Goal: Information Seeking & Learning: Check status

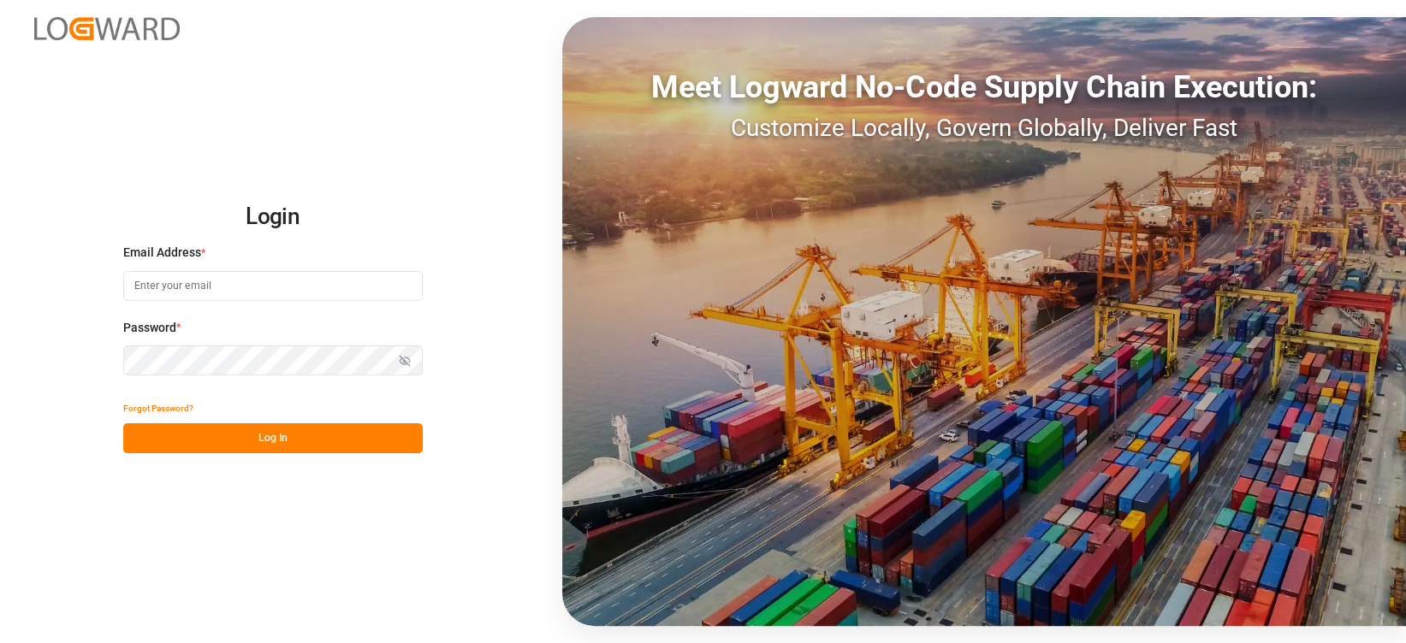
type input "jan.gerold@melitta.de"
click at [240, 431] on button "Log In" at bounding box center [272, 439] width 299 height 30
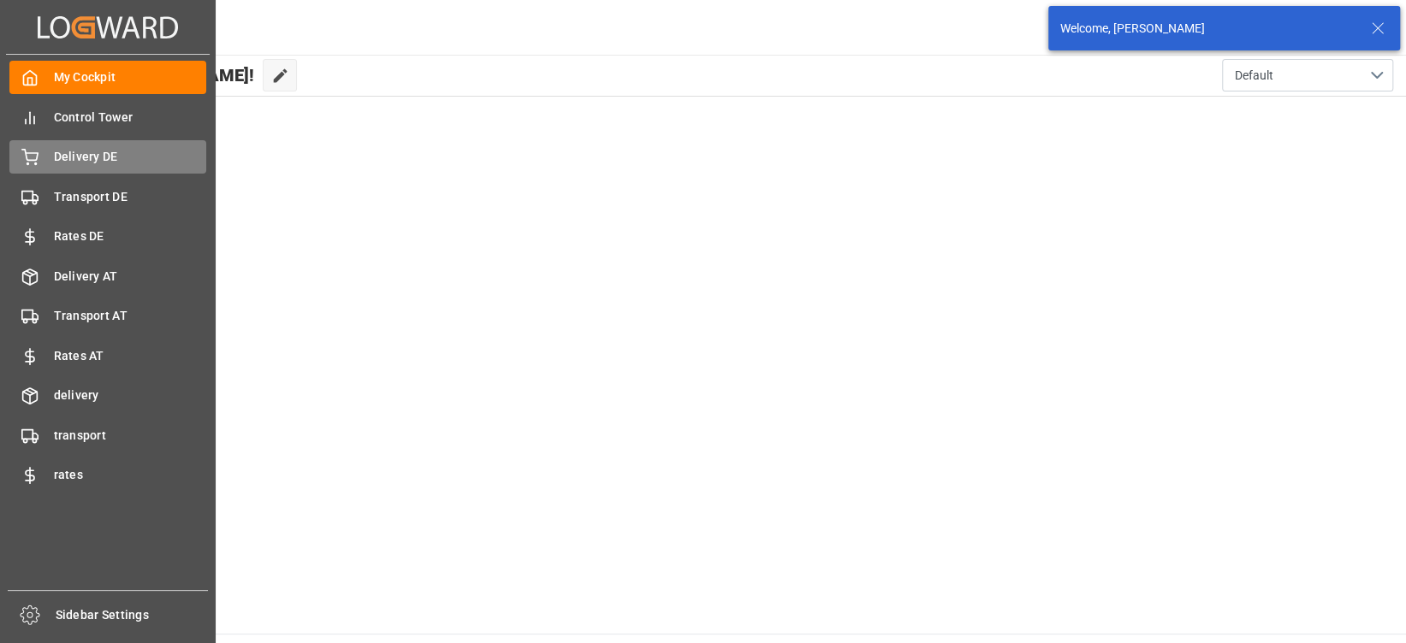
click at [119, 150] on span "Delivery DE" at bounding box center [130, 157] width 153 height 18
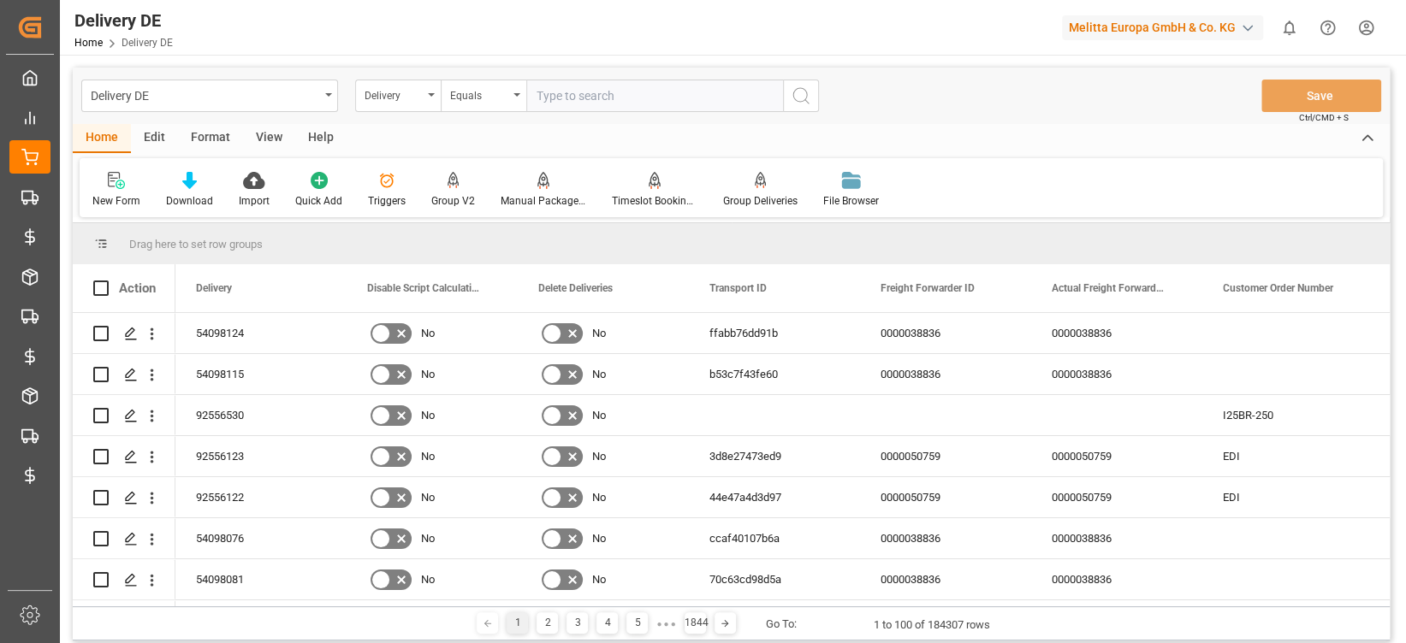
paste input "92554846"
type input "92554846"
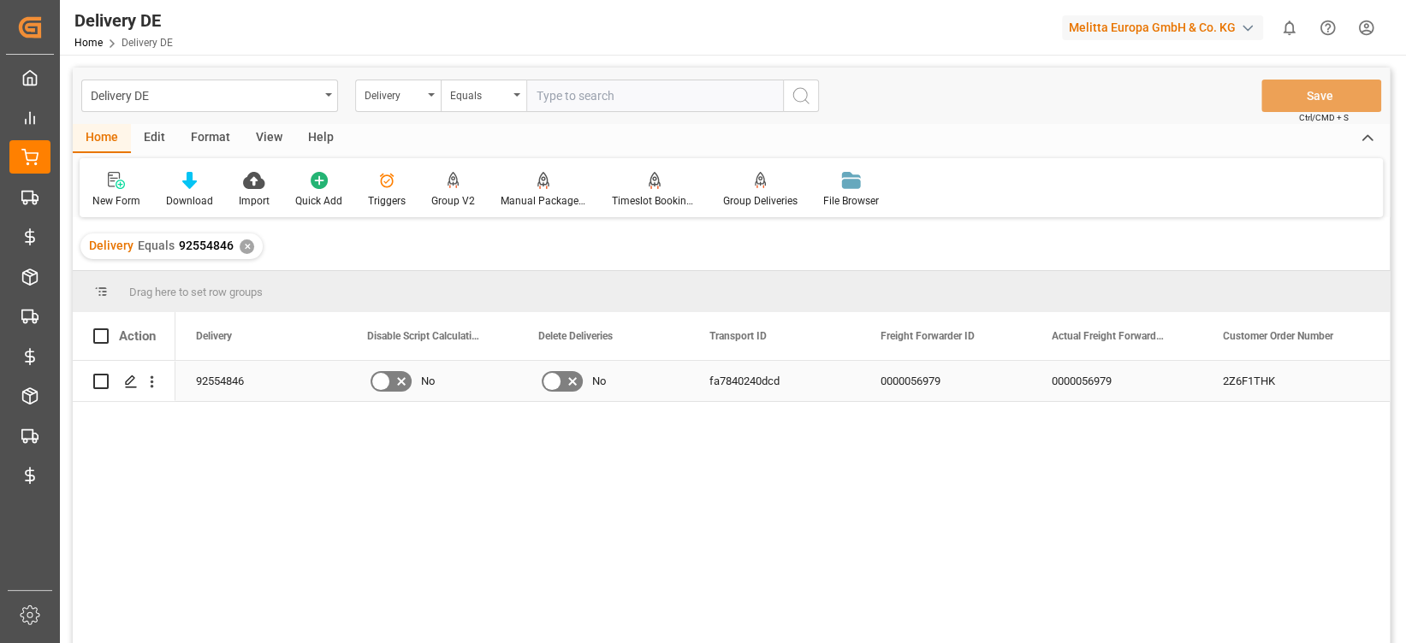
click at [762, 363] on div "fa7840240dcd" at bounding box center [774, 381] width 171 height 40
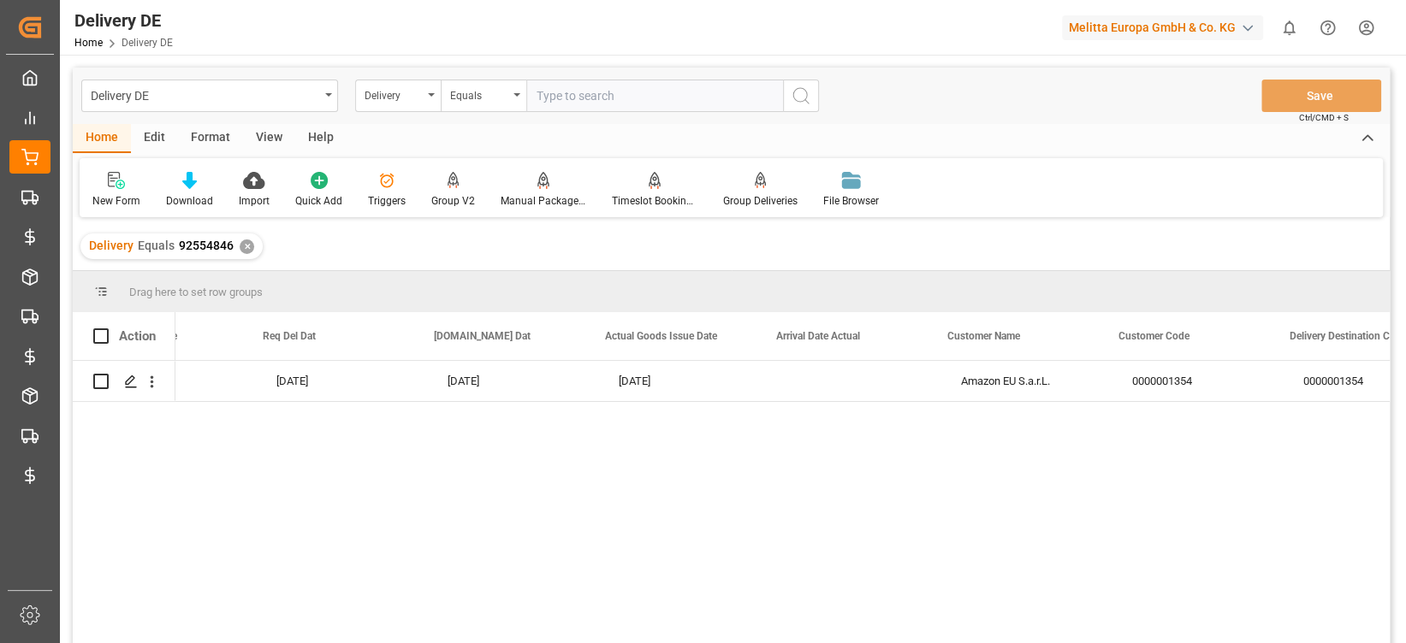
scroll to position [0, 2172]
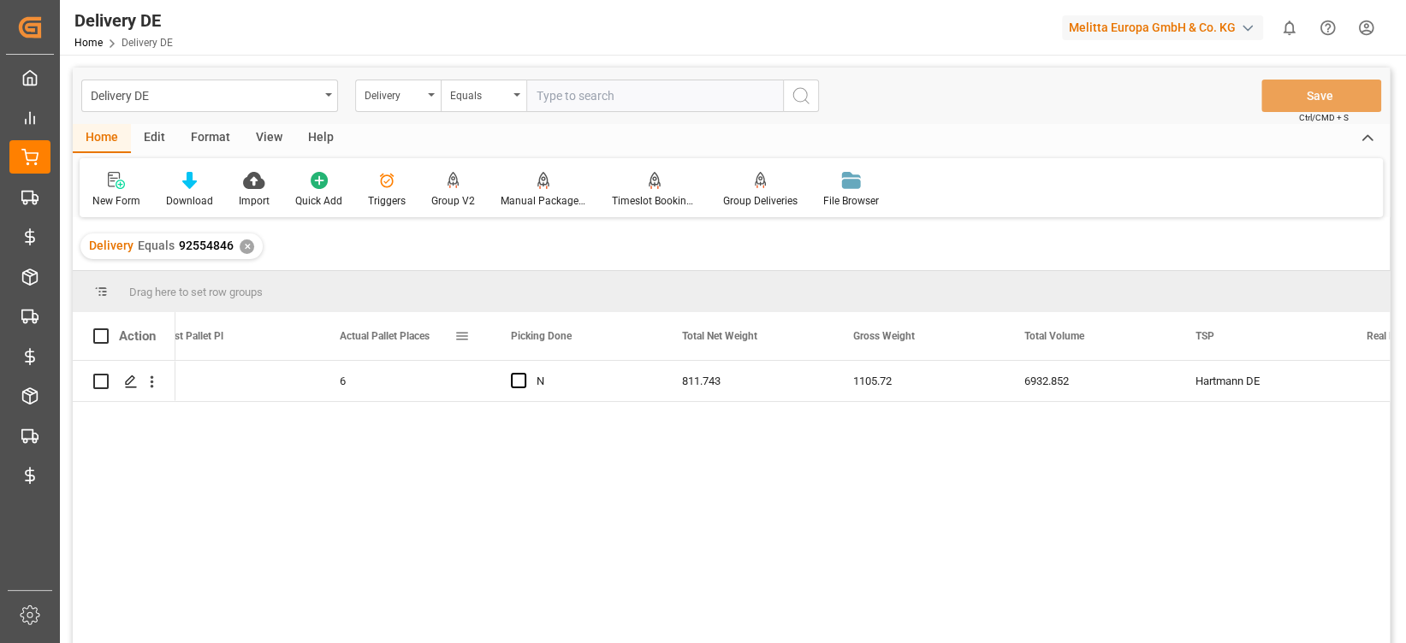
click at [470, 332] on div "Actual Pallet Places" at bounding box center [404, 336] width 171 height 48
click at [465, 332] on span at bounding box center [461, 336] width 15 height 15
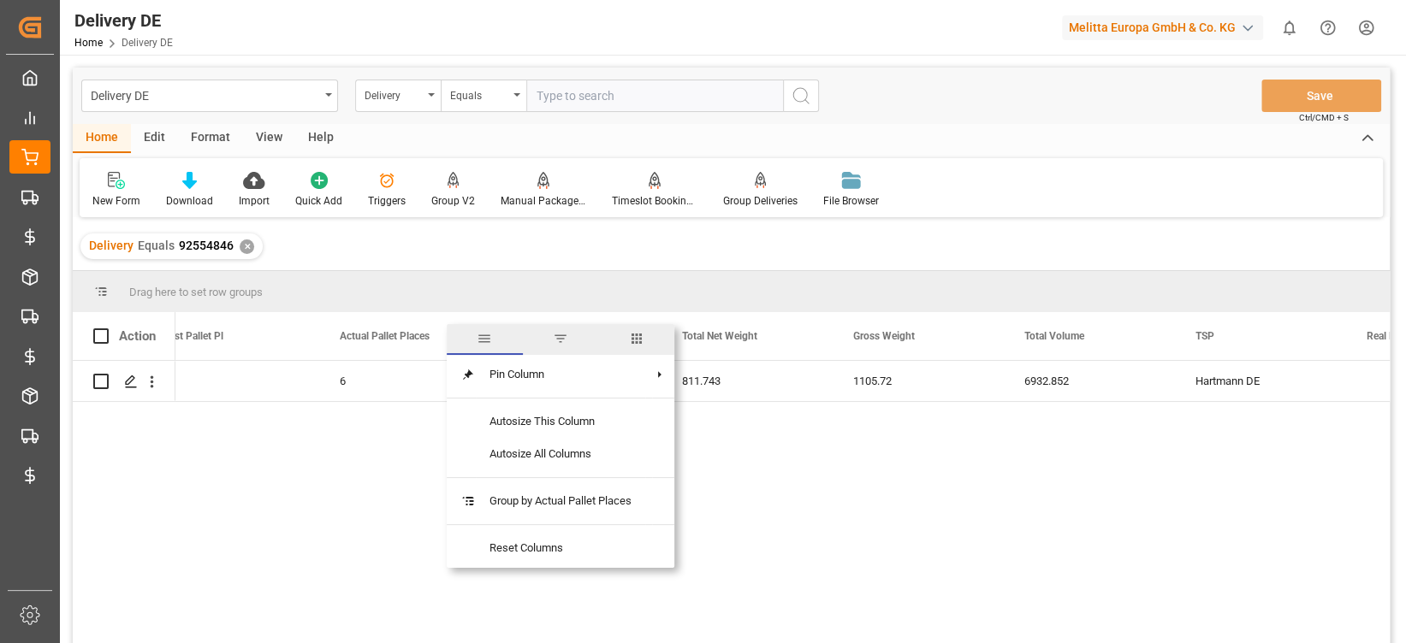
click at [628, 335] on span "columns" at bounding box center [636, 339] width 76 height 31
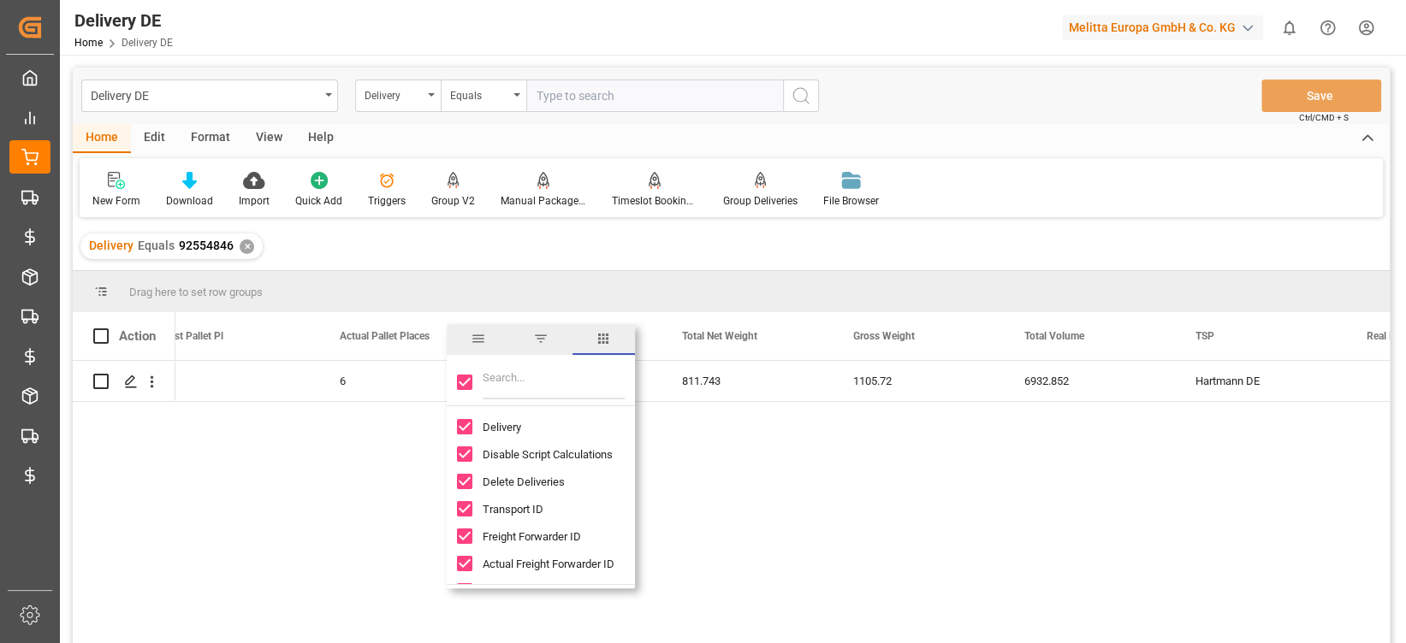
click at [464, 382] on input "Toggle Select All Columns" at bounding box center [464, 382] width 15 height 15
checkbox input "false"
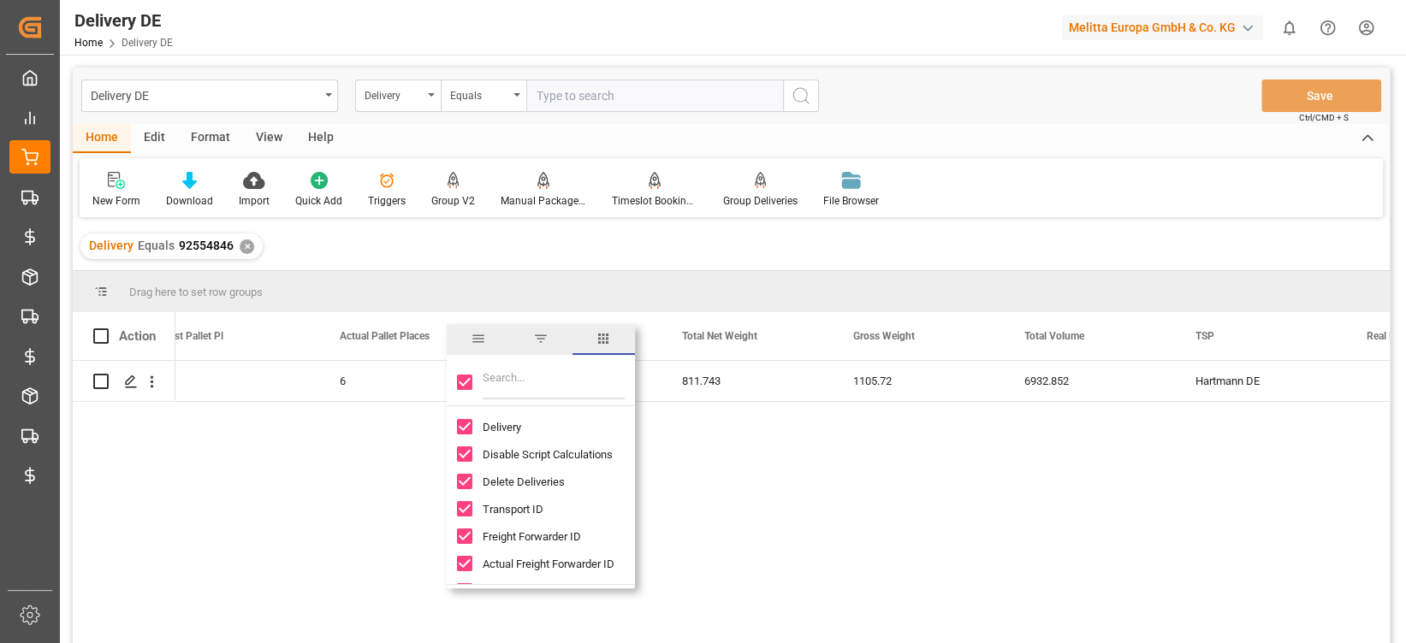
checkbox input "false"
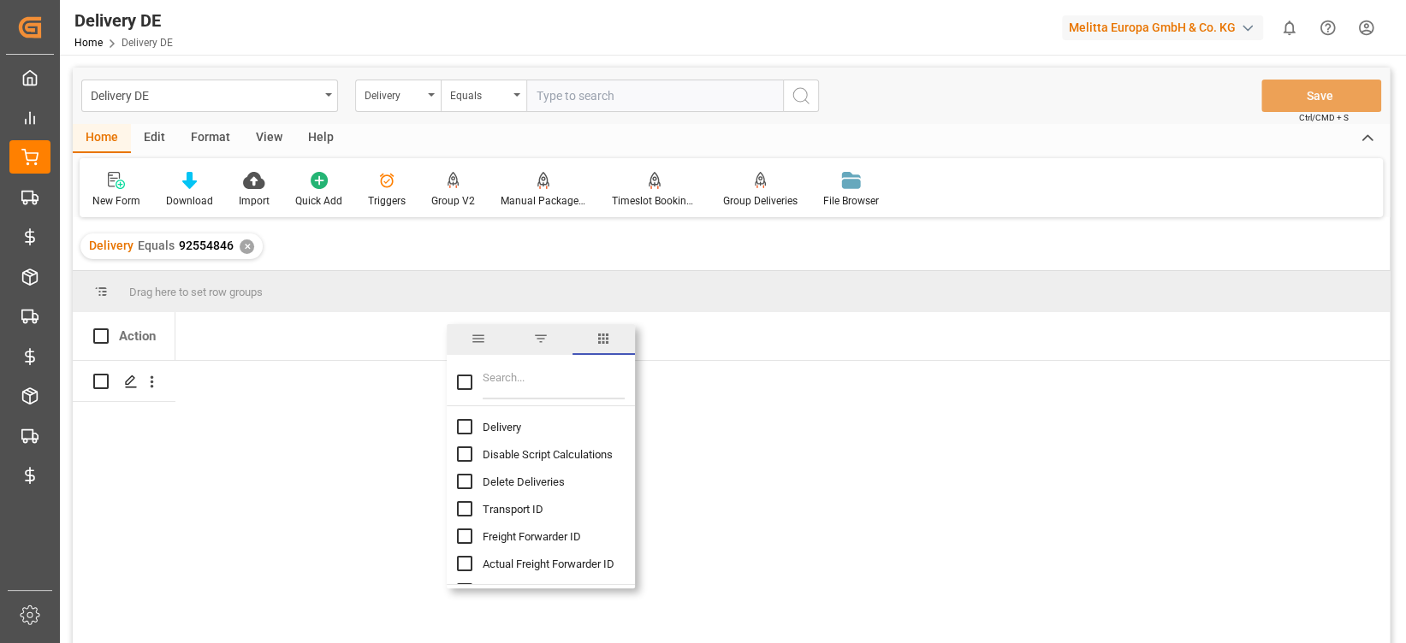
click at [489, 382] on input "Filter Columns Input" at bounding box center [554, 382] width 142 height 34
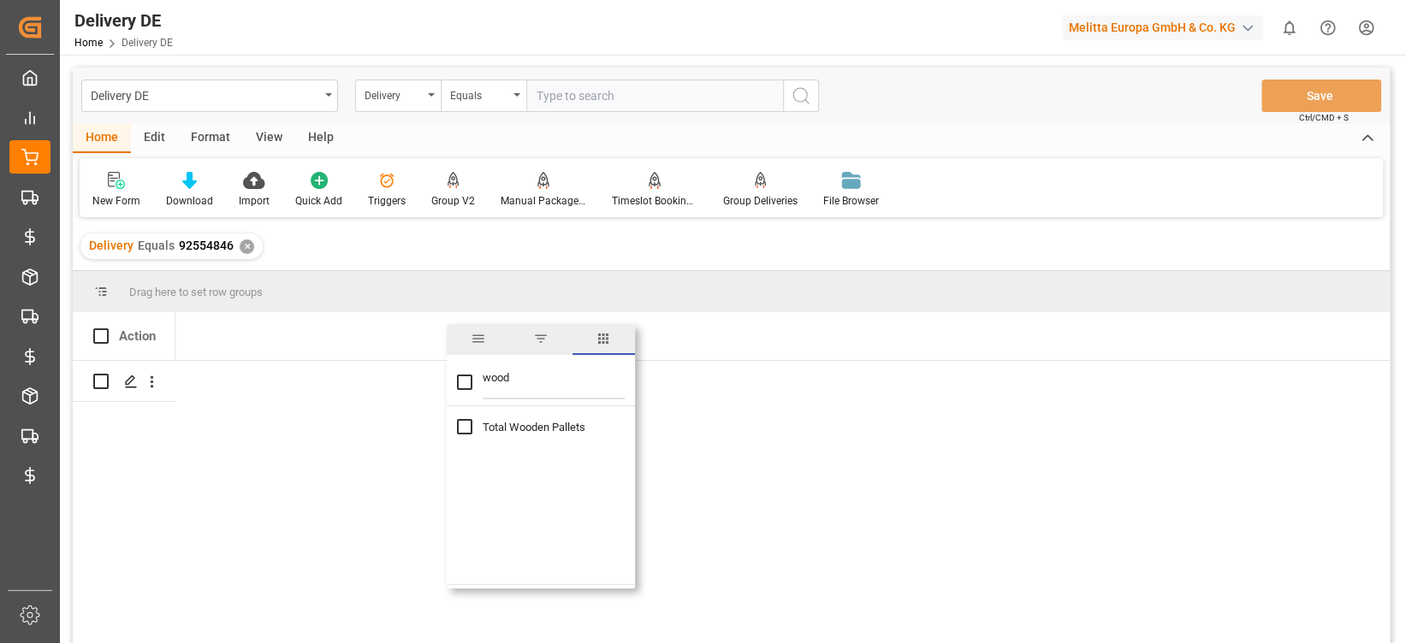
type input "wood"
click at [470, 424] on input "Total Wooden Pallets column toggle visibility (hidden)" at bounding box center [464, 426] width 15 height 15
checkbox input "true"
drag, startPoint x: 359, startPoint y: 463, endPoint x: 370, endPoint y: 460, distance: 10.6
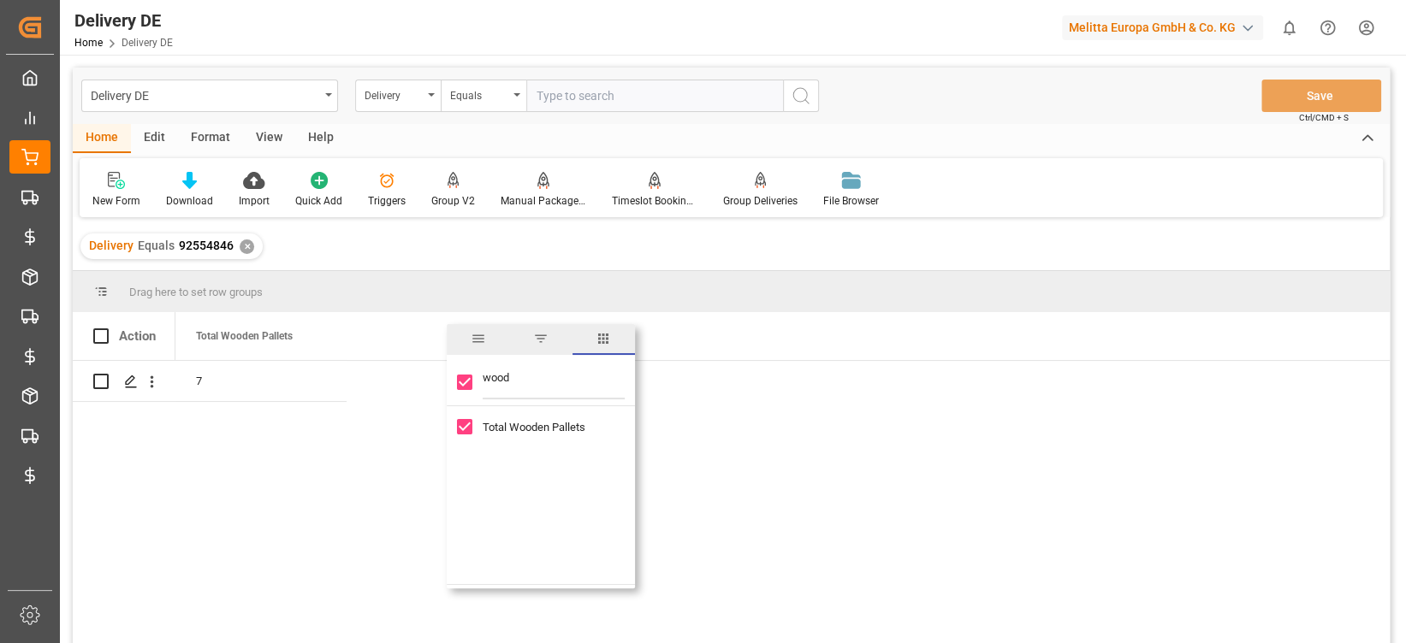
click at [362, 461] on div "7" at bounding box center [782, 508] width 1214 height 294
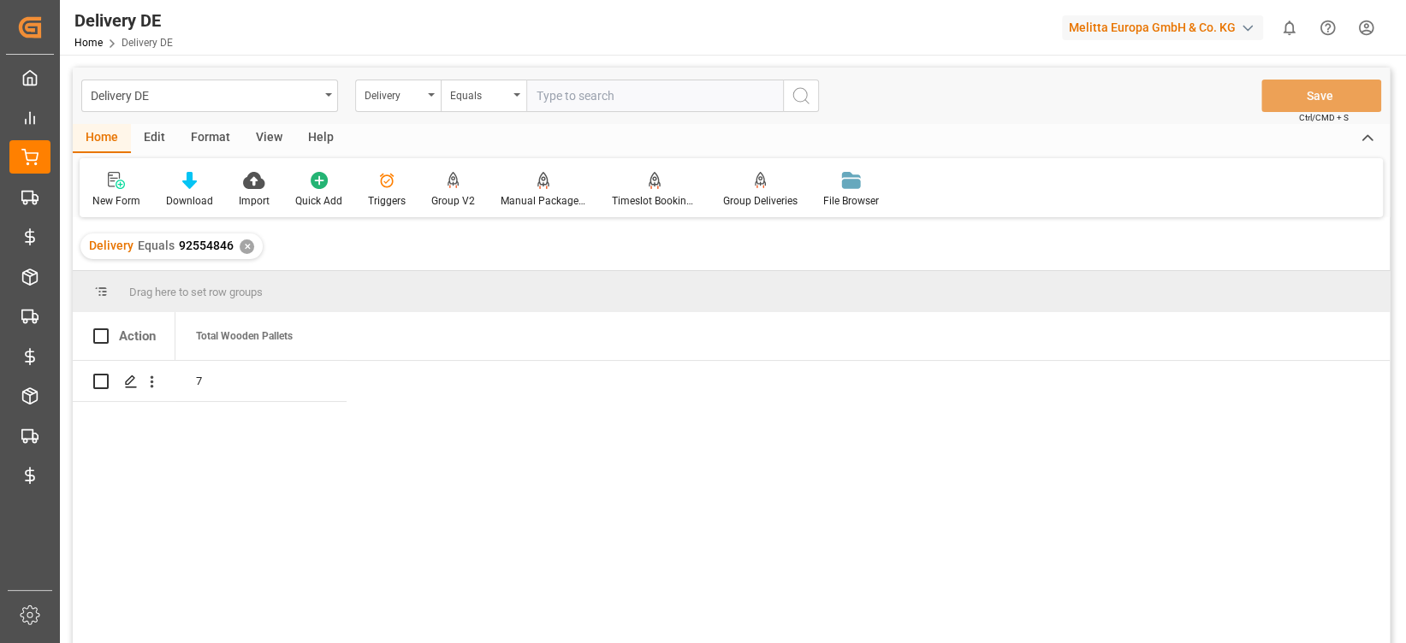
click at [244, 245] on div "✕" at bounding box center [247, 247] width 15 height 15
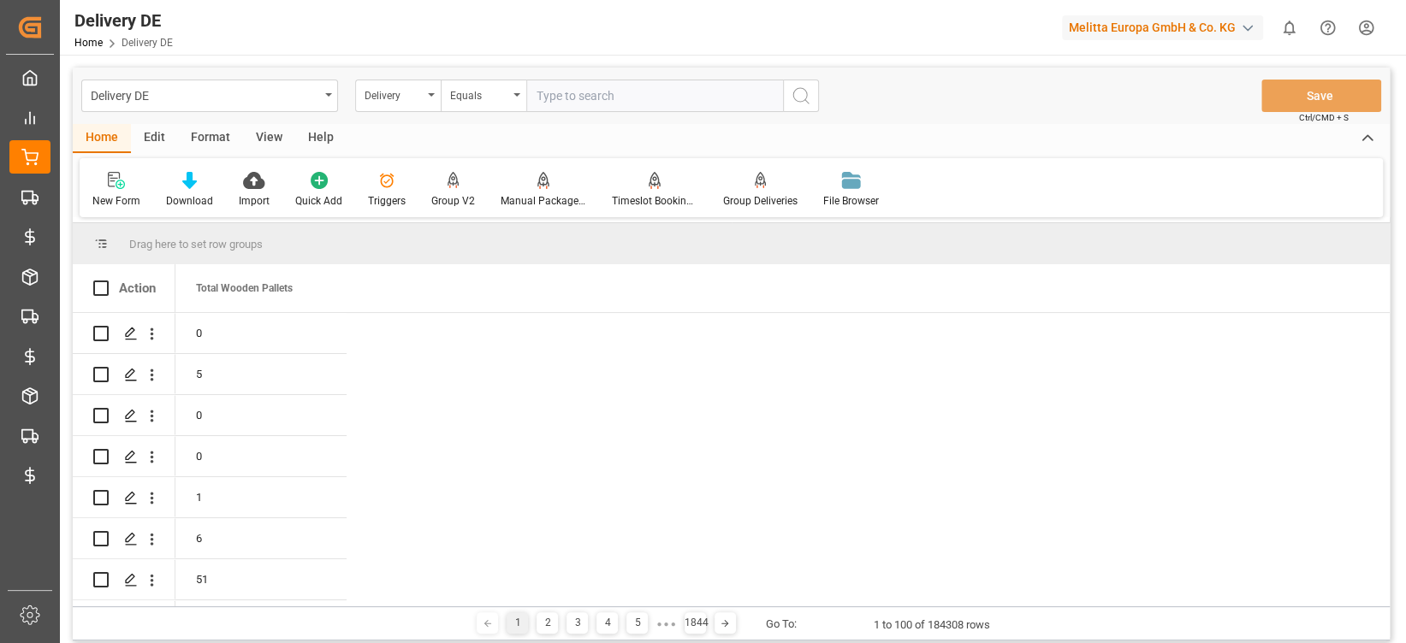
click at [617, 94] on input "text" at bounding box center [654, 96] width 257 height 33
paste input "92554845"
type input "92554845"
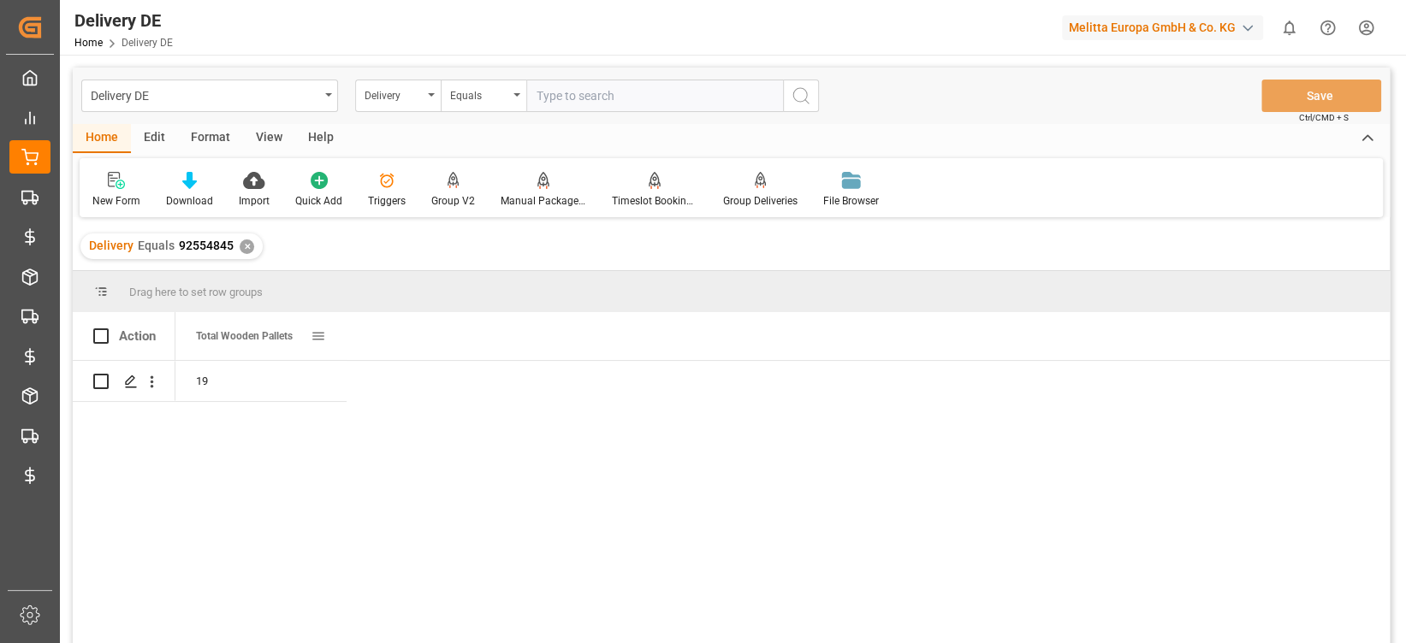
click at [315, 332] on span at bounding box center [318, 336] width 15 height 15
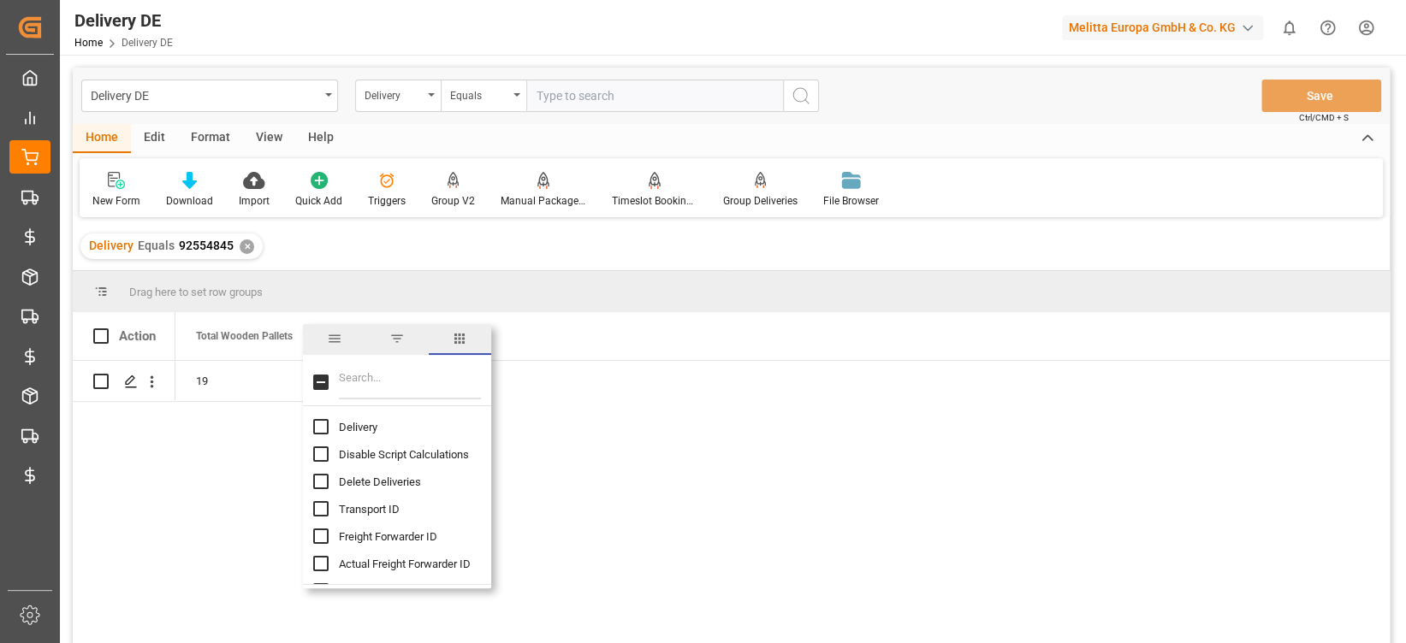
click at [386, 370] on input "Filter Columns Input" at bounding box center [410, 382] width 142 height 34
type input "est"
click at [318, 508] on input "Est Pallet Pl column toggle visibility (hidden)" at bounding box center [320, 508] width 15 height 15
checkbox input "true"
checkbox input "false"
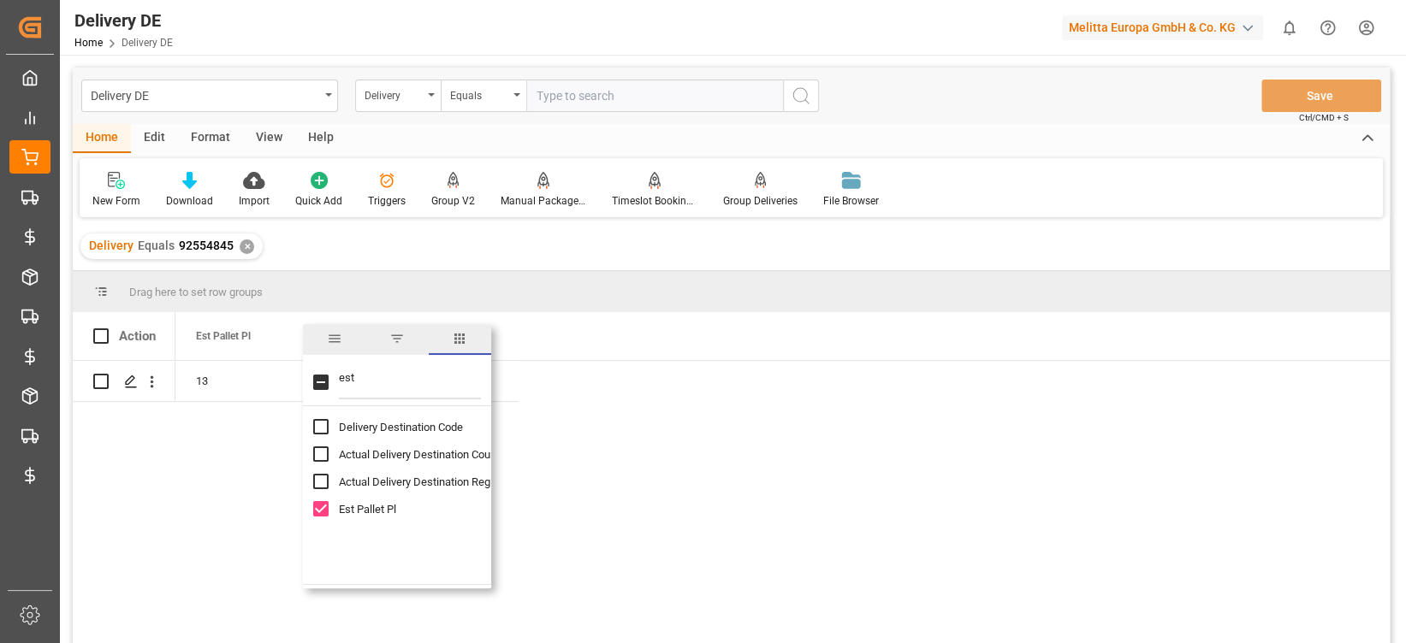
drag, startPoint x: 361, startPoint y: 377, endPoint x: 341, endPoint y: 382, distance: 21.4
click at [341, 382] on input "est" at bounding box center [410, 382] width 142 height 34
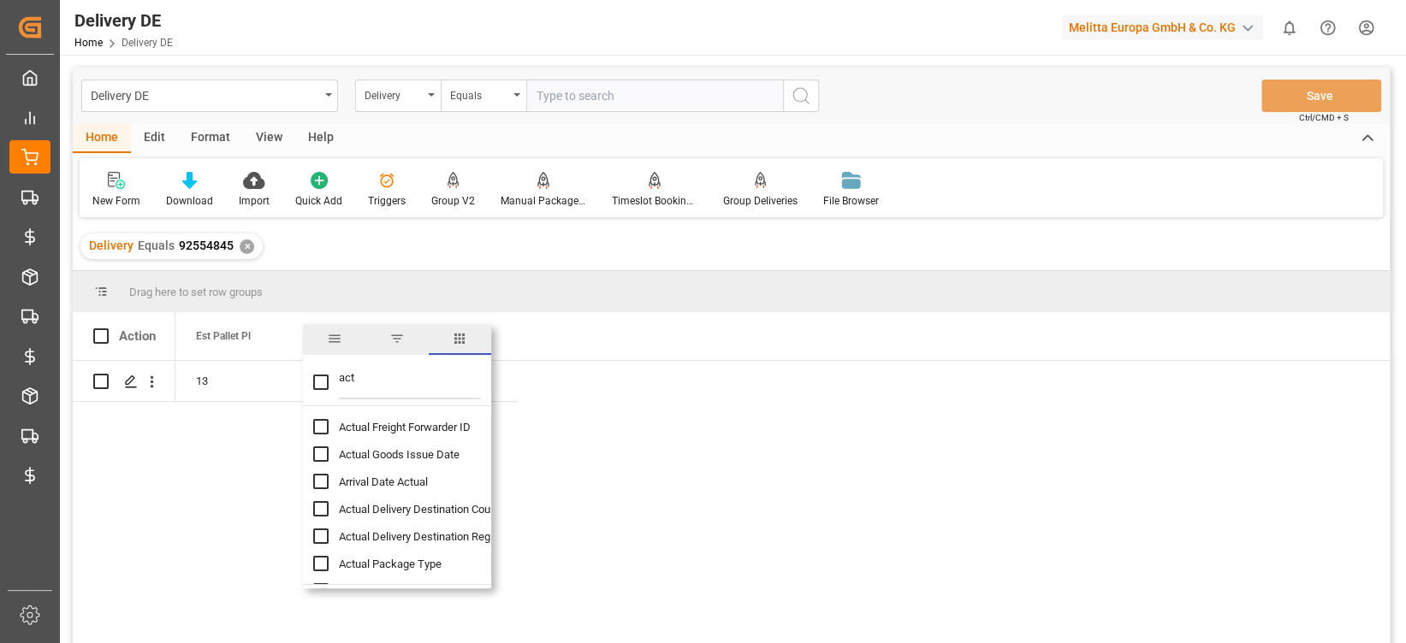
scroll to position [27, 0]
type input "act"
click at [324, 563] on input "Actual Pallet Places column toggle visibility (hidden)" at bounding box center [320, 563] width 15 height 15
checkbox input "true"
checkbox input "false"
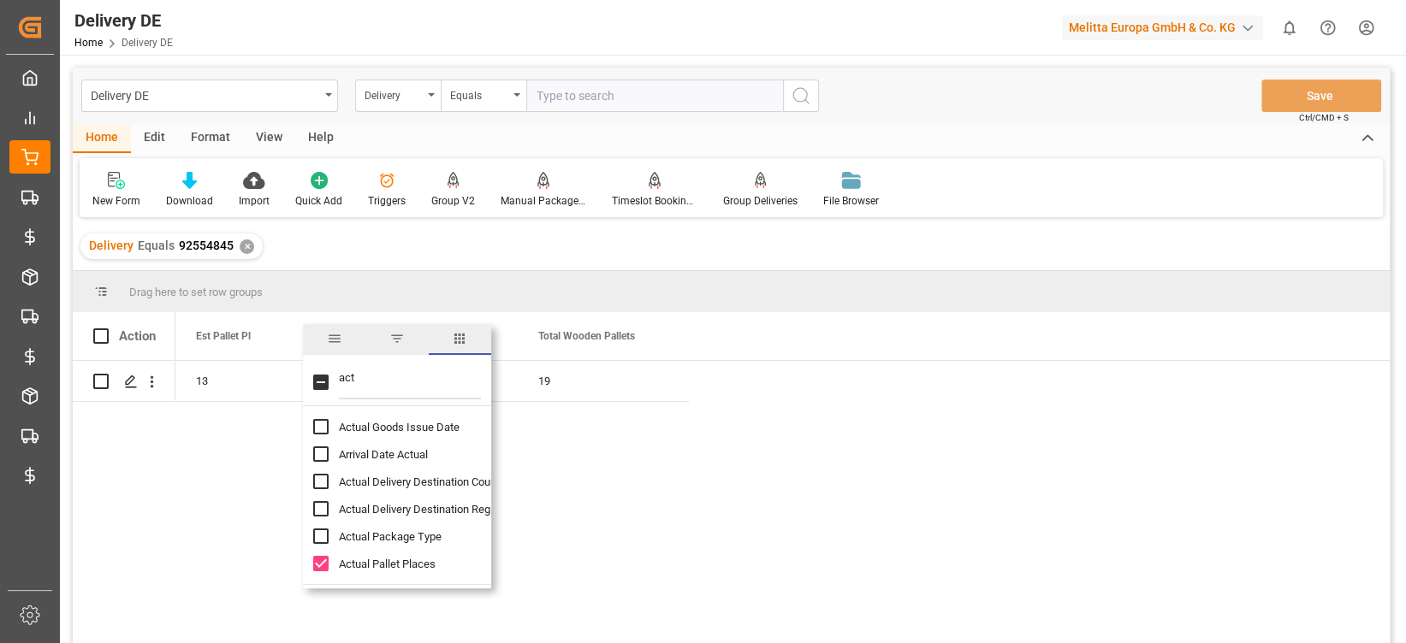
drag, startPoint x: 357, startPoint y: 381, endPoint x: 329, endPoint y: 376, distance: 28.7
click at [334, 376] on div "act" at bounding box center [397, 383] width 188 height 48
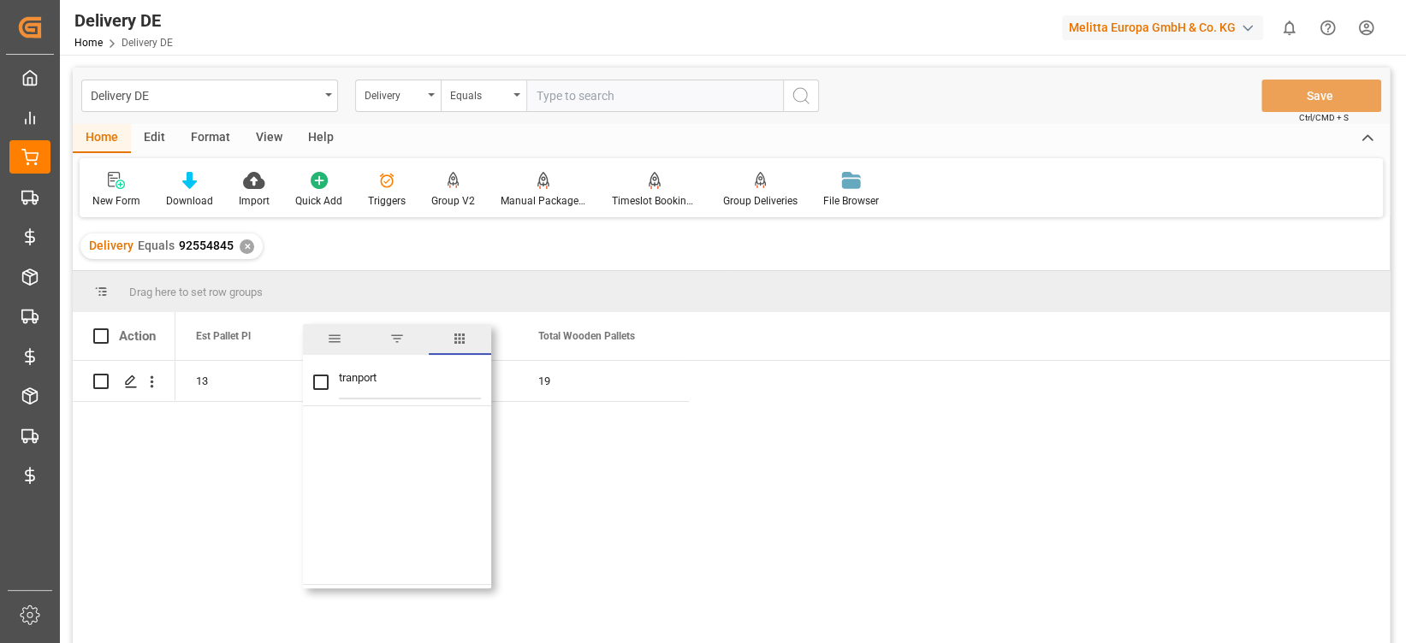
scroll to position [0, 0]
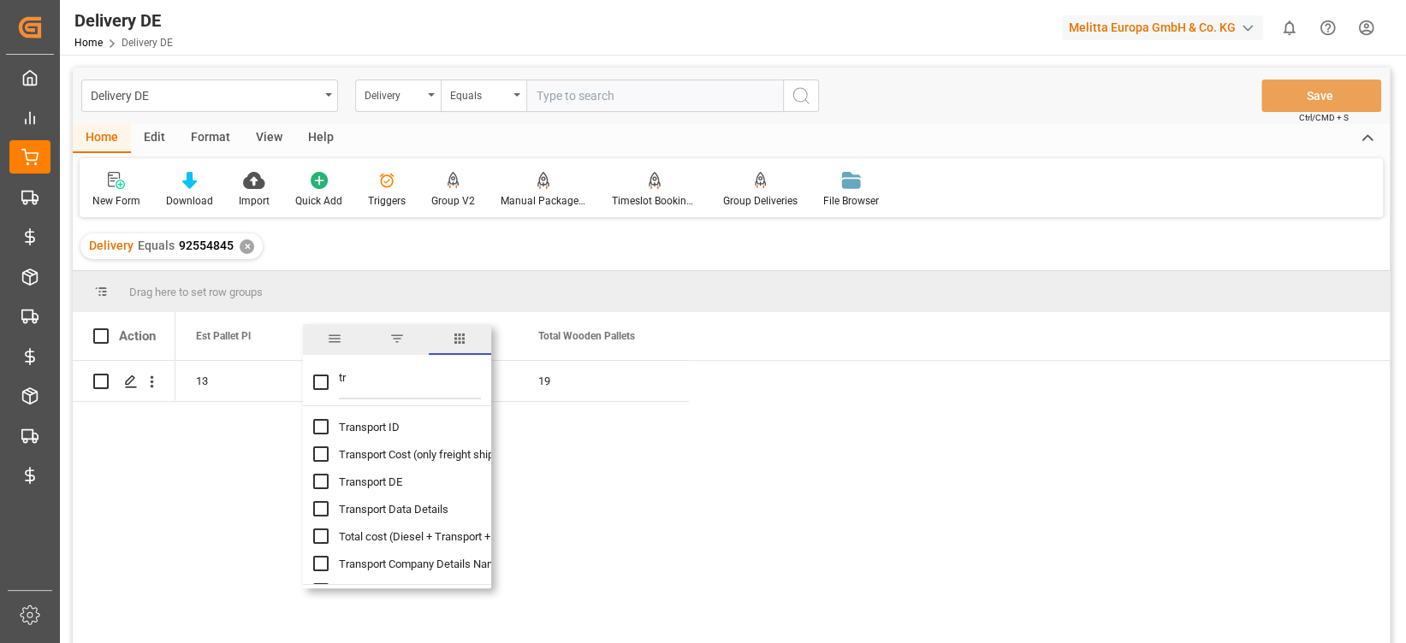
type input "t"
checkbox input "false"
click at [322, 504] on input "Transport ID column toggle visibility (hidden)" at bounding box center [320, 508] width 15 height 15
checkbox input "true"
click at [739, 528] on div "19 13 15.75 fa7840240dcd" at bounding box center [782, 508] width 1214 height 294
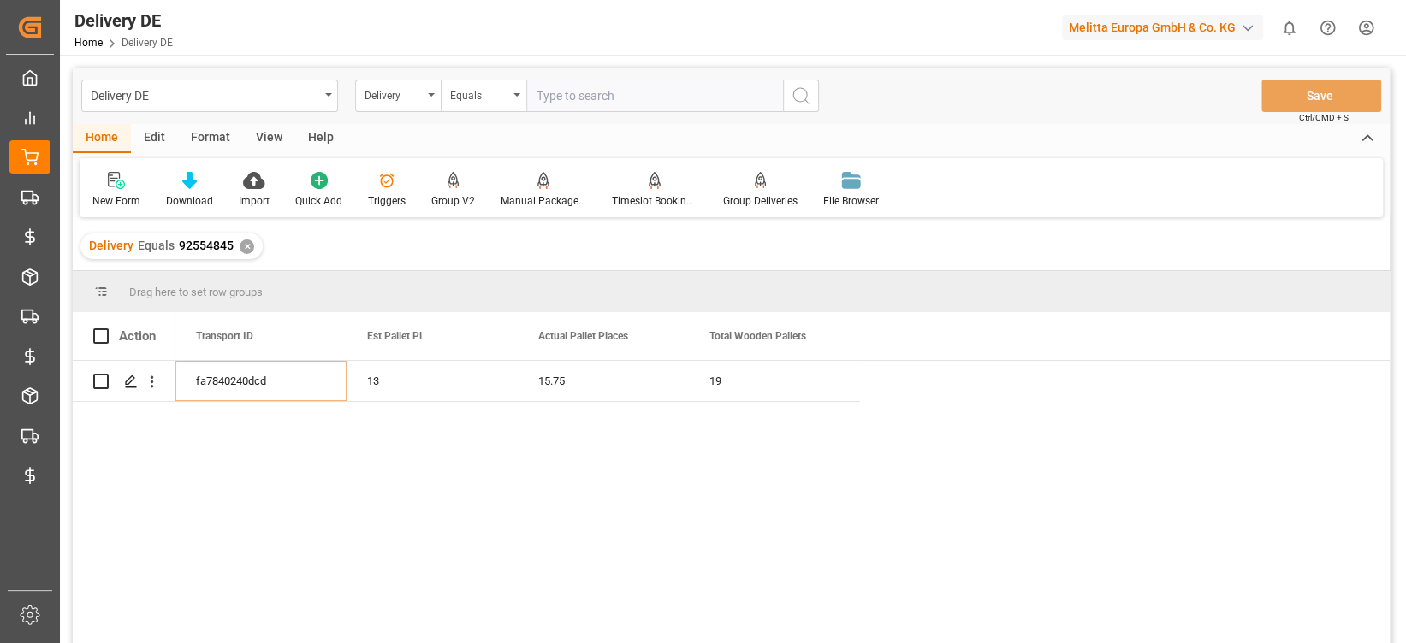
drag, startPoint x: 739, startPoint y: 528, endPoint x: 293, endPoint y: 390, distance: 467.4
click at [293, 390] on div "19 13 15.75 fa7840240dcd" at bounding box center [782, 508] width 1214 height 294
click at [293, 390] on div "fa7840240dcd" at bounding box center [260, 381] width 171 height 40
click at [243, 244] on div "✕" at bounding box center [247, 247] width 15 height 15
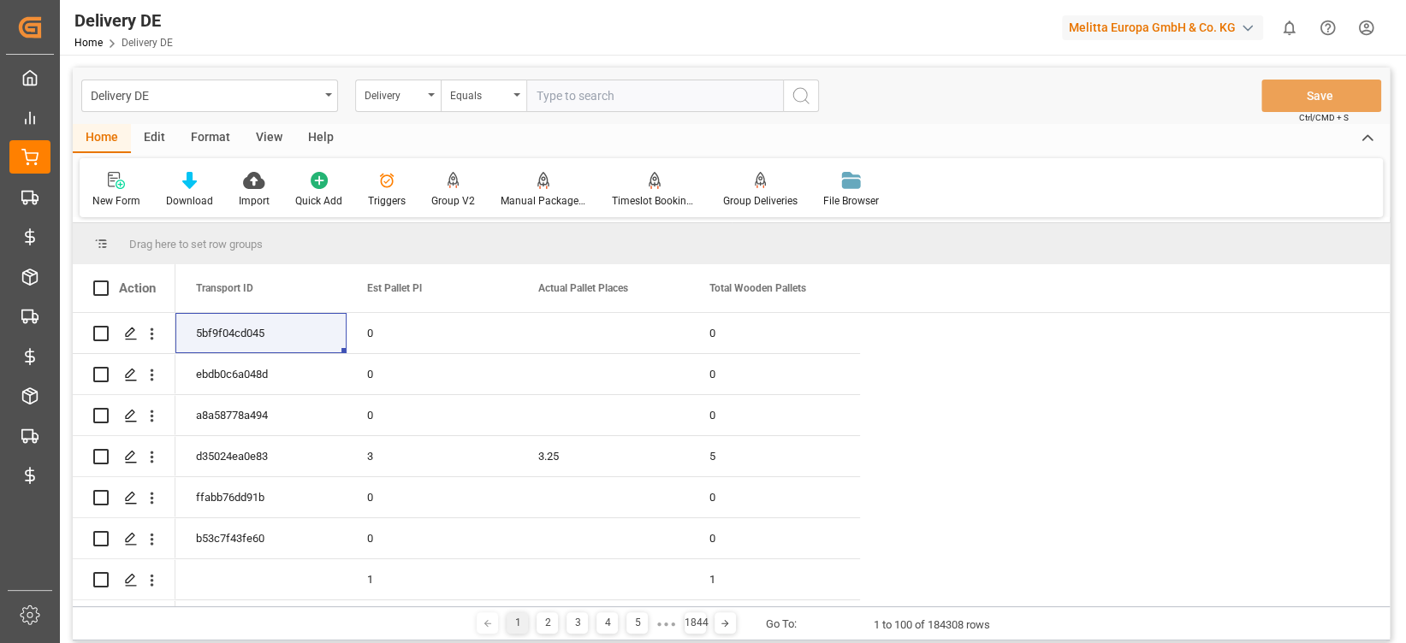
click at [591, 97] on input "text" at bounding box center [654, 96] width 257 height 33
paste input "92554847"
type input "92554847"
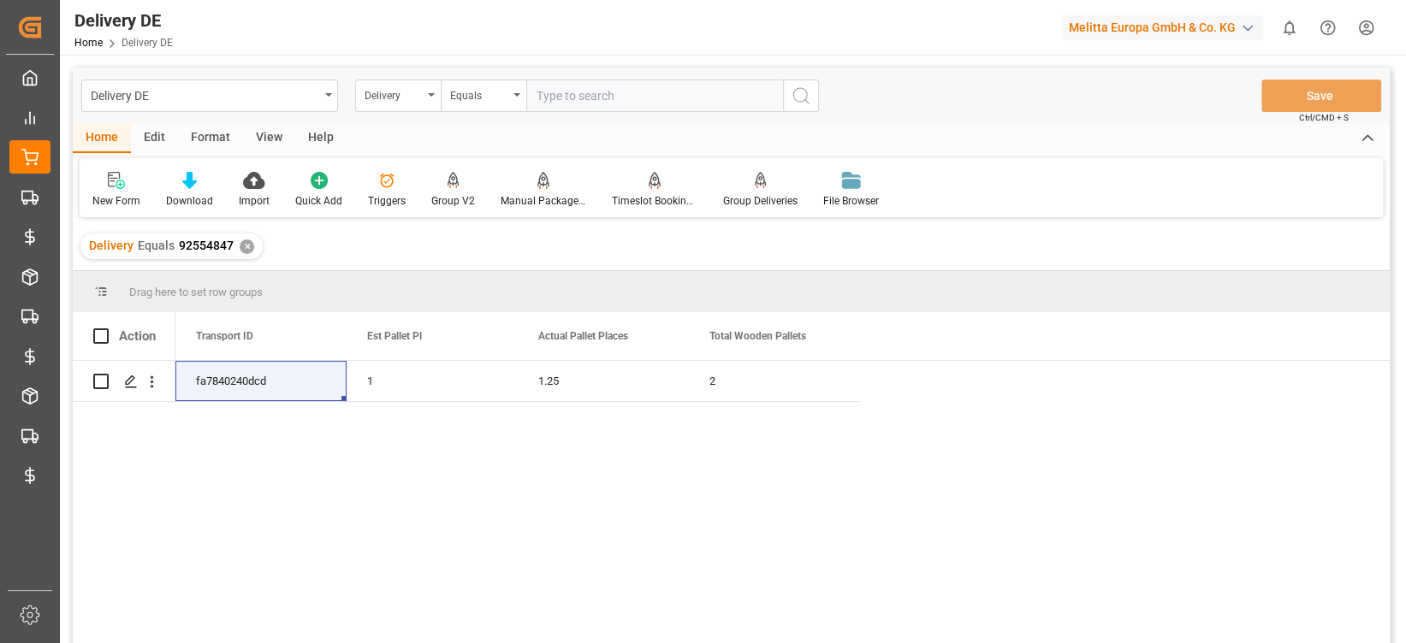
click at [246, 245] on div "✕" at bounding box center [247, 247] width 15 height 15
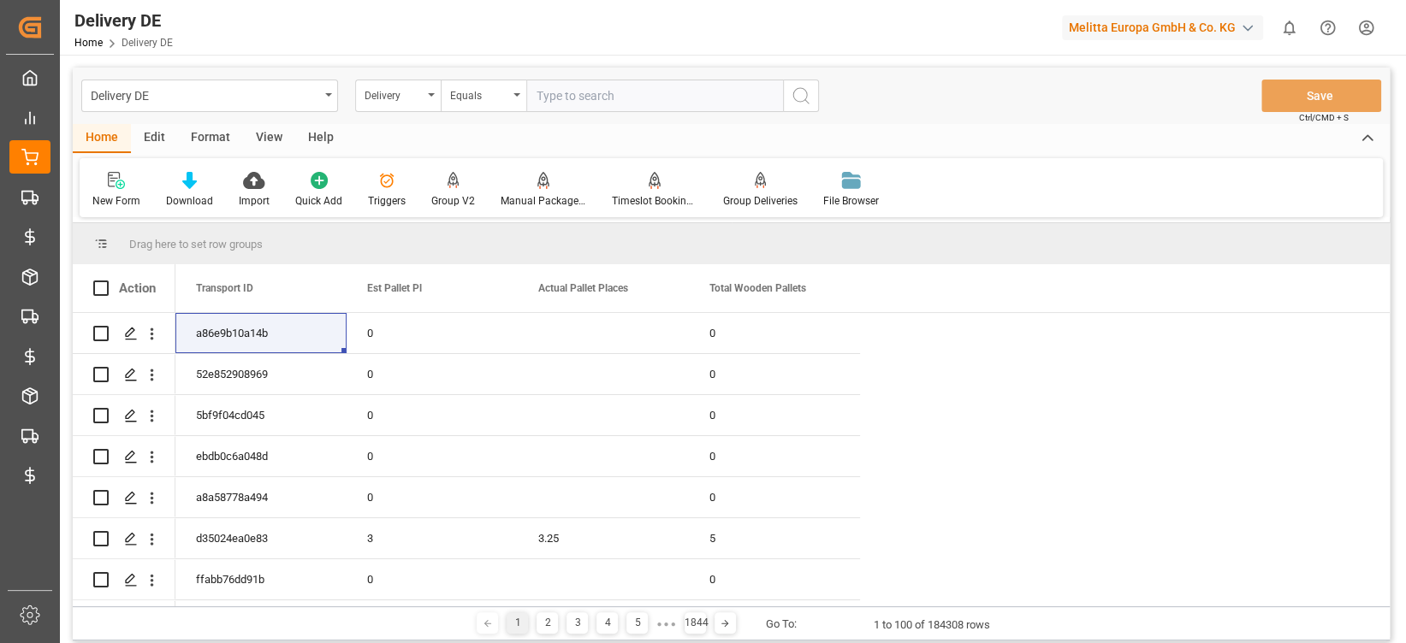
click at [608, 96] on input "text" at bounding box center [654, 96] width 257 height 33
paste input "92553540"
type input "92553540"
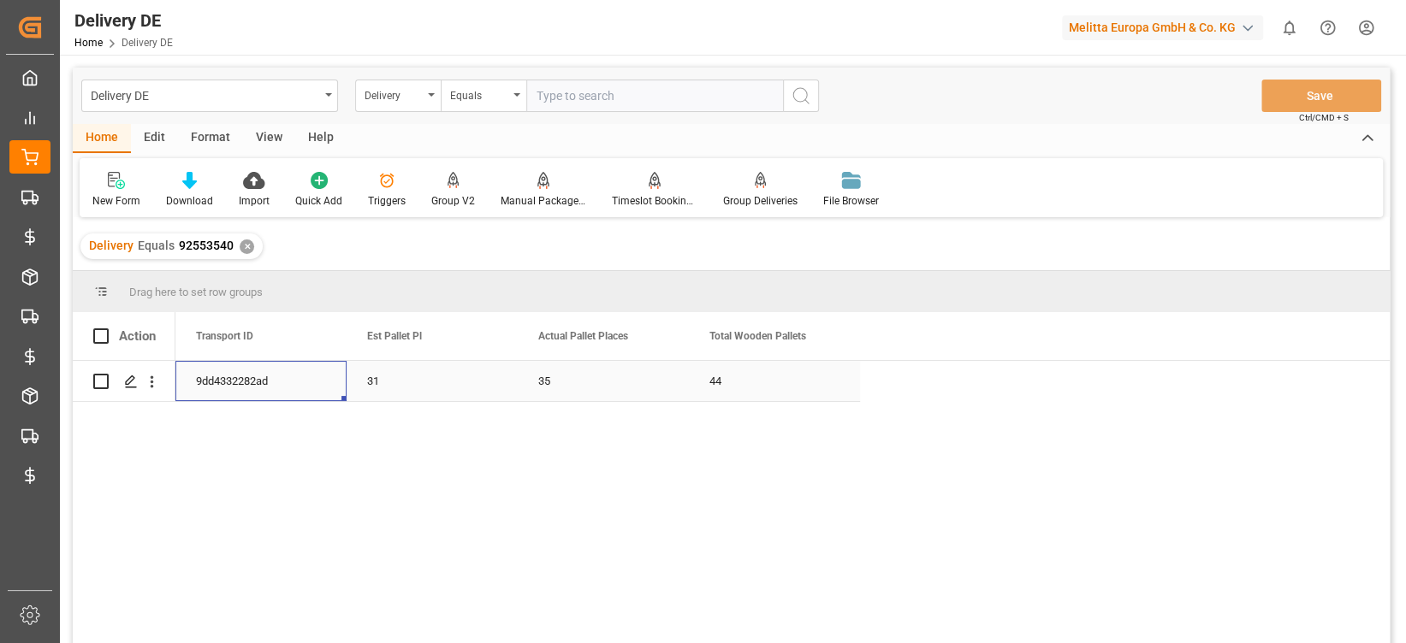
click at [276, 382] on div "9dd4332282ad" at bounding box center [260, 381] width 171 height 40
click at [317, 336] on span at bounding box center [318, 336] width 15 height 15
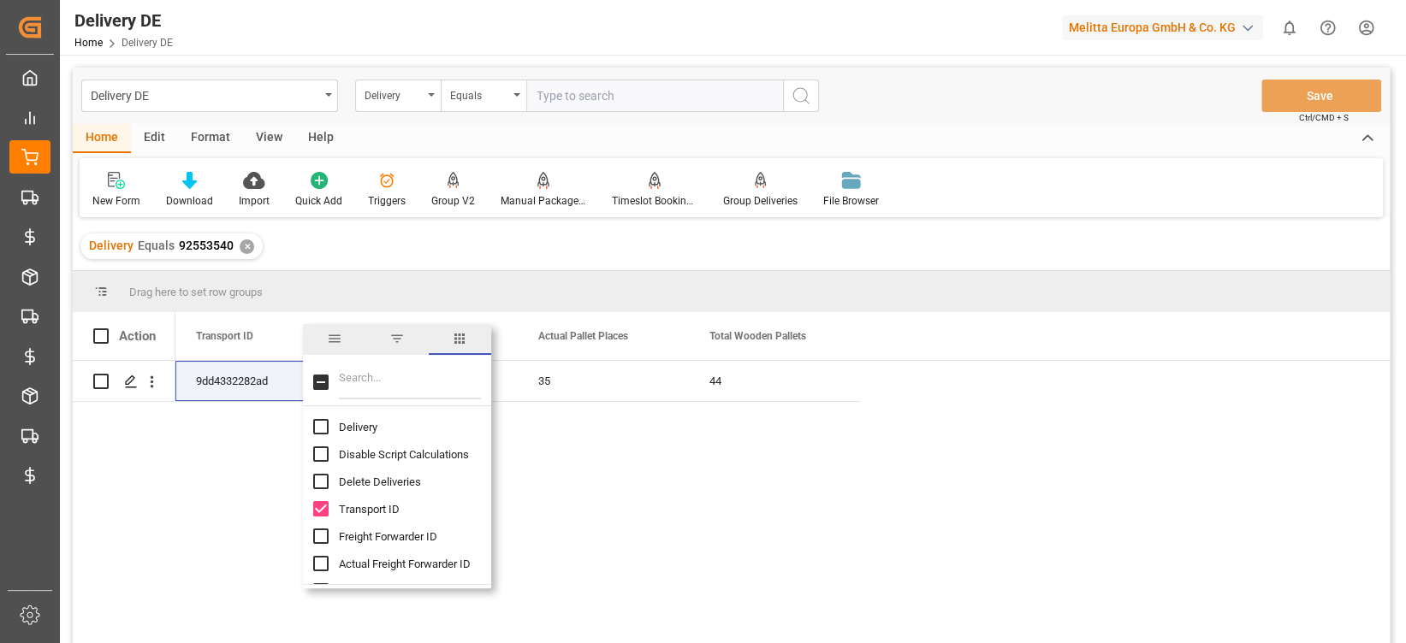
click at [394, 382] on input "Filter Columns Input" at bounding box center [410, 382] width 142 height 34
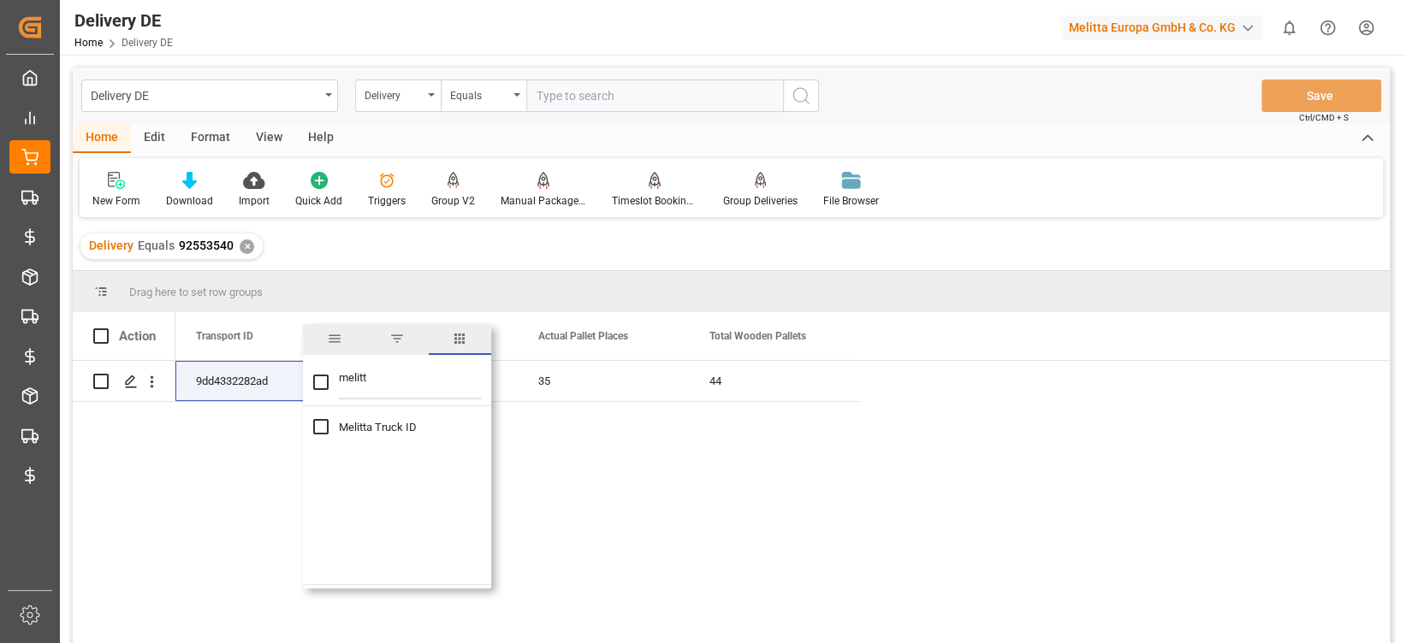
type input "melitt"
click at [321, 420] on input "Melitta Truck ID column toggle visibility (hidden)" at bounding box center [320, 426] width 15 height 15
checkbox input "true"
click at [268, 493] on div "9dd4332282ad 31 35 44 600002152" at bounding box center [782, 508] width 1214 height 294
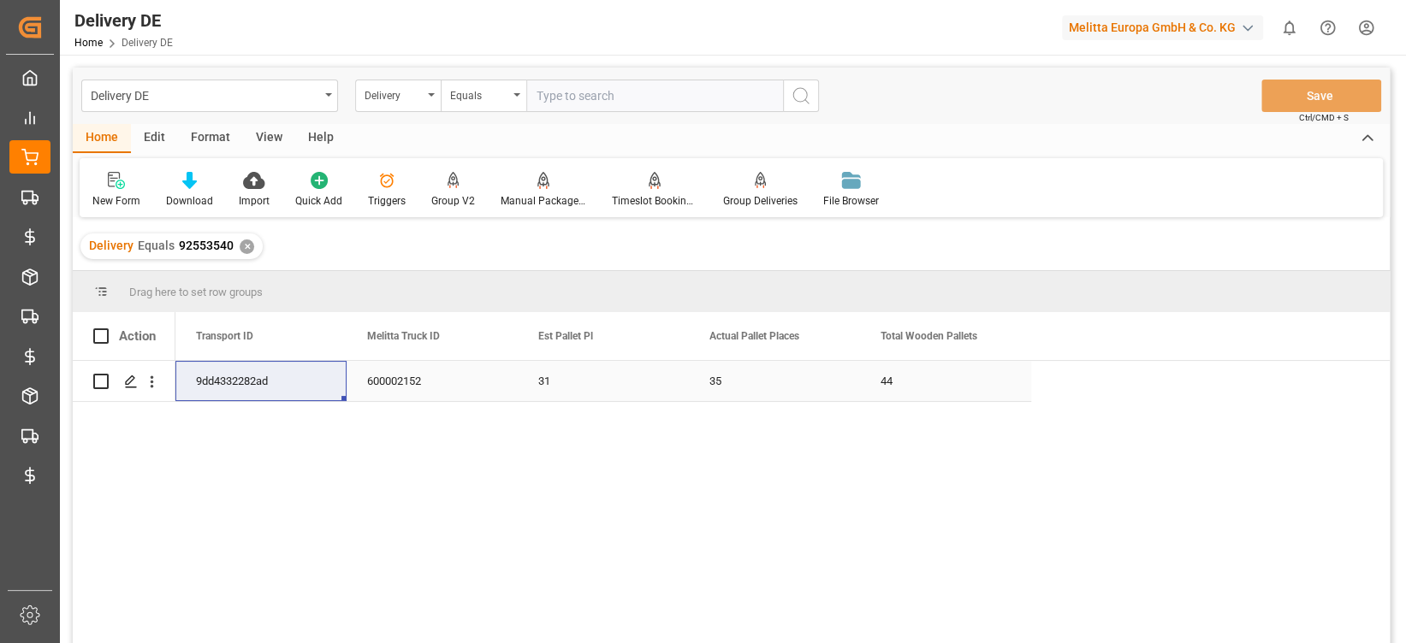
click at [399, 394] on div "600002152" at bounding box center [432, 381] width 171 height 40
click at [246, 244] on div "✕" at bounding box center [247, 247] width 15 height 15
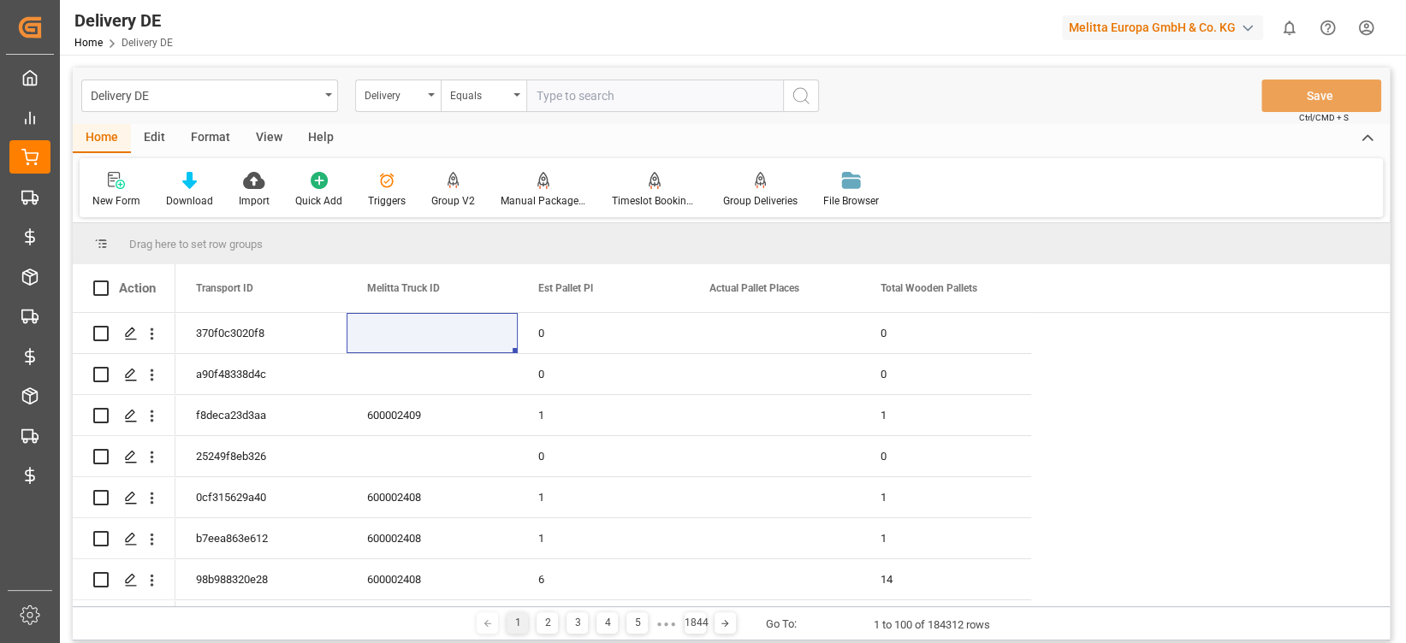
click at [564, 102] on input "text" at bounding box center [654, 96] width 257 height 33
paste input "92554851"
type input "92554851"
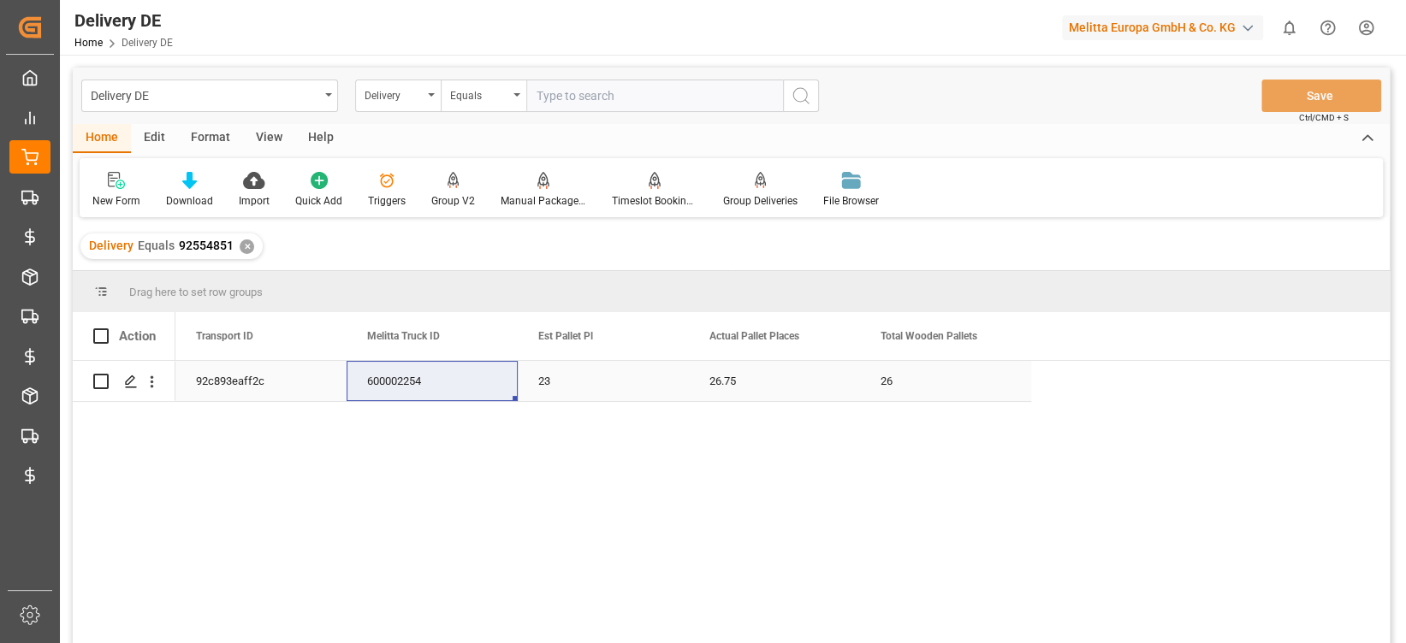
click at [258, 383] on div "92c893eaff2c" at bounding box center [260, 381] width 171 height 40
click at [245, 246] on div "✕" at bounding box center [247, 247] width 15 height 15
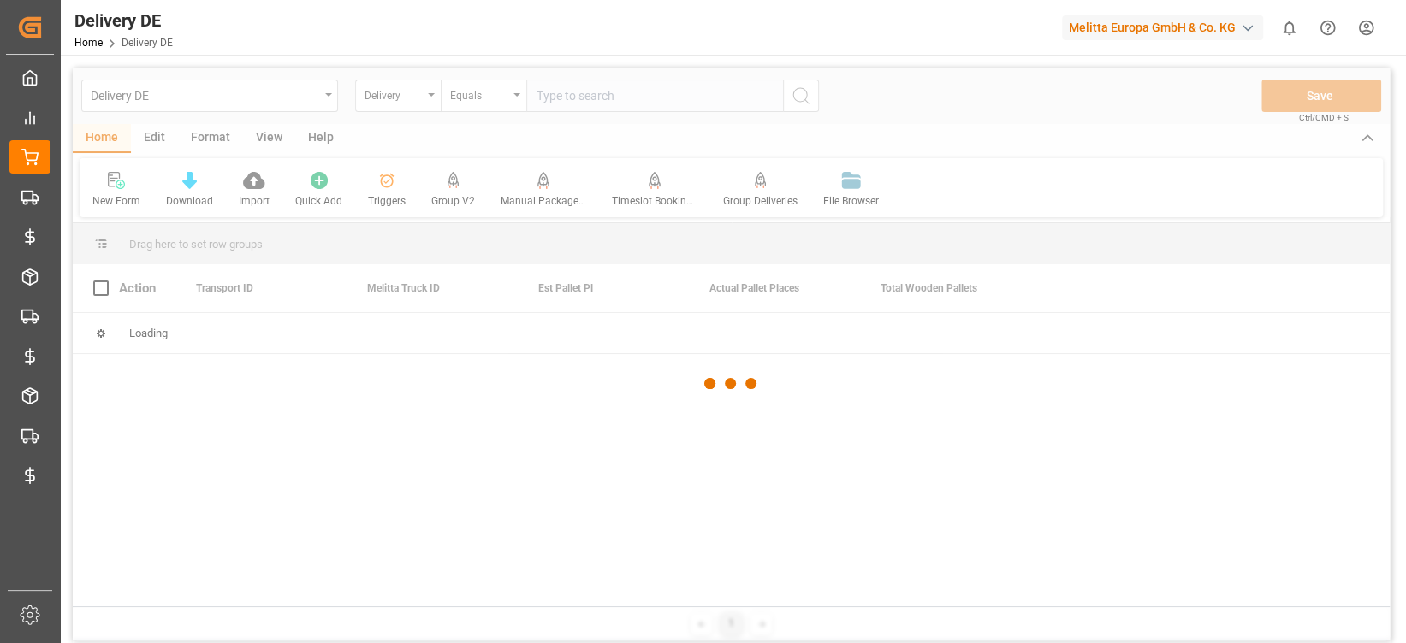
click at [582, 95] on div at bounding box center [731, 384] width 1317 height 633
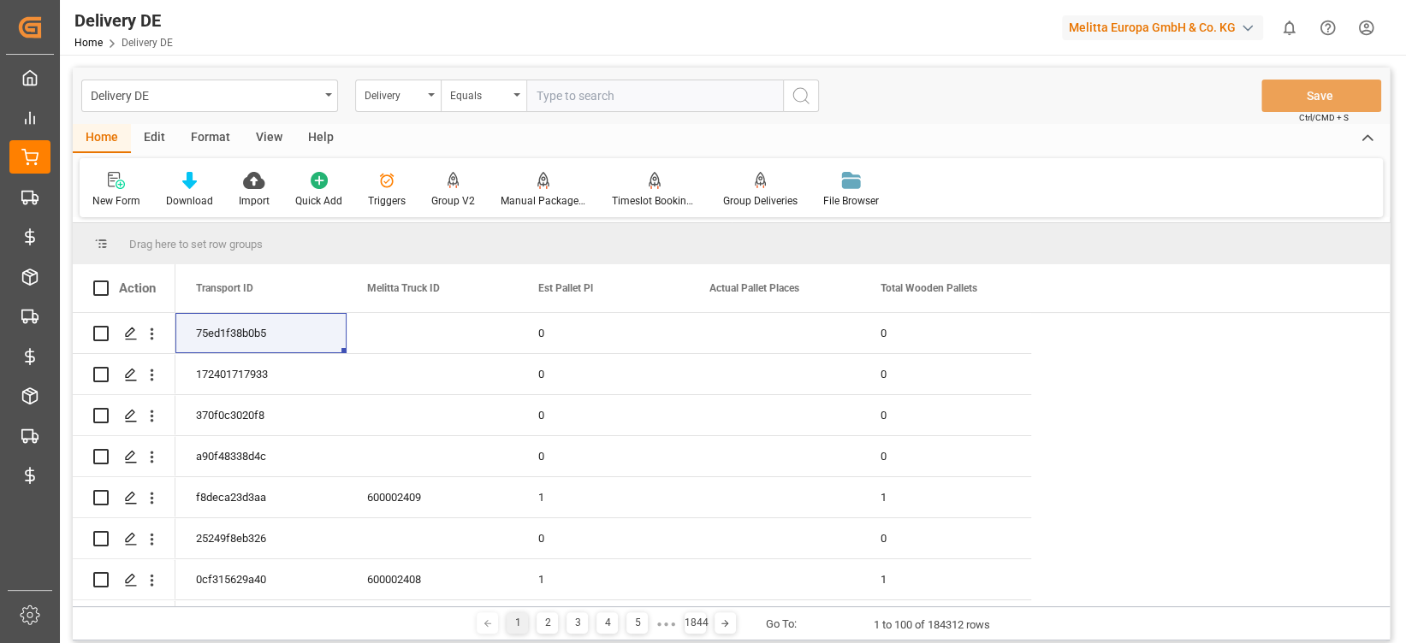
click at [582, 95] on input "text" at bounding box center [654, 96] width 257 height 33
paste input "92554852"
type input "92554852"
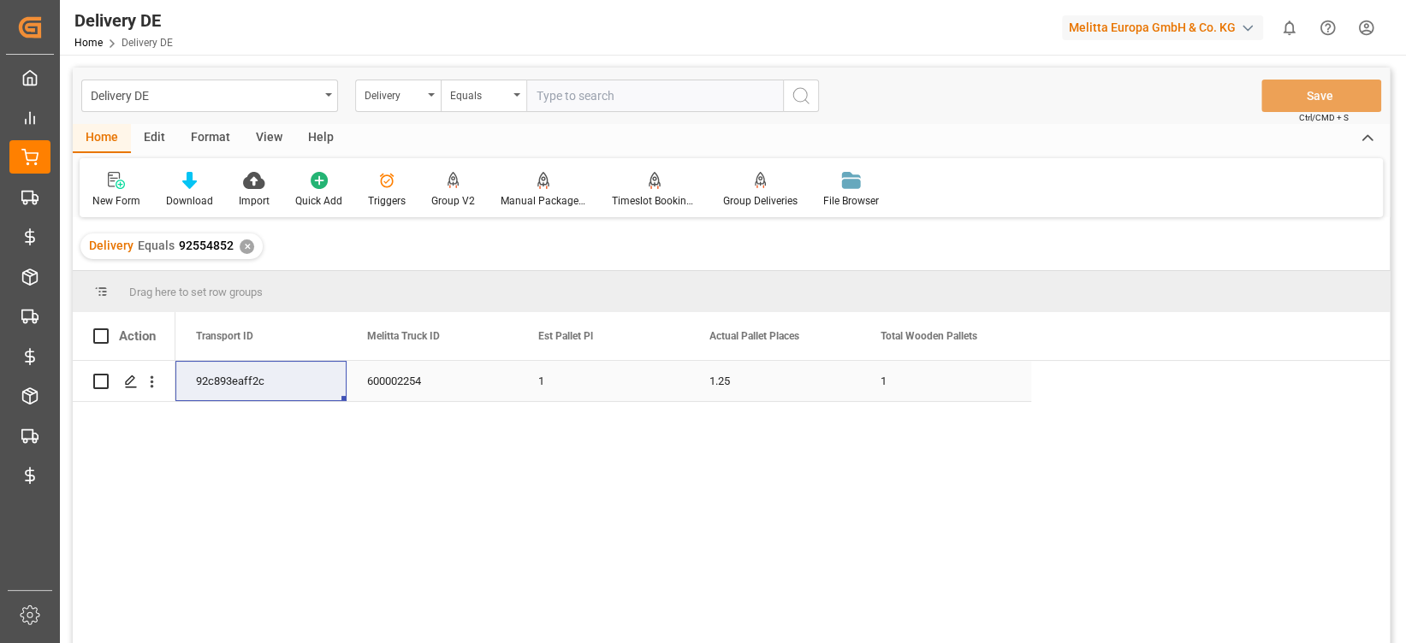
click at [248, 389] on div "92c893eaff2c" at bounding box center [260, 381] width 171 height 40
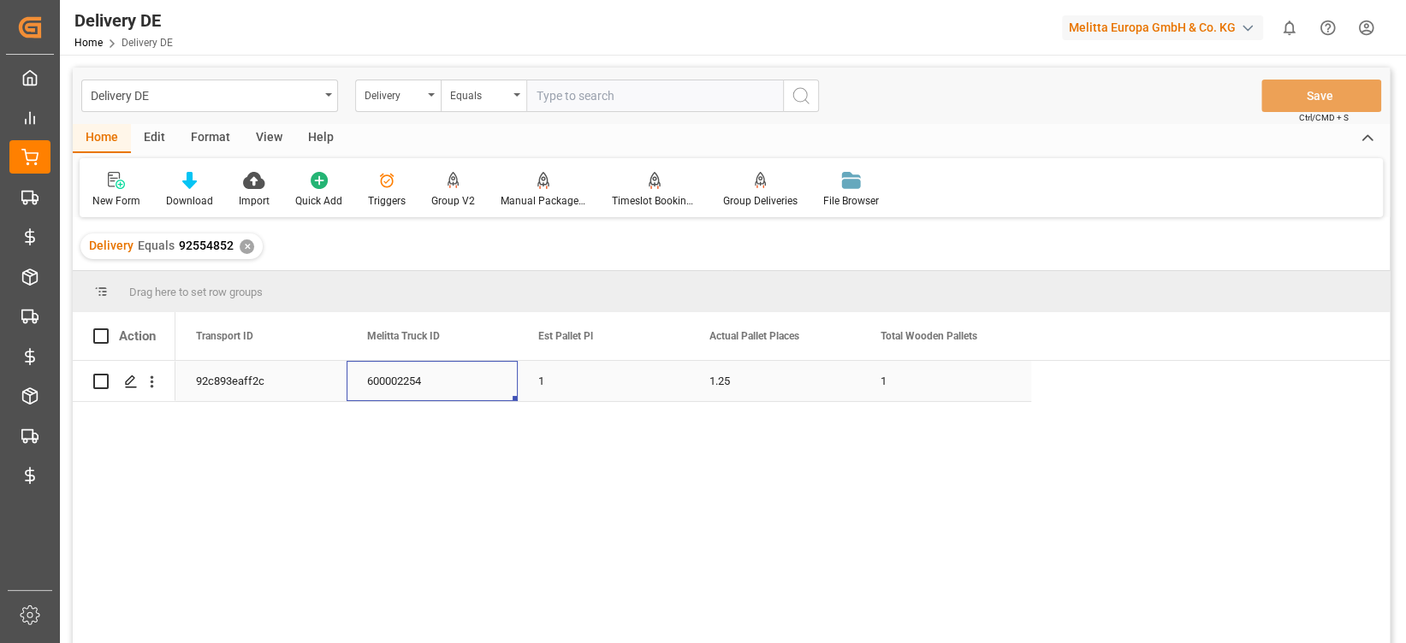
click at [434, 388] on div "600002254" at bounding box center [432, 381] width 171 height 40
click at [240, 247] on div "✕" at bounding box center [247, 247] width 15 height 15
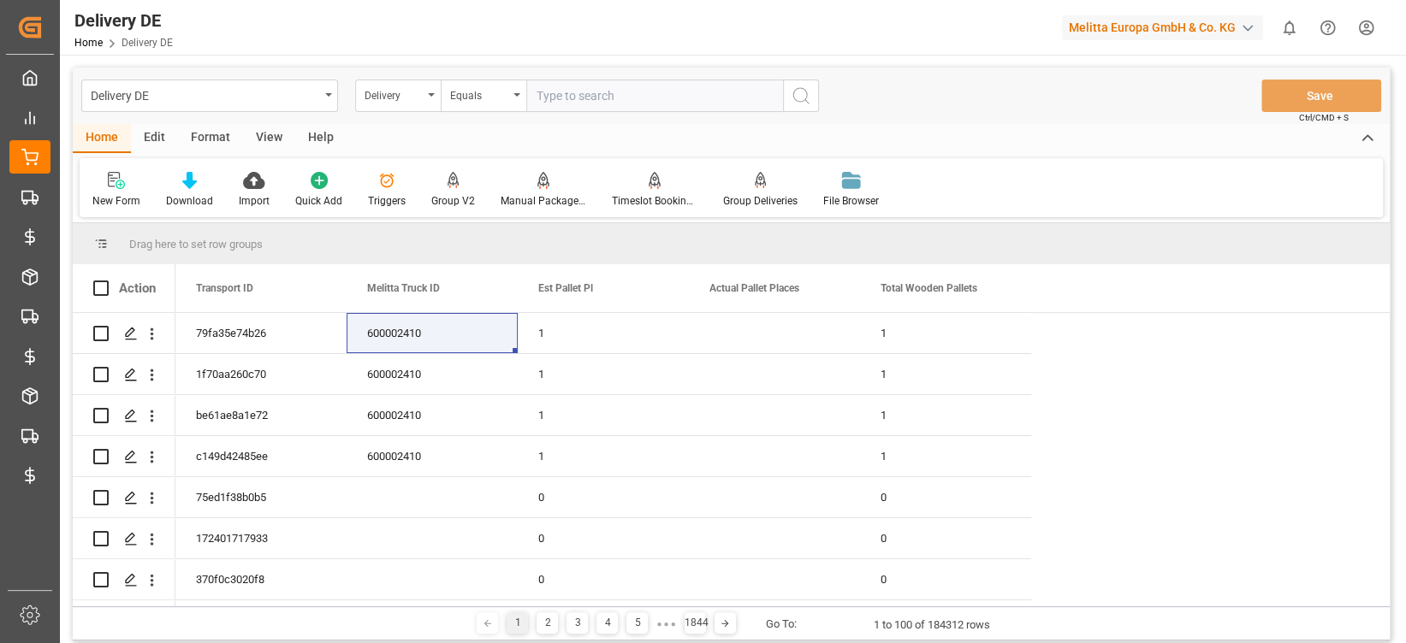
click at [552, 104] on input "text" at bounding box center [654, 96] width 257 height 33
paste input "92554851"
type input "92554851#"
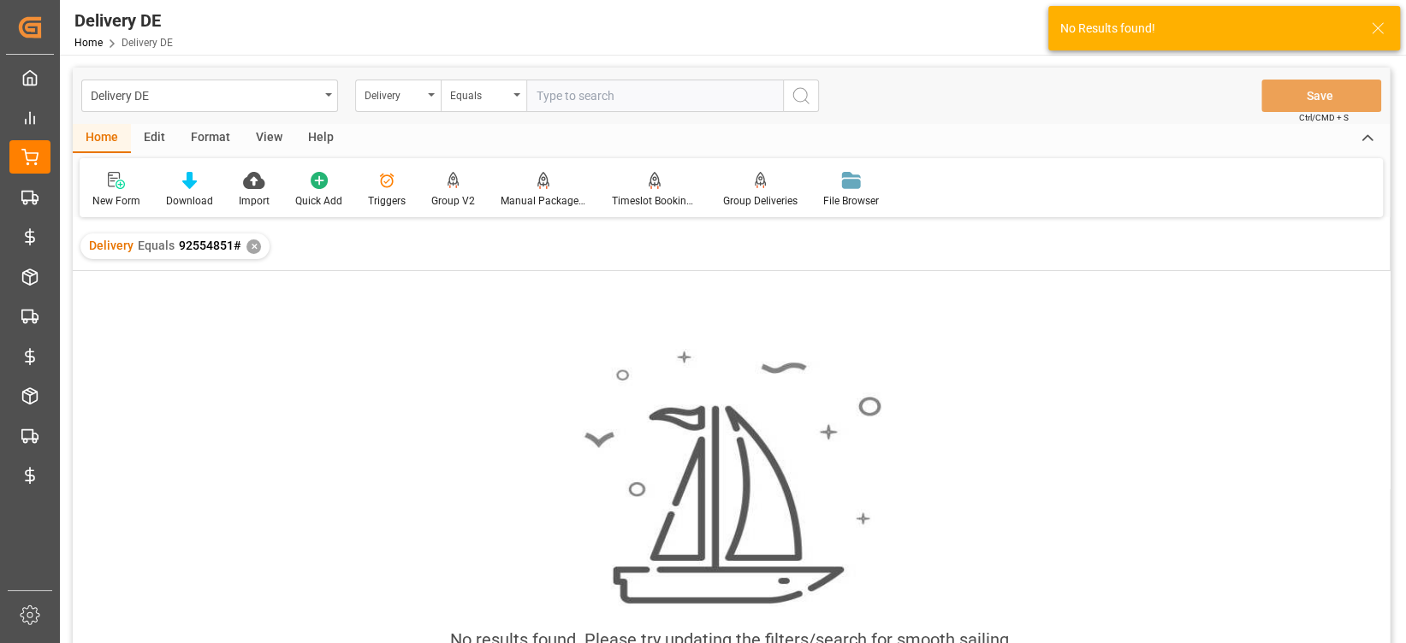
click at [236, 260] on div "Delivery Equals 92554851# ✕" at bounding box center [731, 246] width 1317 height 48
click at [251, 246] on div "✕" at bounding box center [253, 247] width 15 height 15
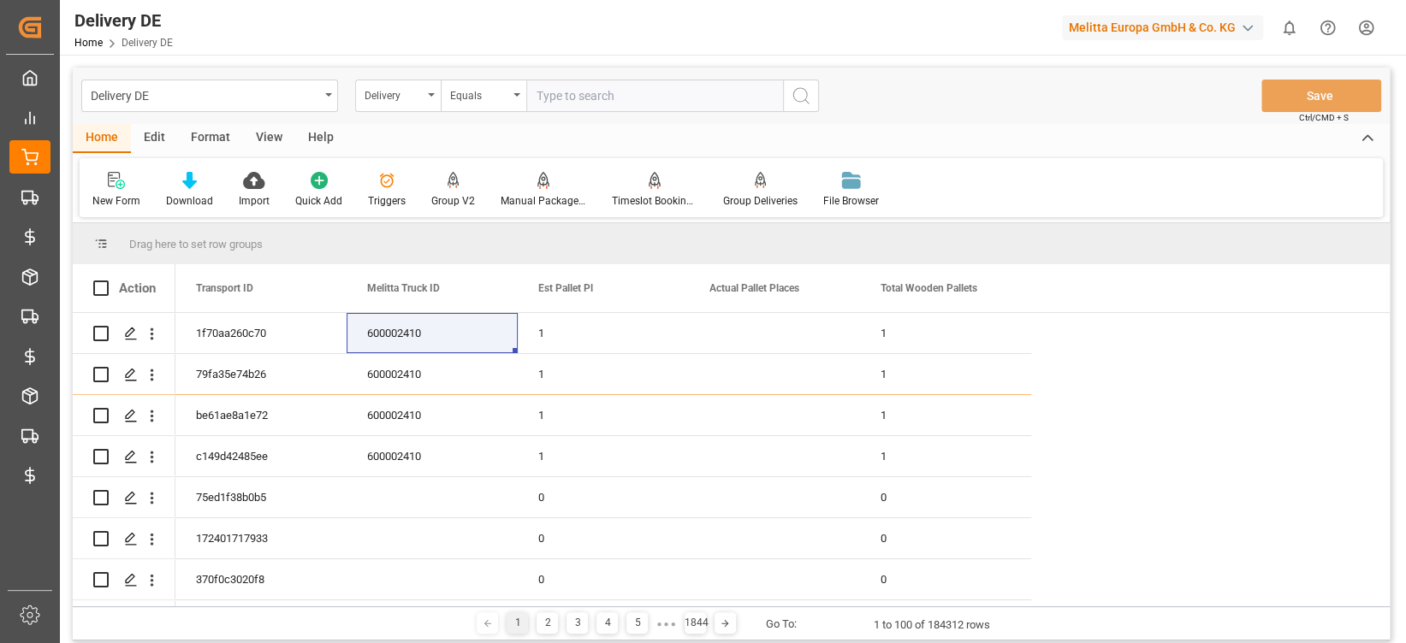
click at [614, 103] on input "text" at bounding box center [654, 96] width 257 height 33
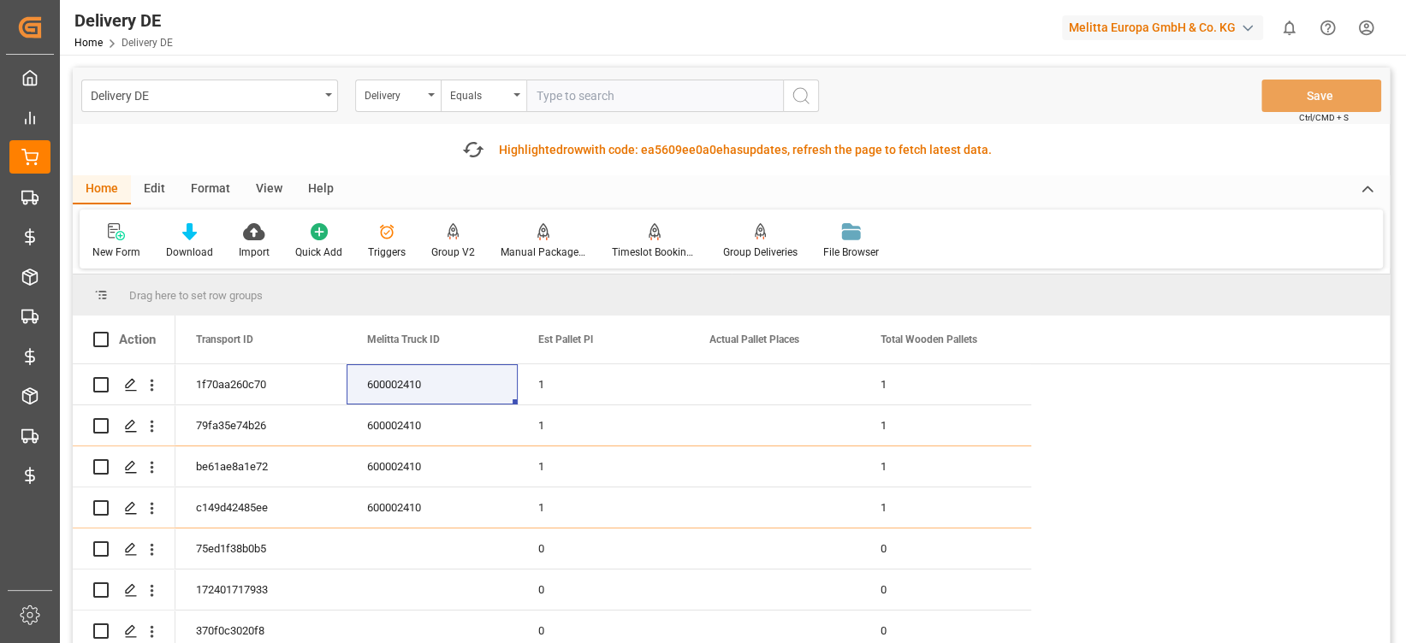
paste input "92554851"
type input "92554851"
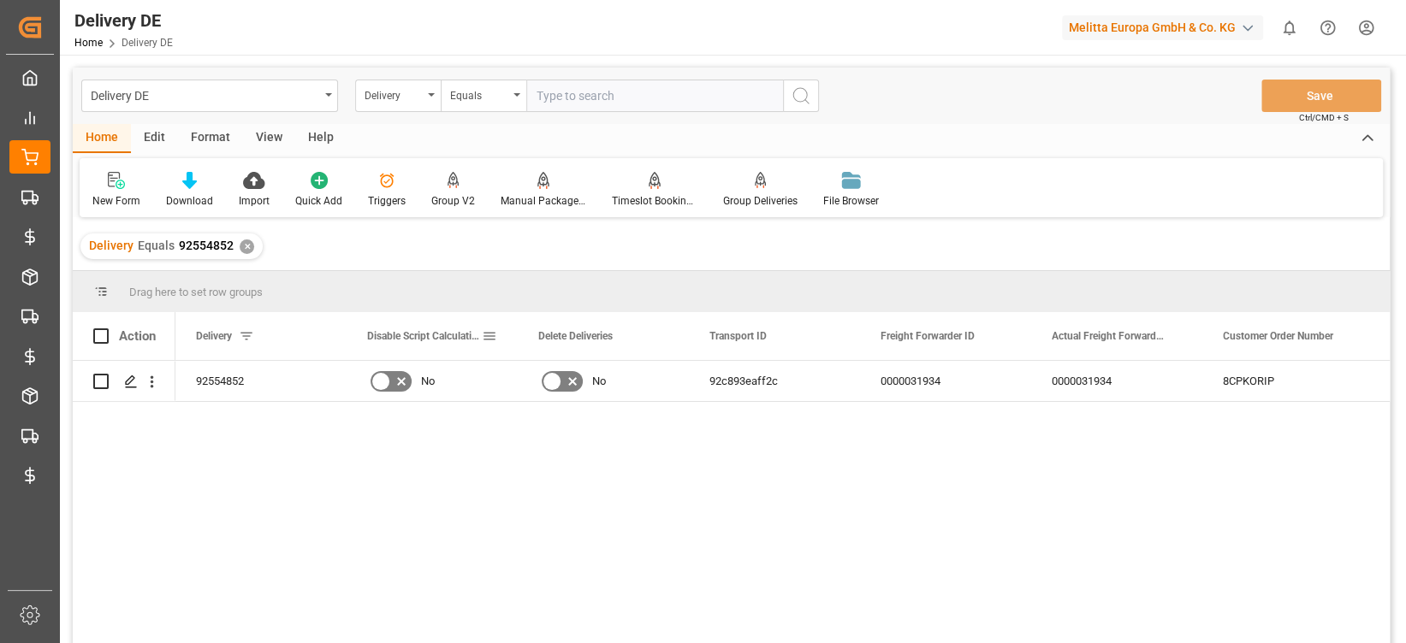
click at [493, 337] on span at bounding box center [489, 336] width 15 height 15
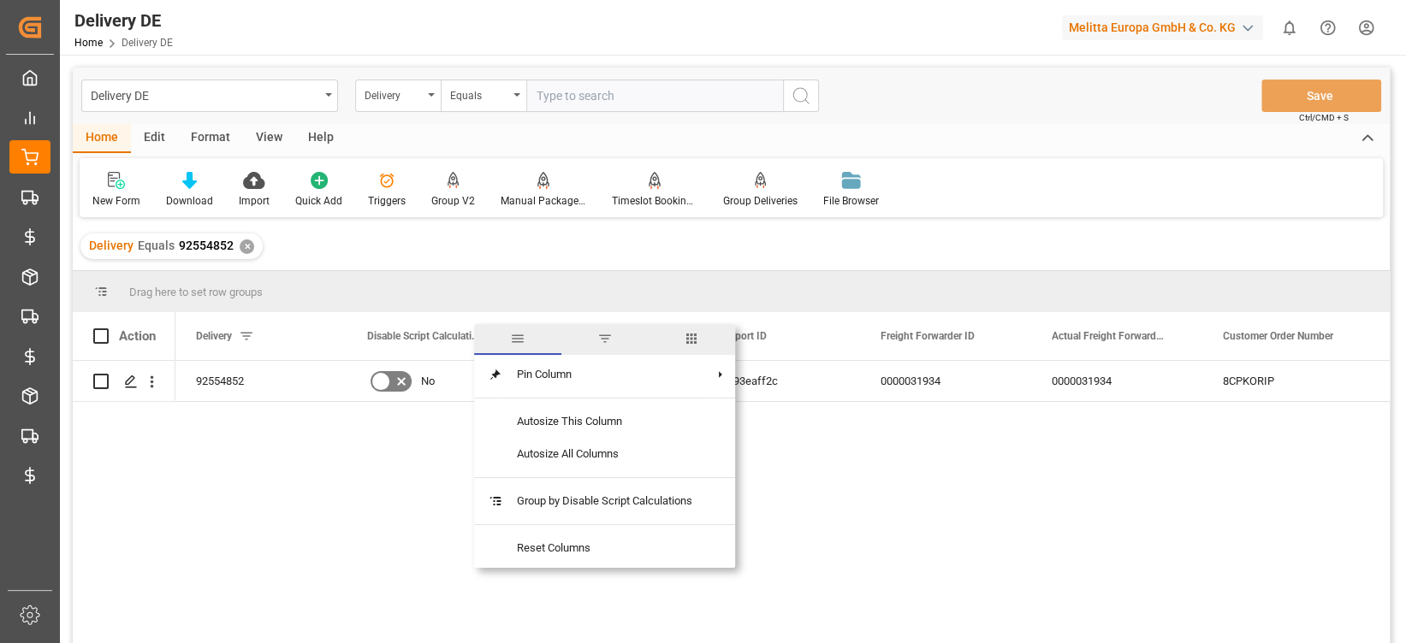
click at [685, 325] on span "columns" at bounding box center [691, 339] width 87 height 31
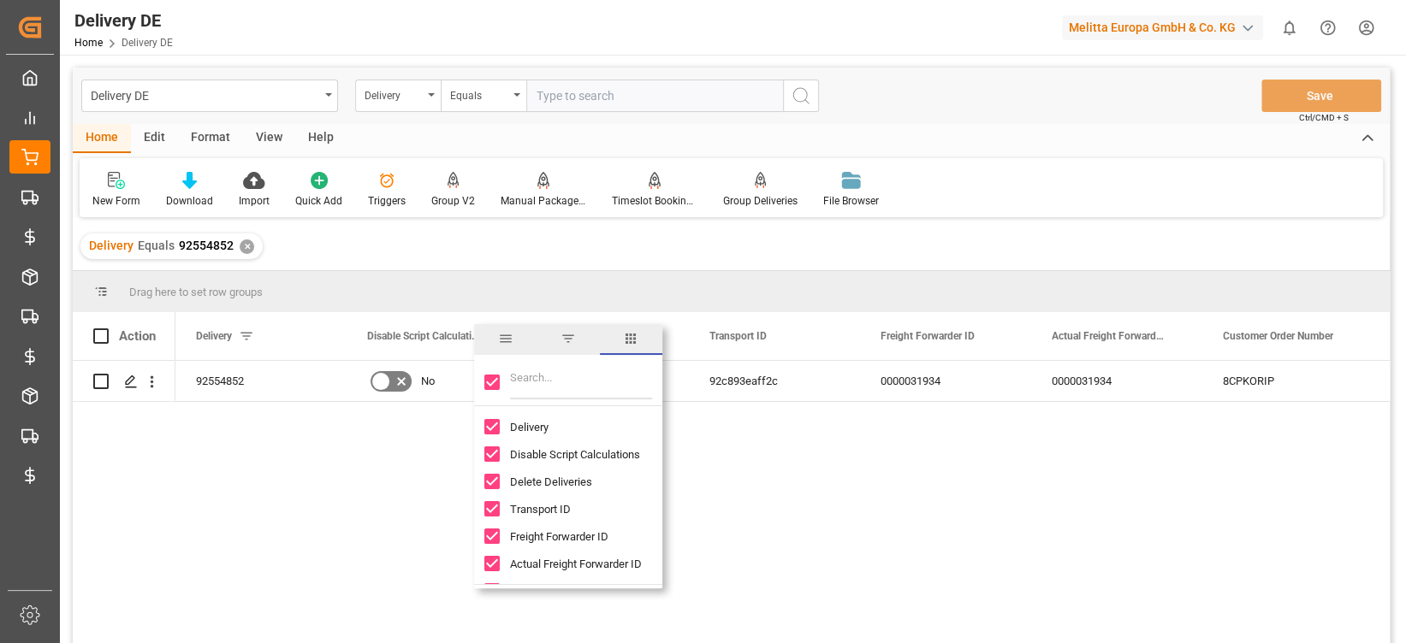
click at [492, 382] on input "Toggle Select All Columns" at bounding box center [491, 382] width 15 height 15
checkbox input "false"
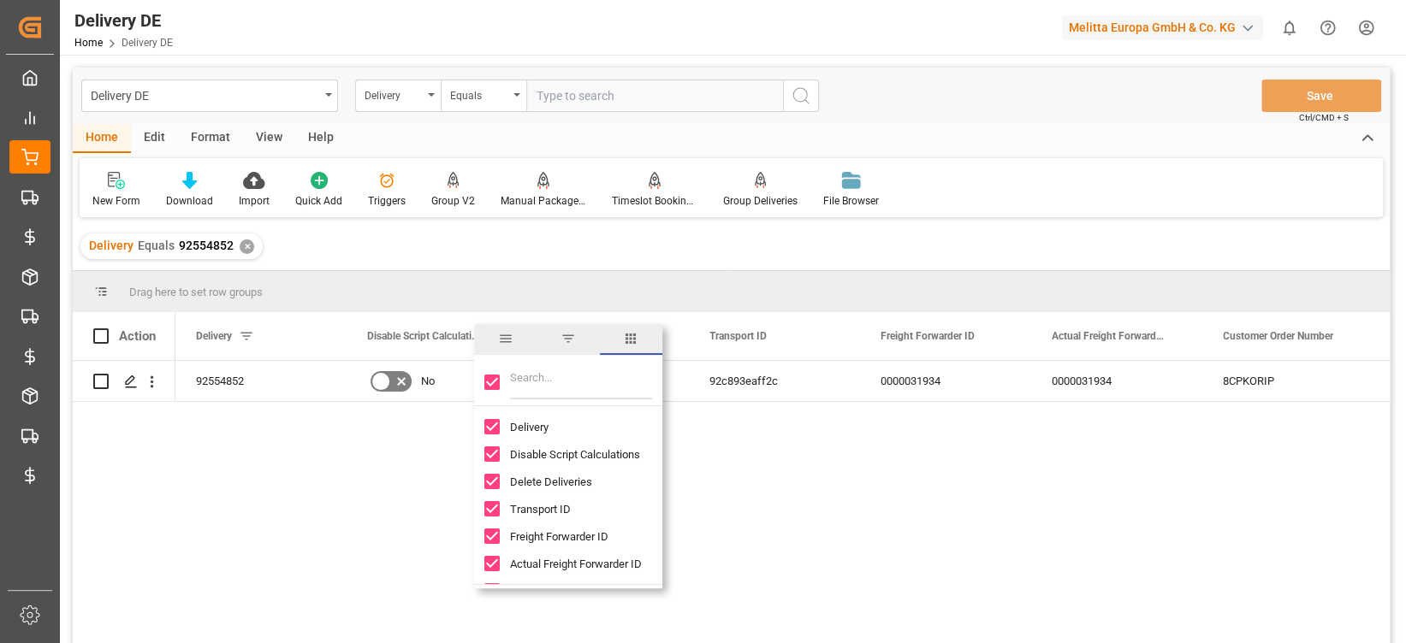
checkbox input "false"
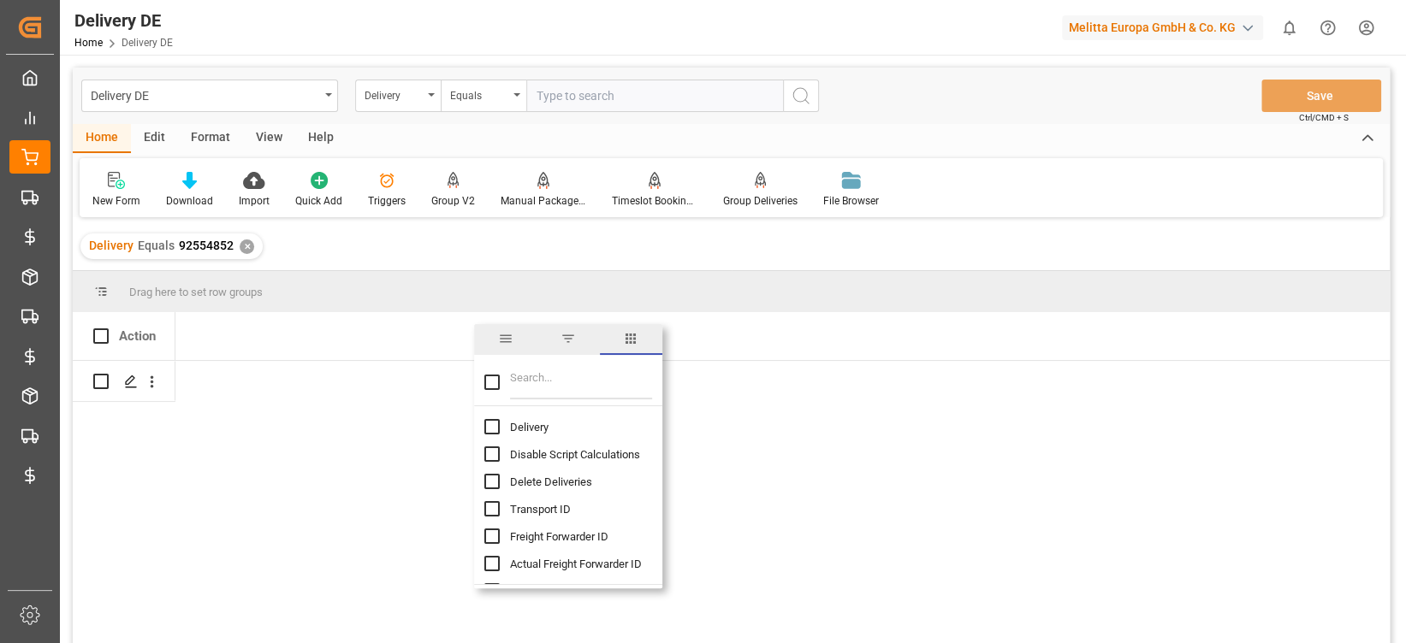
click at [535, 383] on input "Filter Columns Input" at bounding box center [581, 382] width 142 height 34
type input "tran"
click at [491, 430] on input "Transport ID column toggle visibility (hidden)" at bounding box center [491, 426] width 15 height 15
checkbox input "true"
checkbox input "false"
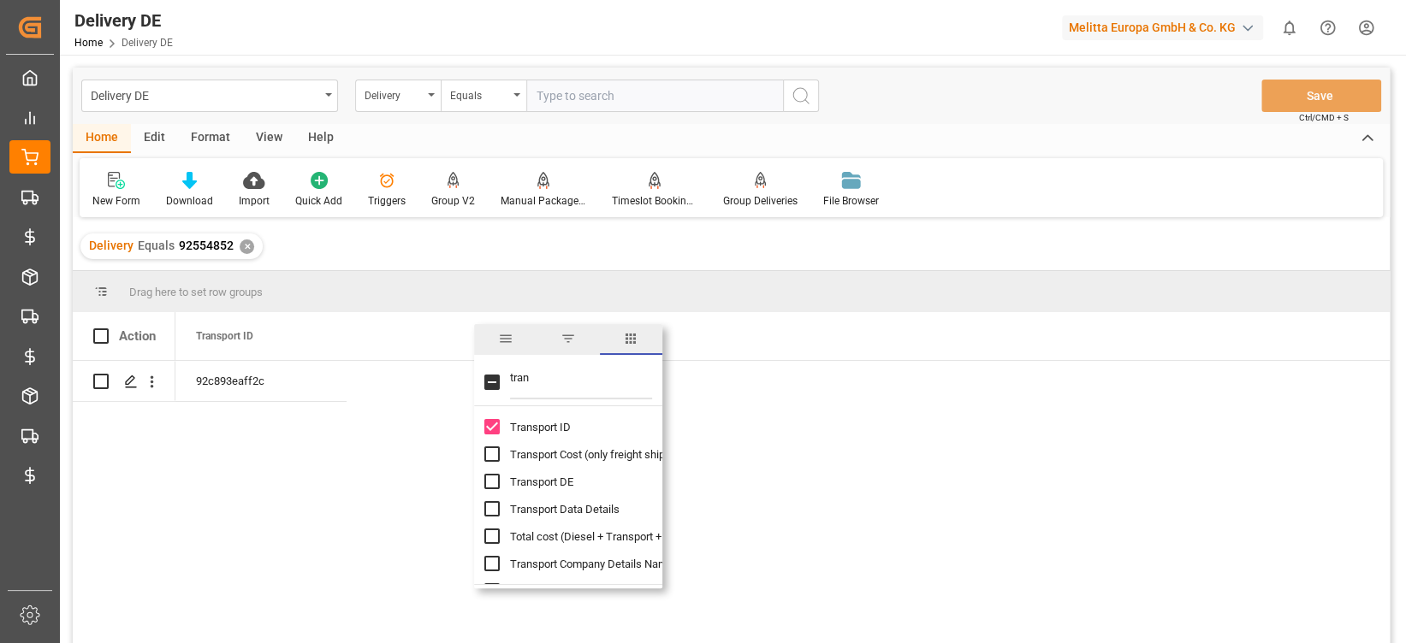
click at [549, 382] on input "tran" at bounding box center [581, 382] width 142 height 34
type input "t"
type input "e"
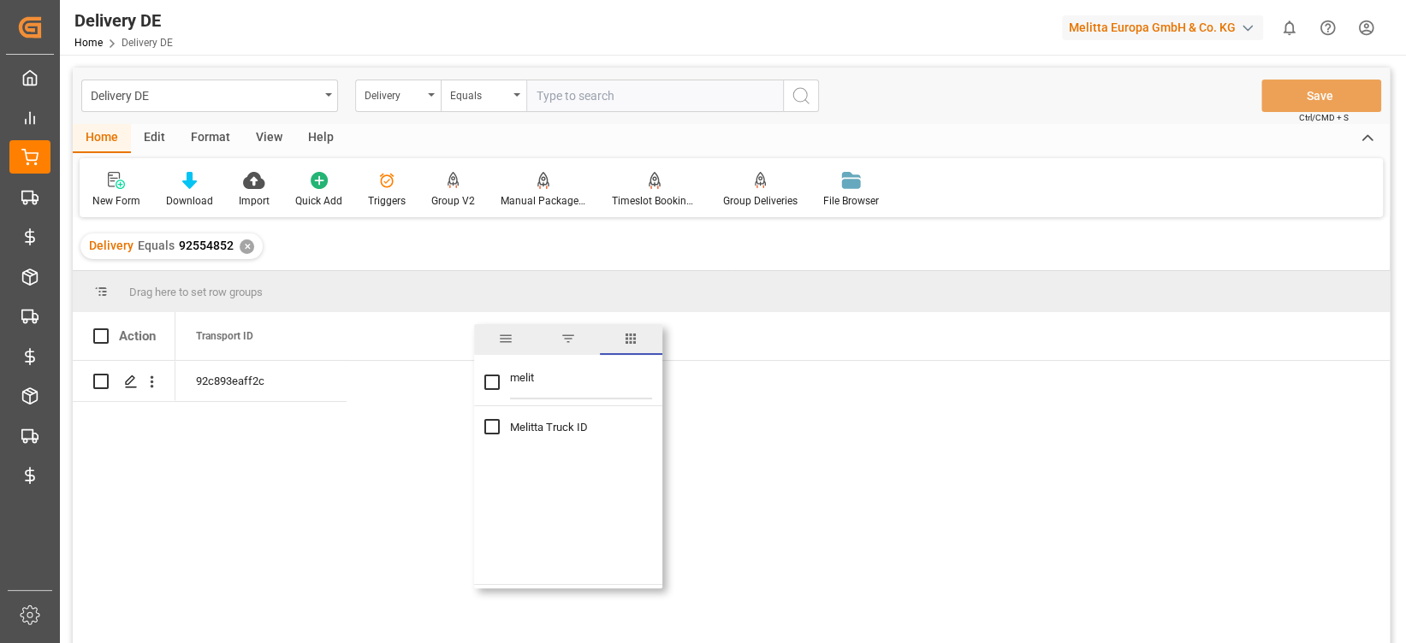
type input "melit"
click at [500, 422] on div "Melitta Truck ID" at bounding box center [578, 426] width 188 height 27
click at [495, 424] on input "Melitta Truck ID column toggle visibility (hidden)" at bounding box center [491, 426] width 15 height 15
checkbox input "true"
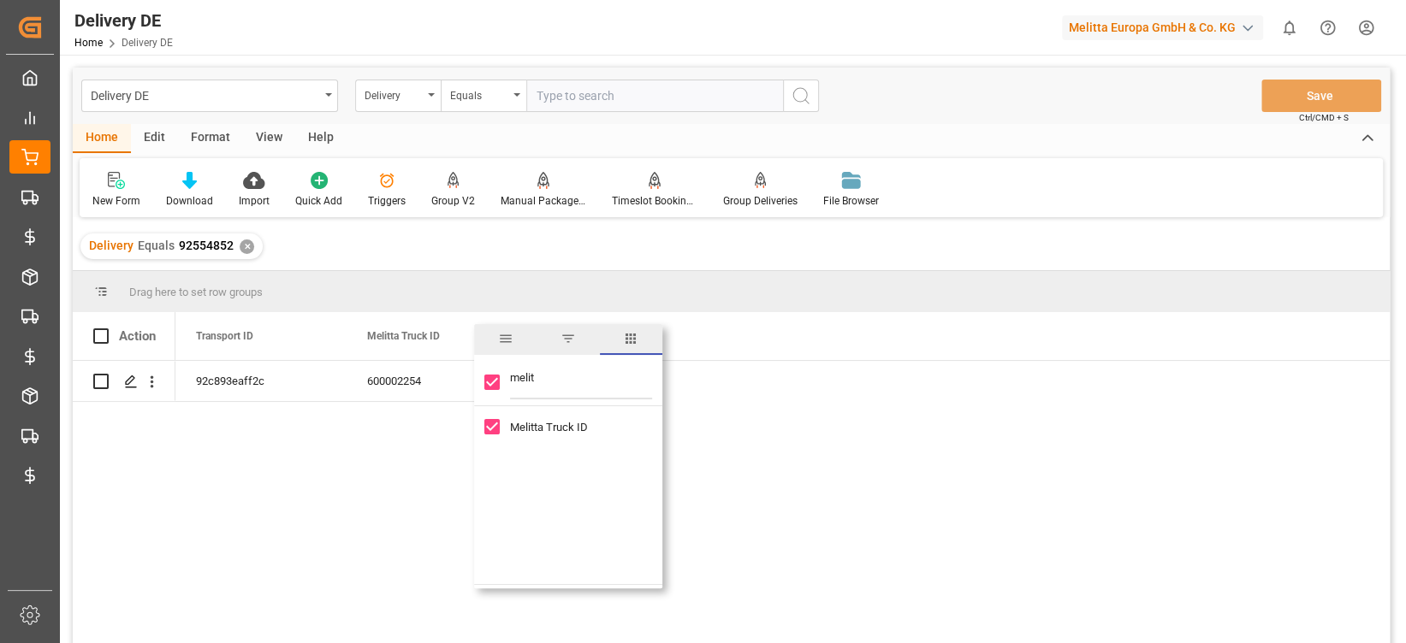
click at [532, 371] on input "melit" at bounding box center [581, 382] width 142 height 34
type input "m"
checkbox input "false"
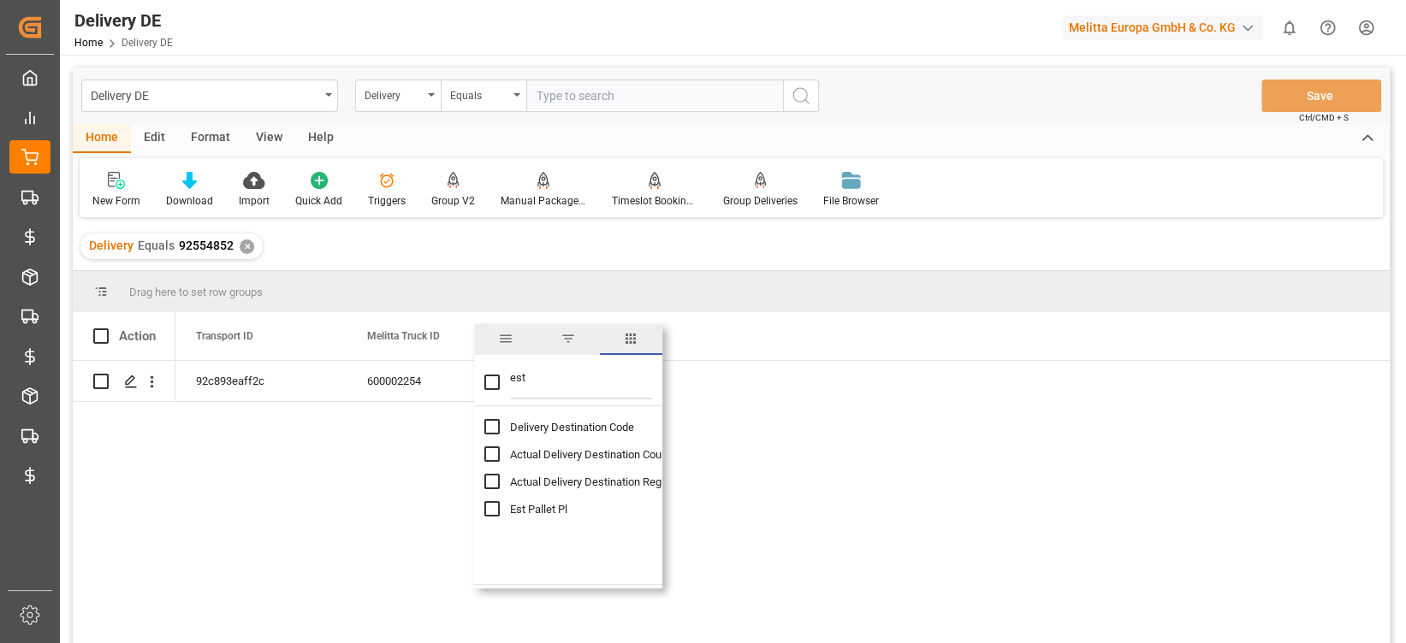
type input "est"
click at [489, 504] on input "Est Pallet Pl column toggle visibility (hidden)" at bounding box center [491, 508] width 15 height 15
checkbox input "true"
checkbox input "false"
drag, startPoint x: 534, startPoint y: 361, endPoint x: 509, endPoint y: 365, distance: 25.1
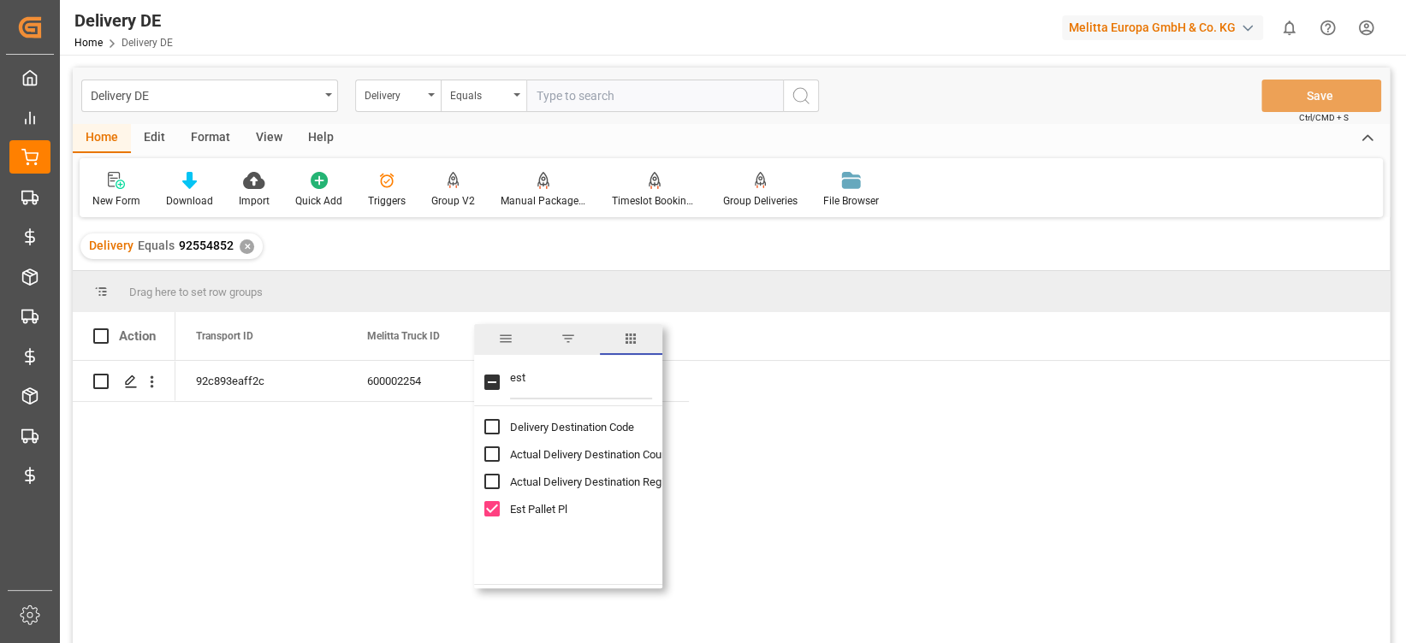
click at [509, 364] on div "est" at bounding box center [568, 383] width 188 height 48
drag, startPoint x: 527, startPoint y: 381, endPoint x: 488, endPoint y: 386, distance: 39.7
click at [488, 386] on div "est" at bounding box center [568, 383] width 188 height 48
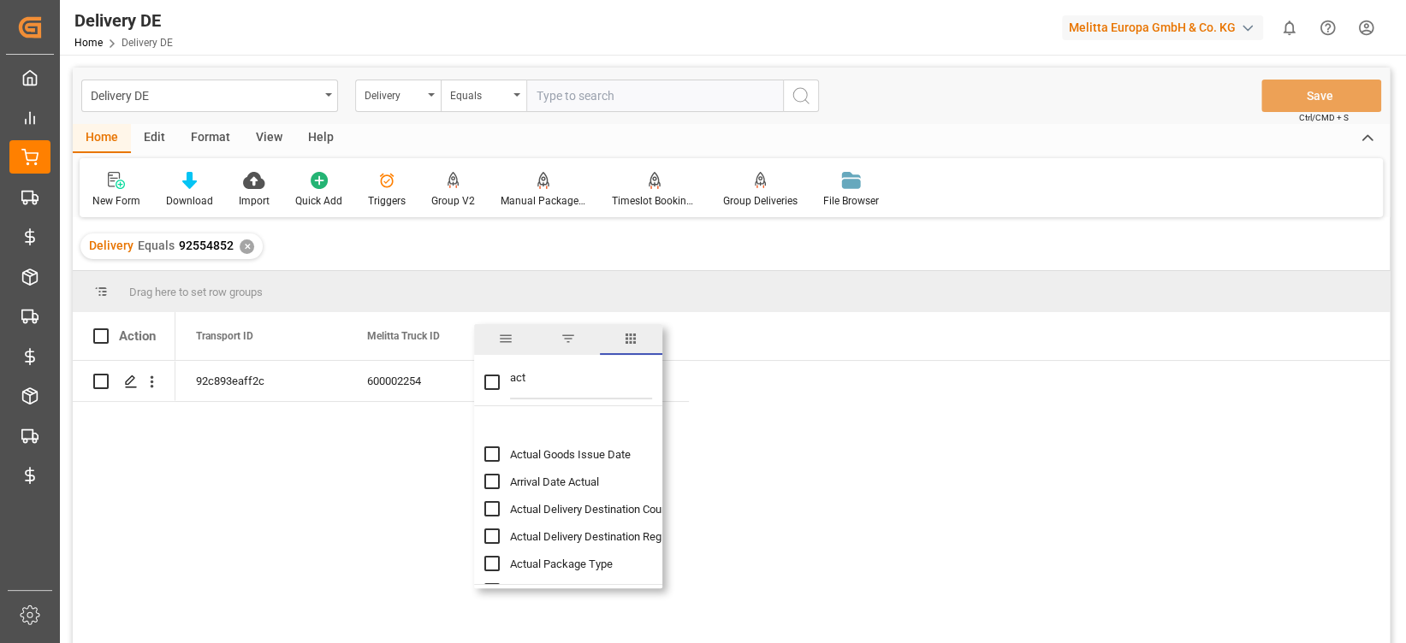
scroll to position [27, 0]
type input "act"
click at [493, 564] on input "Actual Pallet Places column toggle visibility (hidden)" at bounding box center [491, 563] width 15 height 15
checkbox input "true"
checkbox input "false"
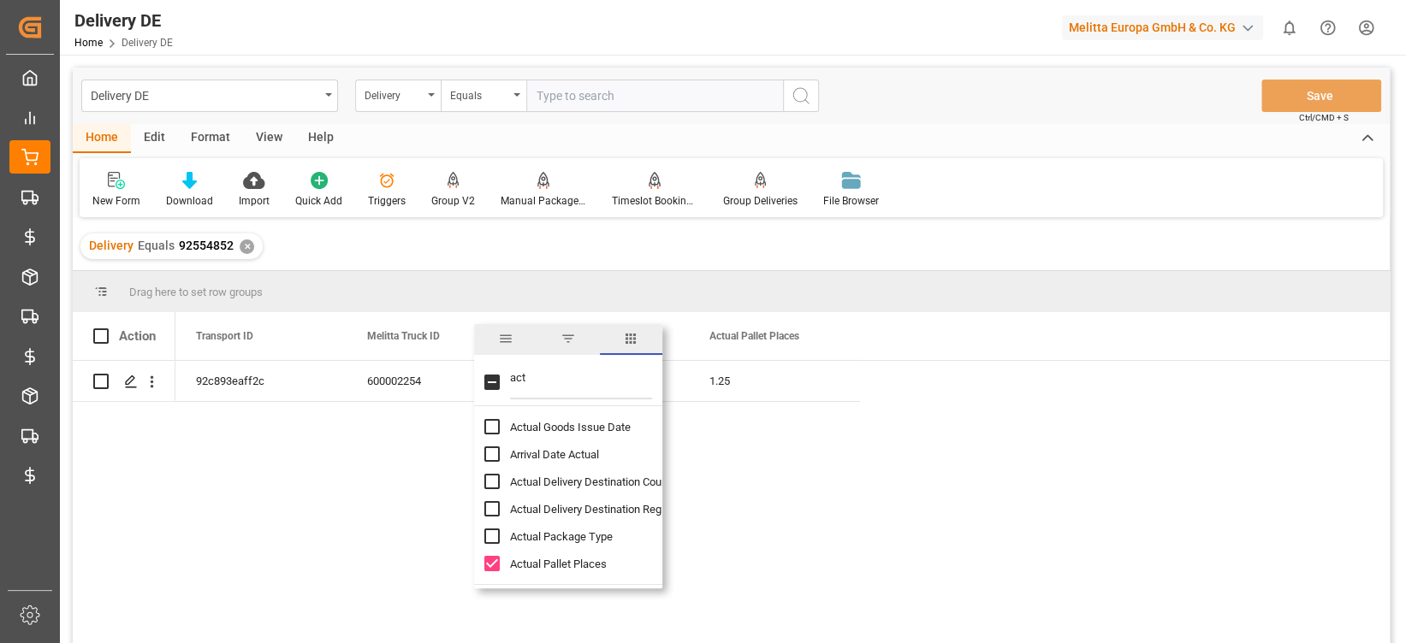
drag, startPoint x: 527, startPoint y: 374, endPoint x: 498, endPoint y: 375, distance: 29.1
click at [498, 375] on div "act" at bounding box center [568, 383] width 188 height 48
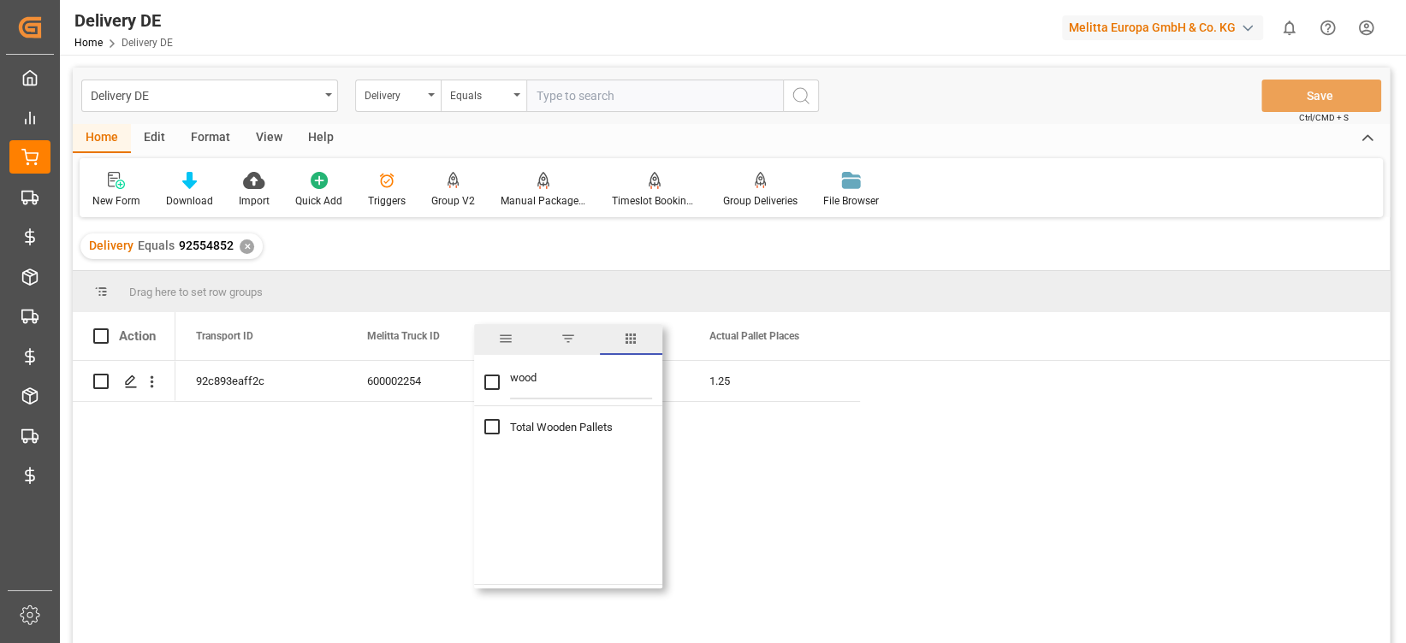
scroll to position [0, 0]
type input "wood"
click at [489, 417] on div "Total Wooden Pallets" at bounding box center [578, 426] width 188 height 27
click at [489, 423] on input "Total Wooden Pallets column toggle visibility (hidden)" at bounding box center [491, 426] width 15 height 15
checkbox input "true"
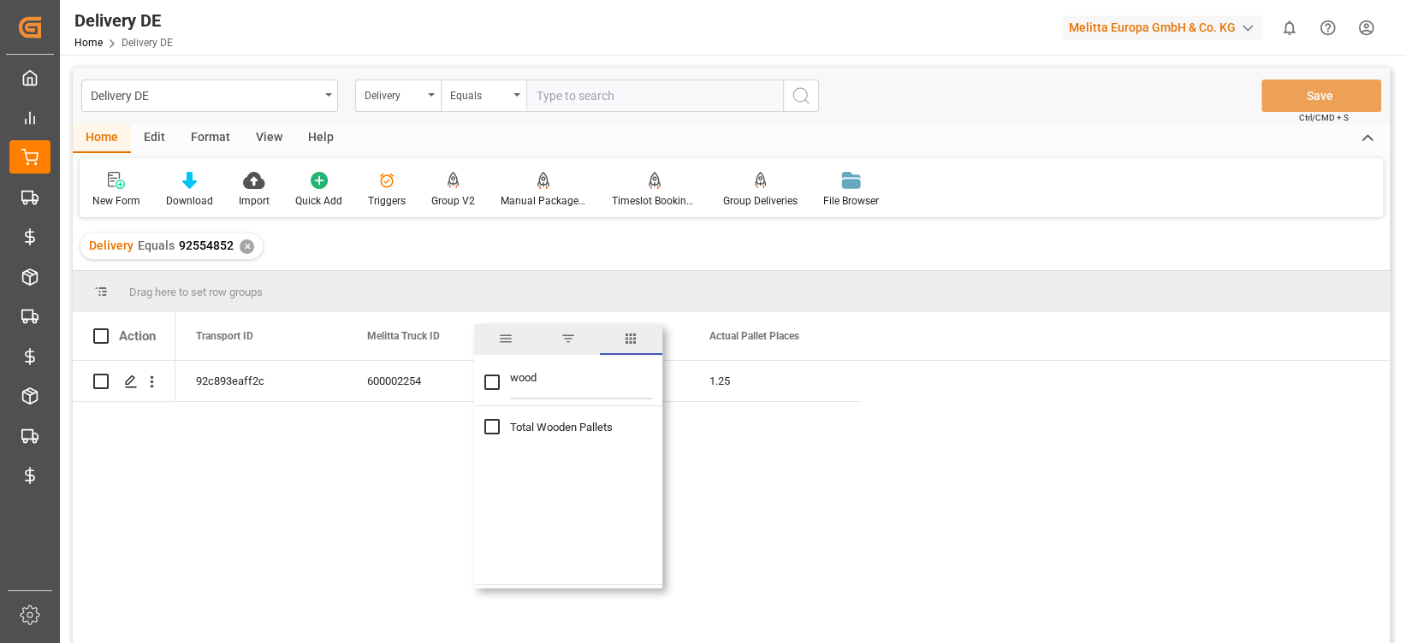
checkbox input "true"
click at [396, 521] on div "92c893eaff2c 600002254 1 1.25 1" at bounding box center [782, 508] width 1214 height 294
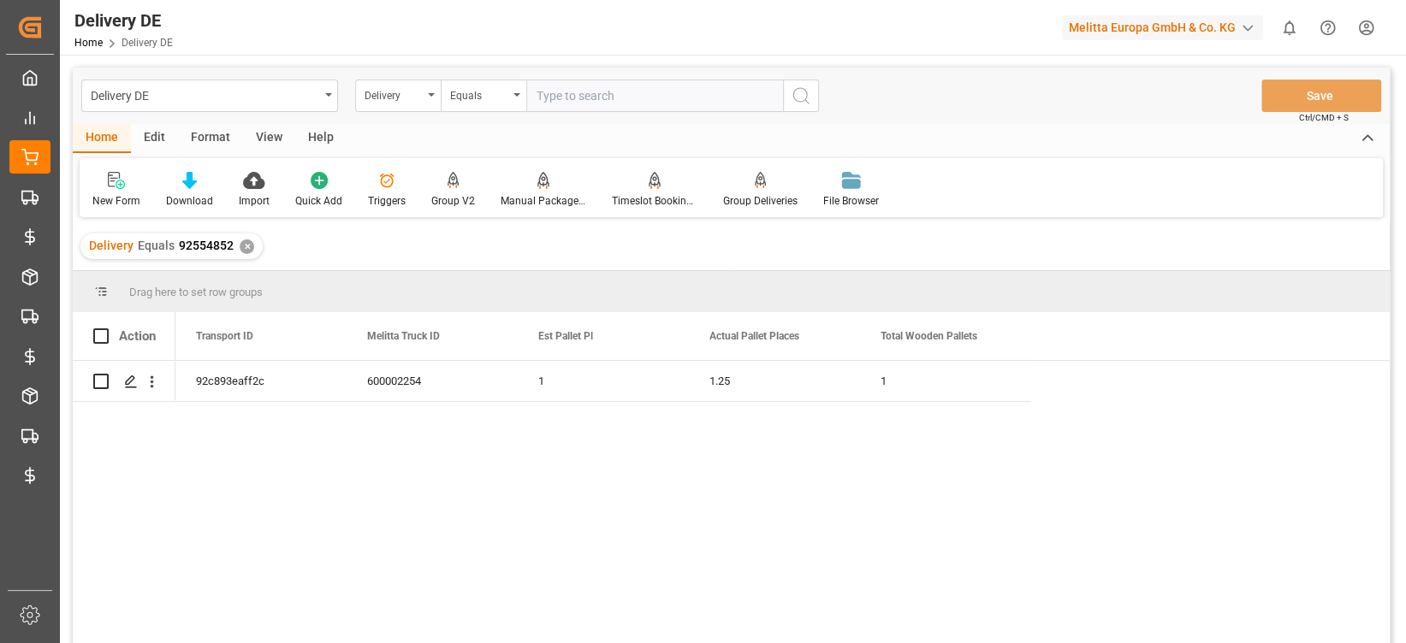
click at [246, 246] on div "✕" at bounding box center [247, 247] width 15 height 15
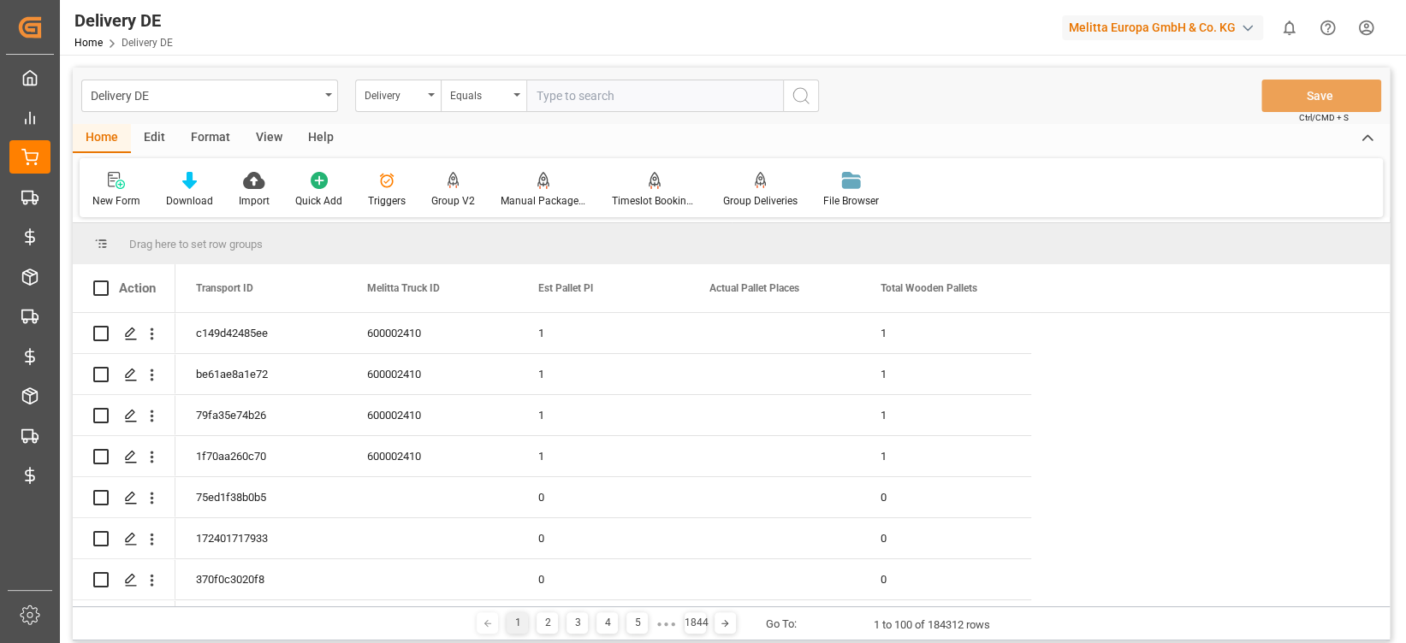
click at [576, 109] on input "text" at bounding box center [654, 96] width 257 height 33
paste input "92554853"
type input "92554853"
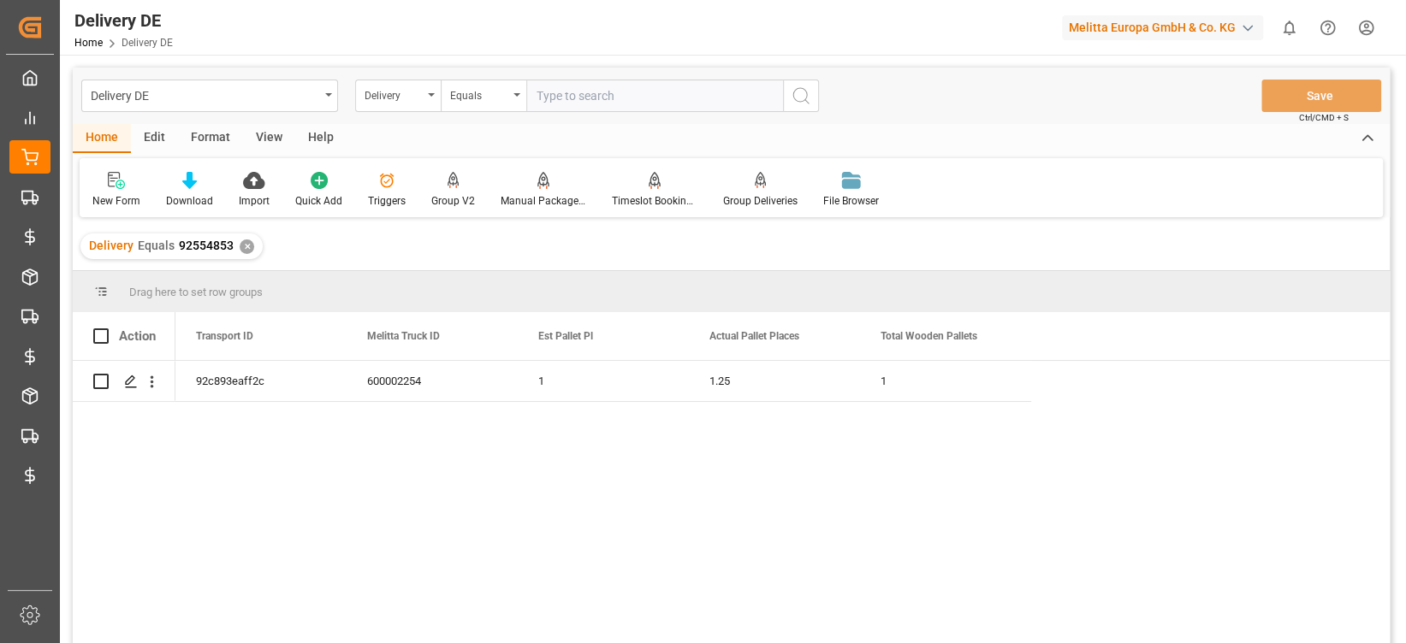
click at [240, 244] on div "✕" at bounding box center [247, 247] width 15 height 15
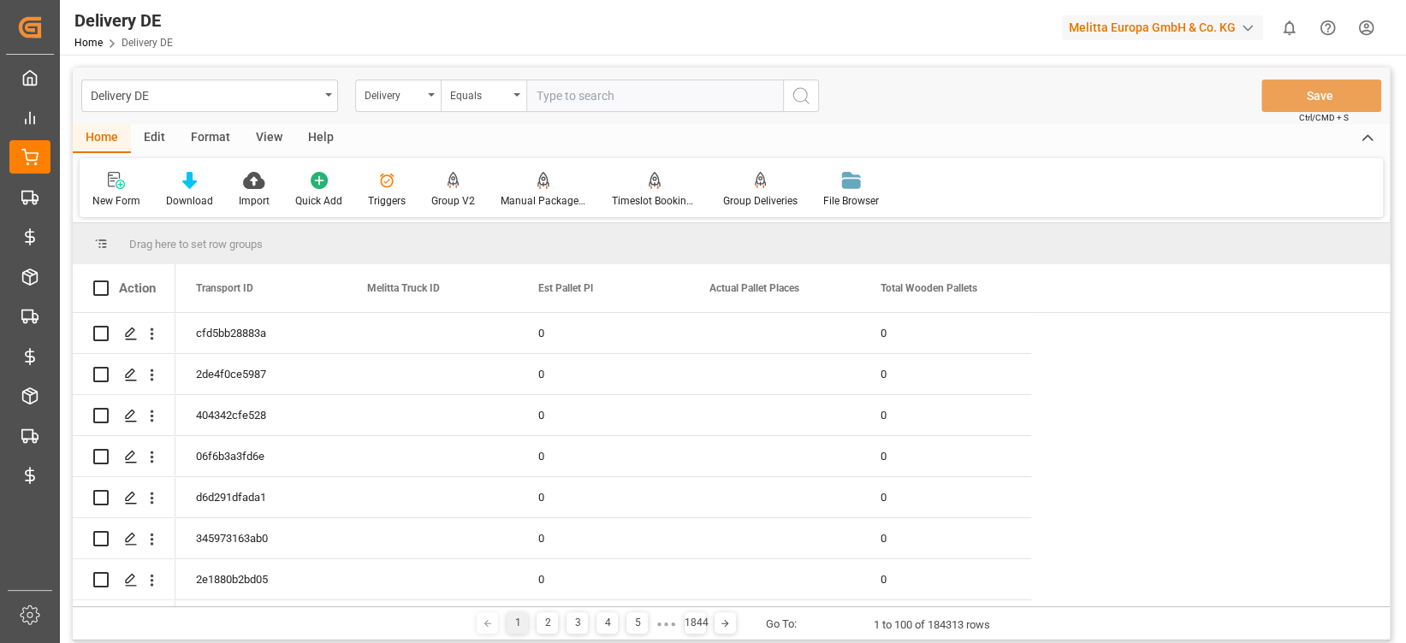
click at [551, 95] on input "text" at bounding box center [654, 96] width 257 height 33
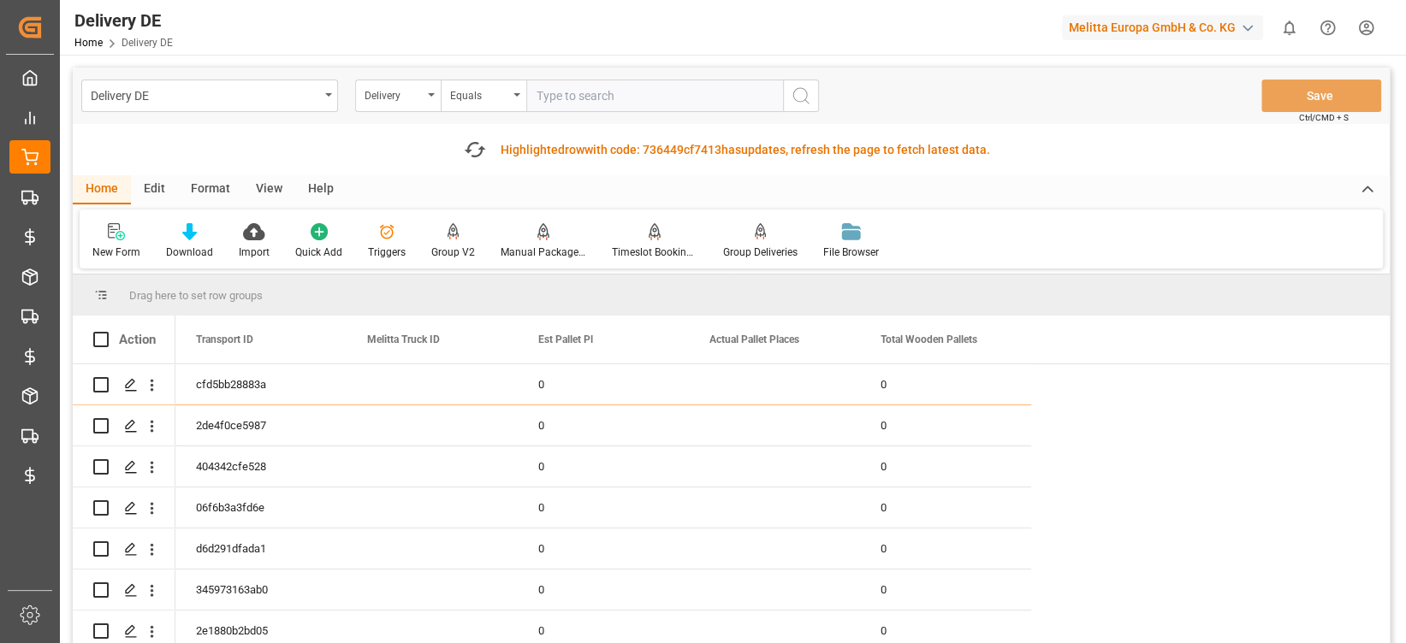
paste input "92556139"
type input "92556139"
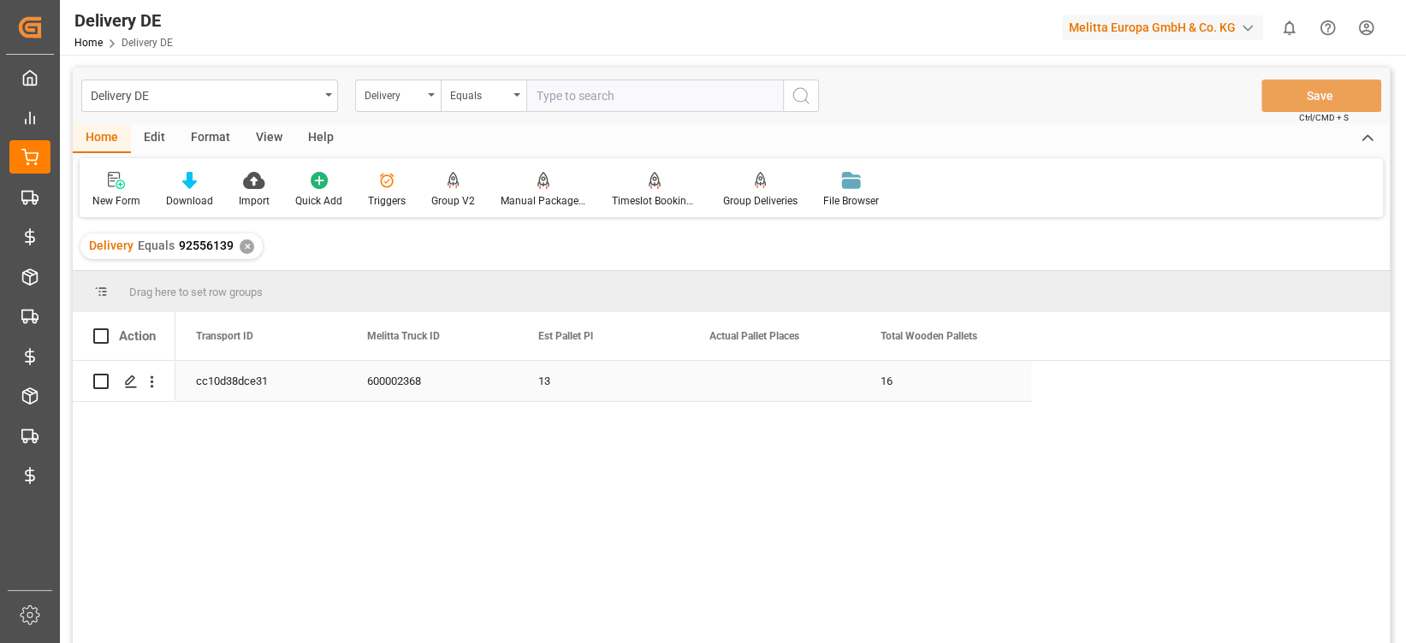
click at [231, 394] on div "cc10d38dce31" at bounding box center [260, 381] width 171 height 40
click at [243, 246] on div "✕" at bounding box center [247, 247] width 15 height 15
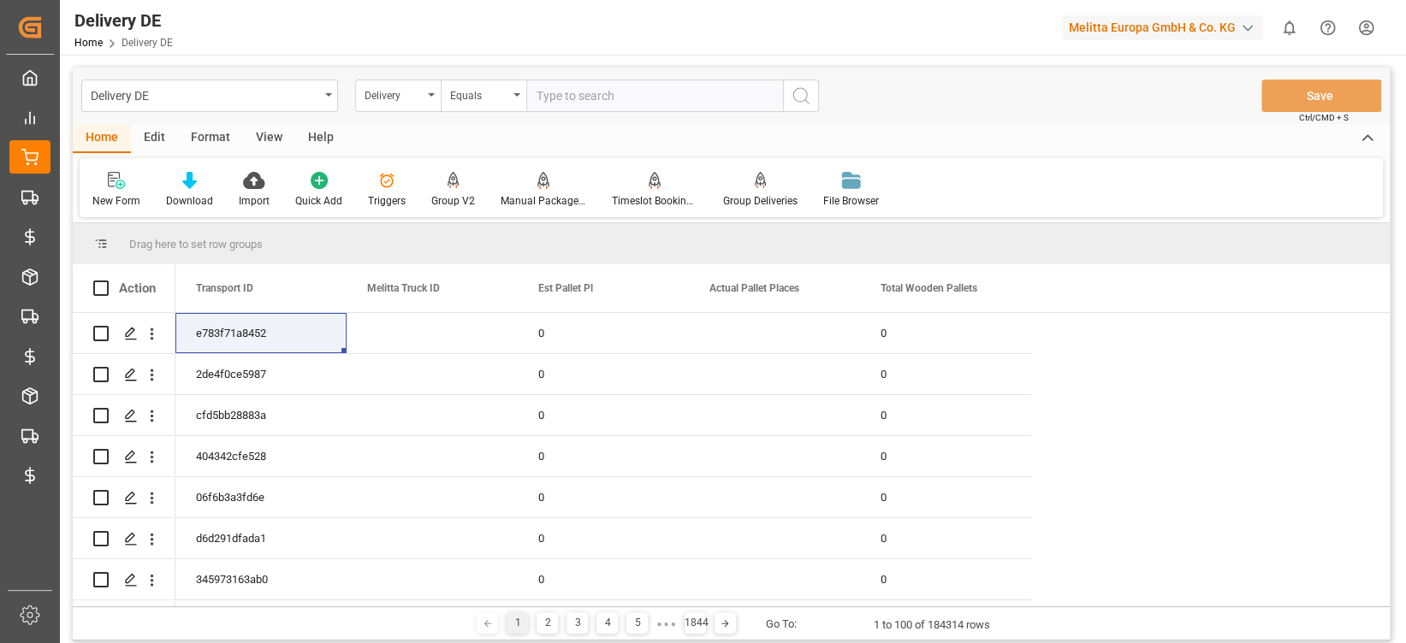
click at [596, 97] on input "text" at bounding box center [654, 96] width 257 height 33
paste input "92556140"
type input "92556140"
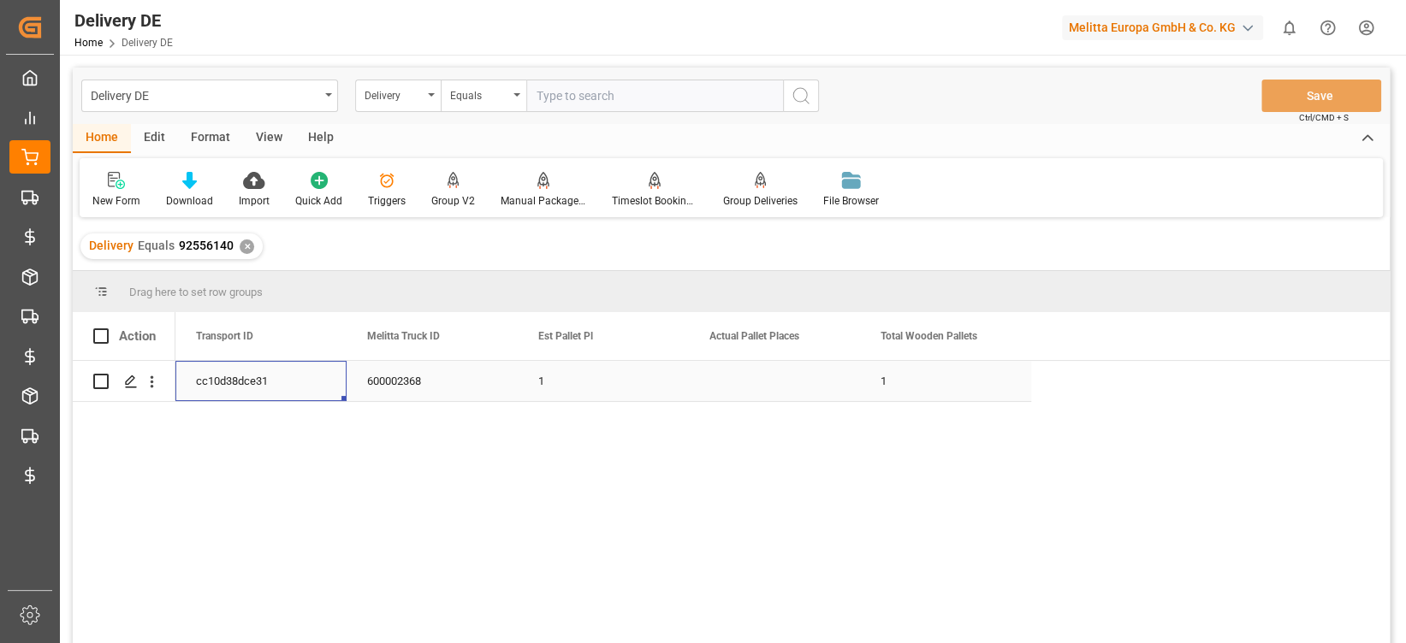
click at [281, 394] on div "cc10d38dce31" at bounding box center [260, 381] width 171 height 40
click at [245, 246] on div "✕" at bounding box center [247, 247] width 15 height 15
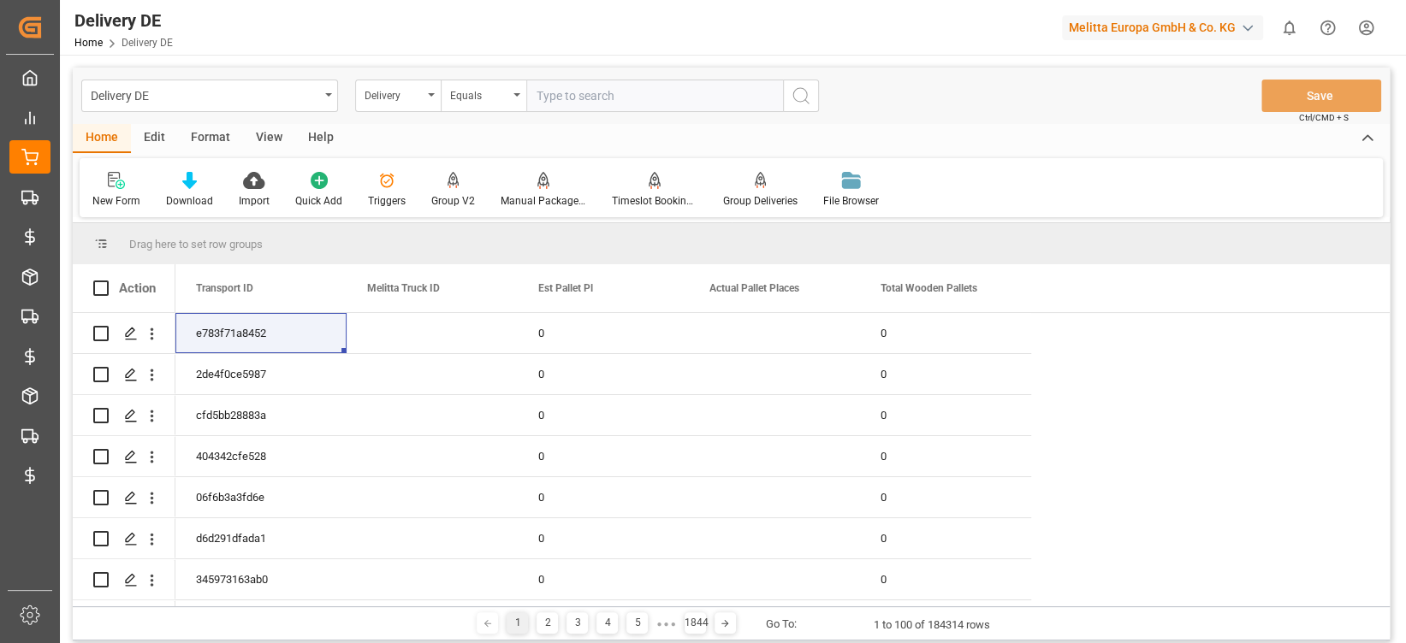
click at [568, 89] on input "text" at bounding box center [654, 96] width 257 height 33
paste input "92556141"
type input "92556141"
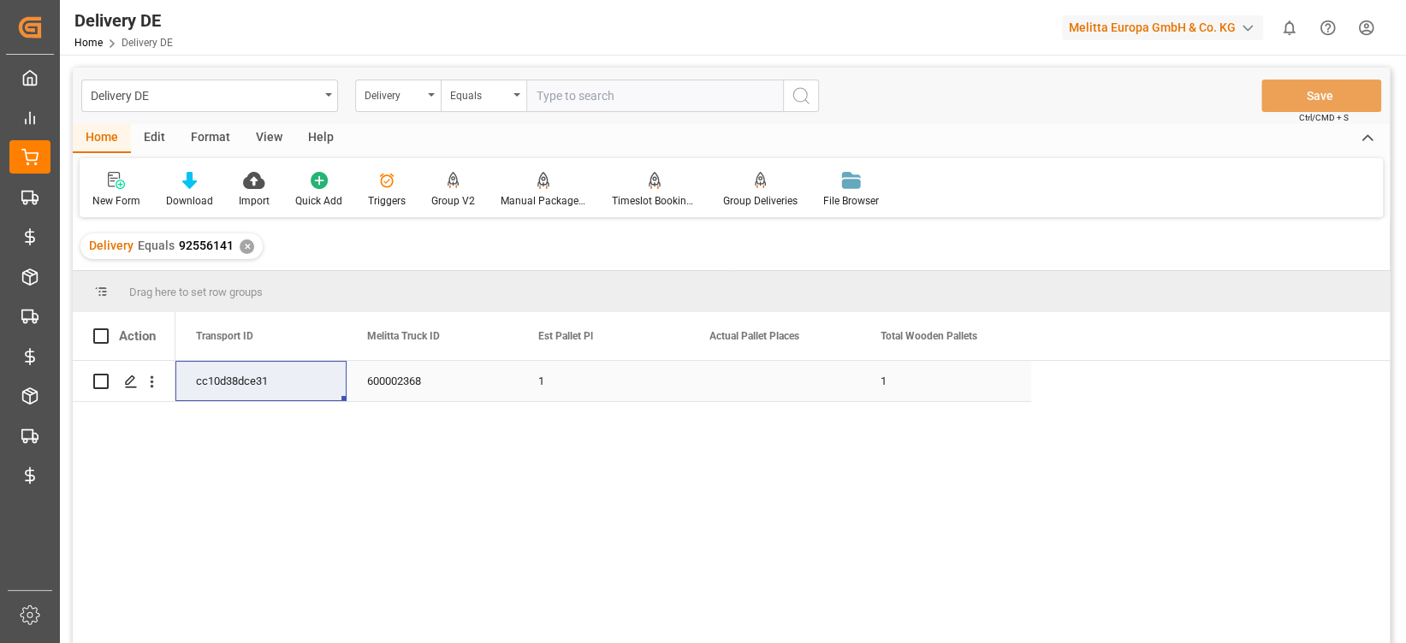
click at [416, 381] on div "600002368" at bounding box center [432, 381] width 171 height 40
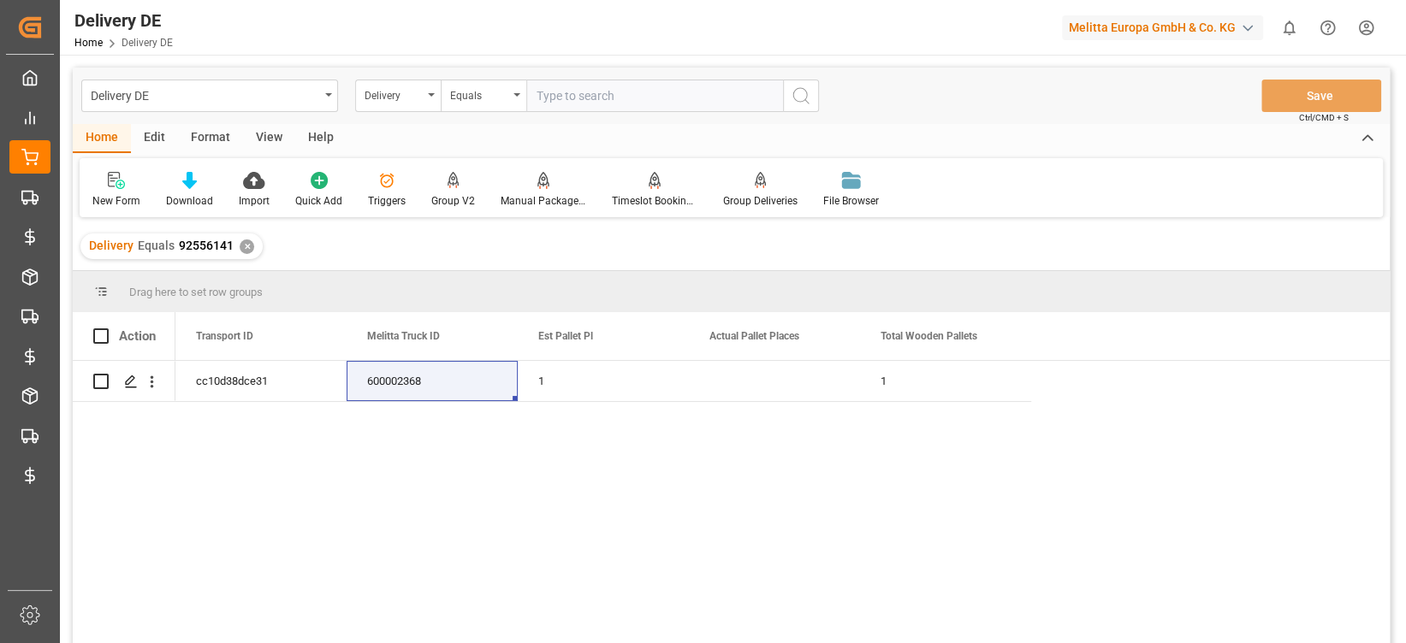
click at [246, 248] on div "✕" at bounding box center [247, 247] width 15 height 15
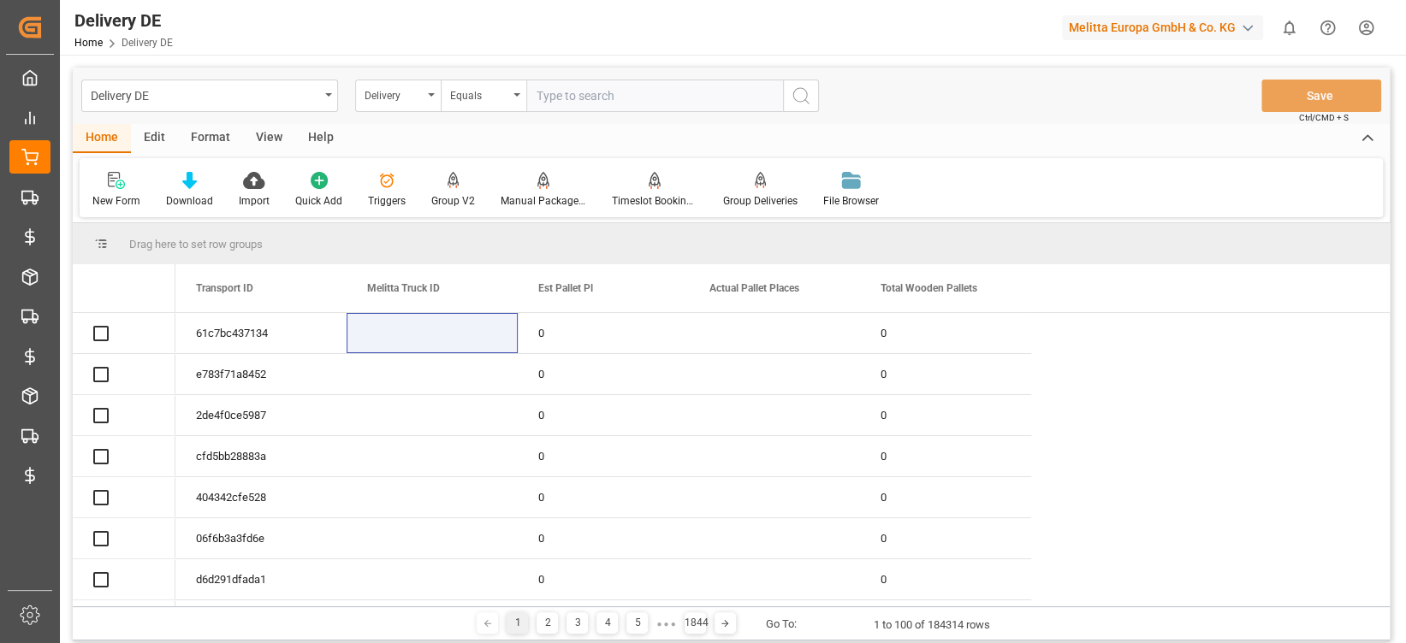
click at [654, 86] on input "text" at bounding box center [654, 96] width 257 height 33
paste input "92556152"
type input "92556152"
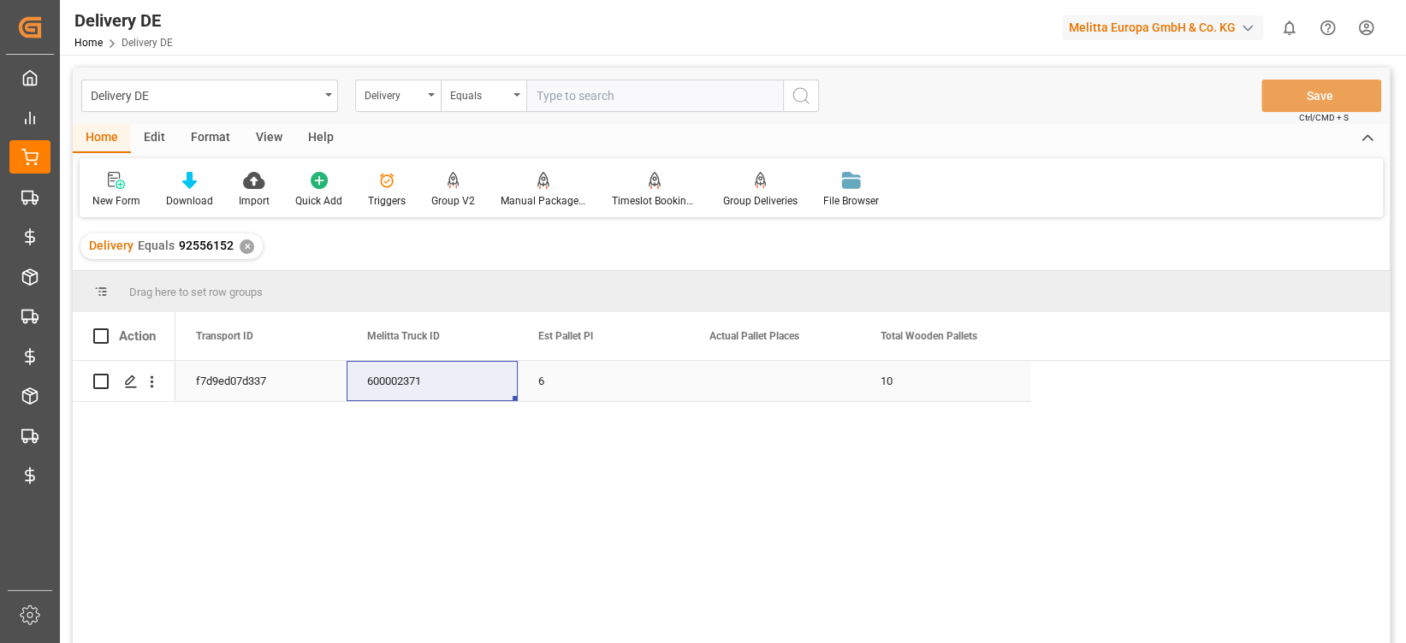
click at [240, 382] on div "f7d9ed07d337" at bounding box center [260, 381] width 171 height 40
click at [241, 244] on div "✕" at bounding box center [247, 247] width 15 height 15
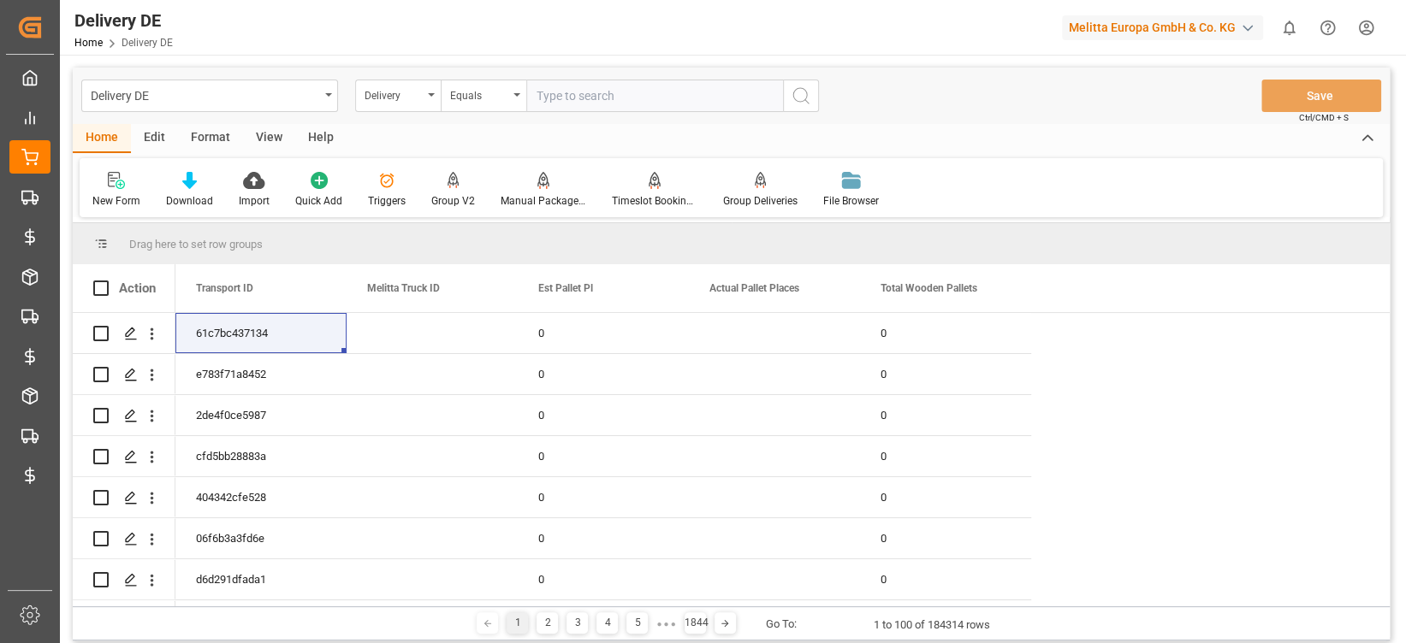
click at [606, 108] on input "text" at bounding box center [654, 96] width 257 height 33
paste input "92556153"
type input "92556153"
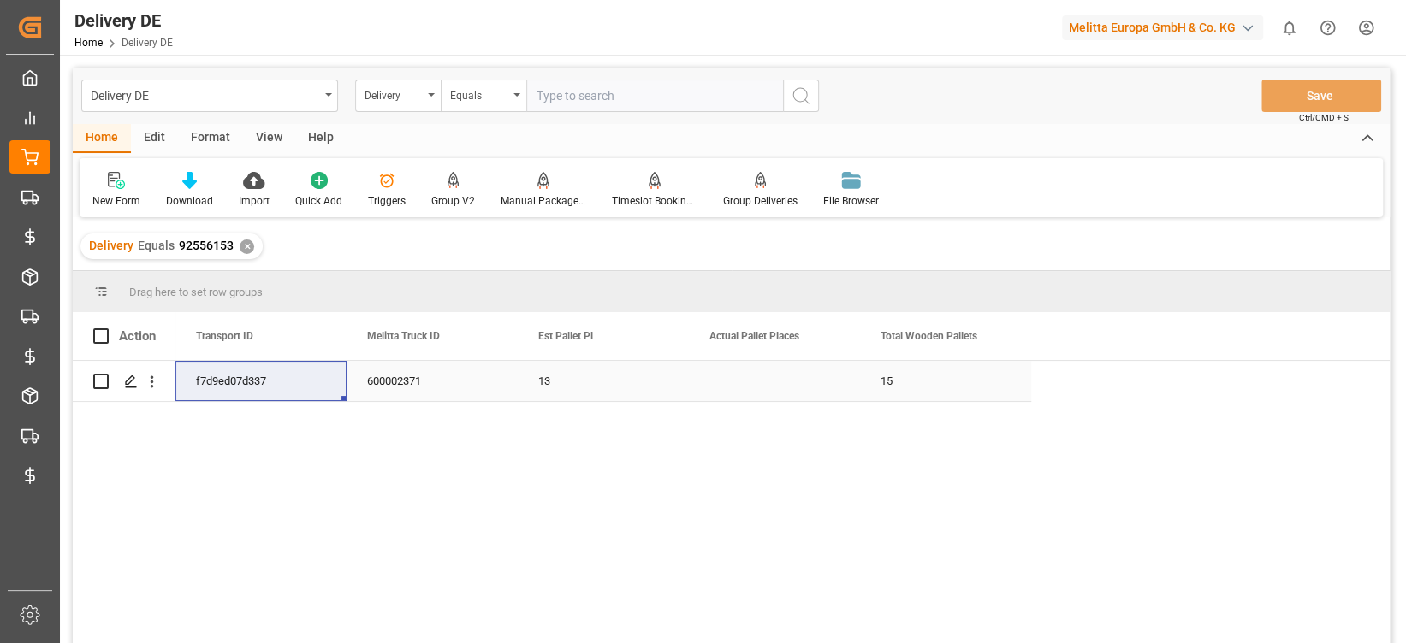
click at [285, 389] on div "f7d9ed07d337" at bounding box center [260, 381] width 171 height 40
click at [434, 389] on div "600002371" at bounding box center [432, 381] width 171 height 40
click at [246, 247] on div "✕" at bounding box center [247, 247] width 15 height 15
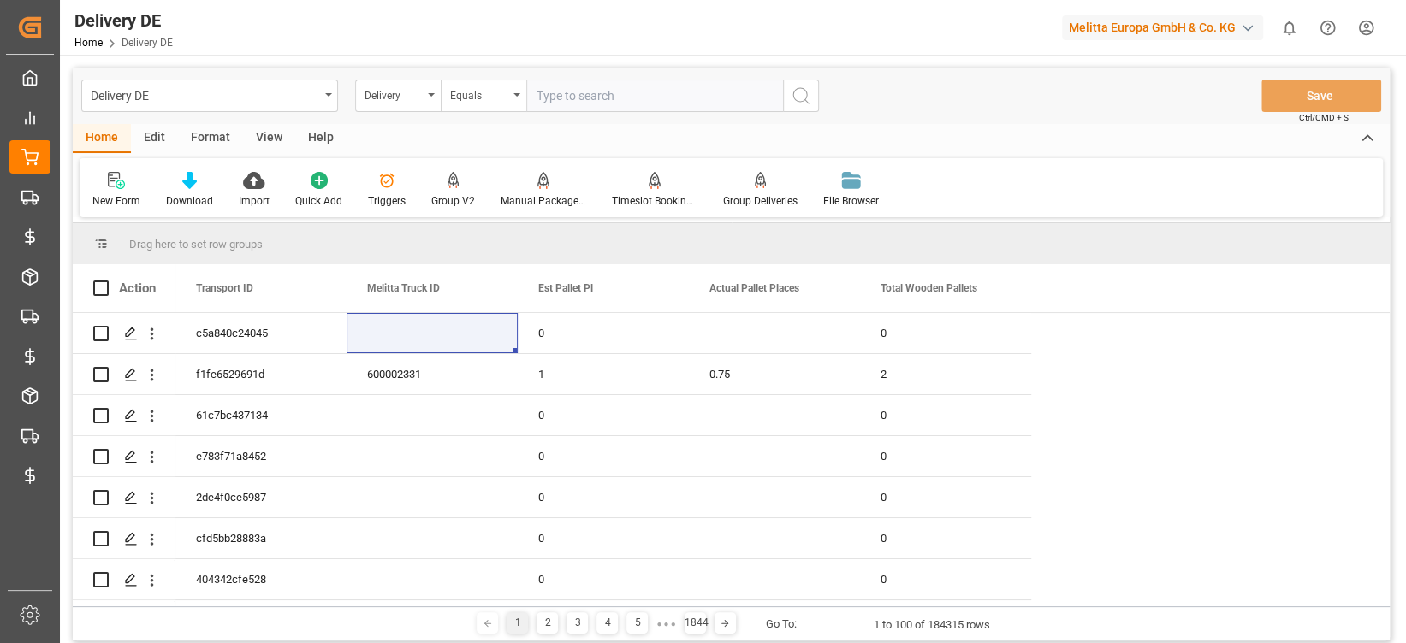
click at [591, 99] on input "text" at bounding box center [654, 96] width 257 height 33
paste input "92556152"
type input "92556152"
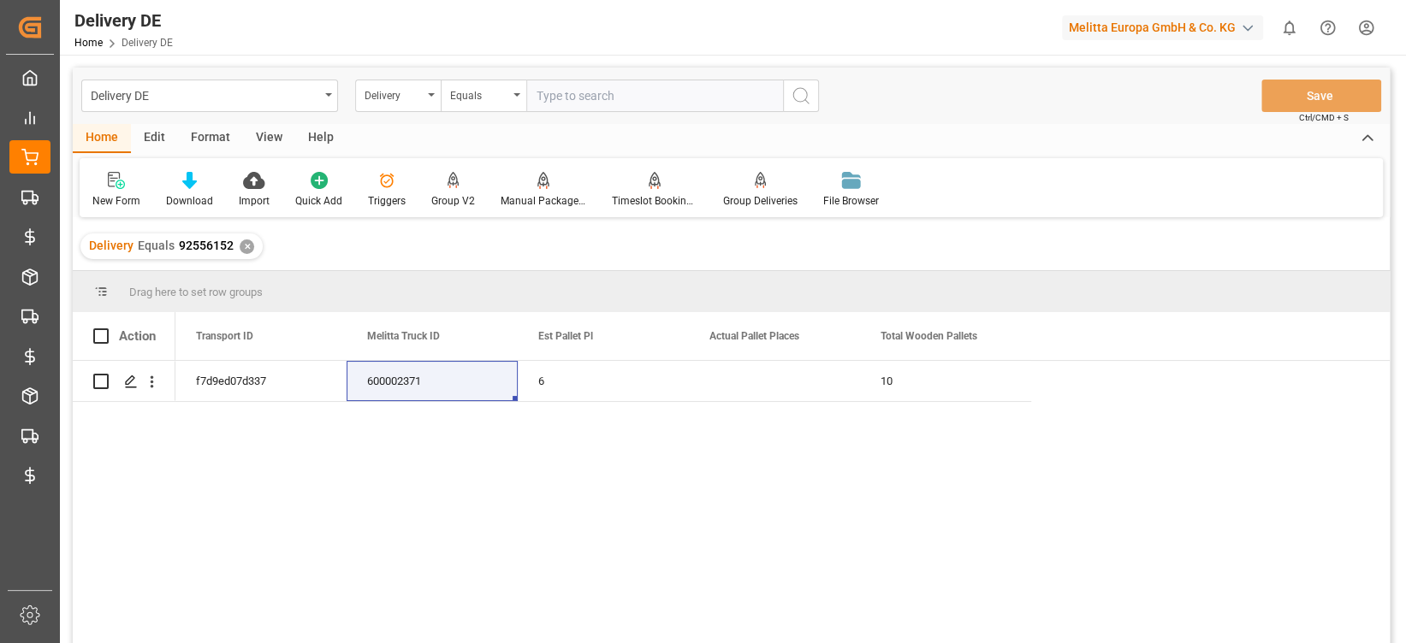
click at [240, 244] on div "✕" at bounding box center [247, 247] width 15 height 15
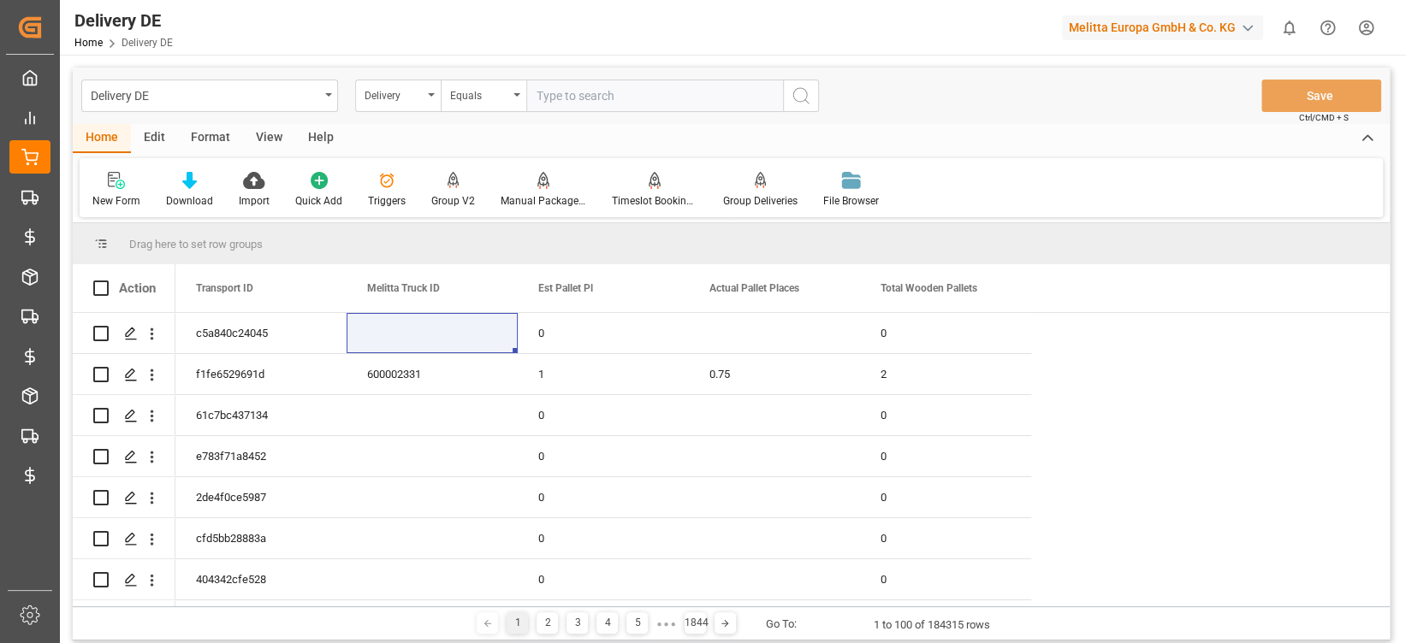
click at [618, 99] on input "text" at bounding box center [654, 96] width 257 height 33
paste input "92556153"
type input "92556153"
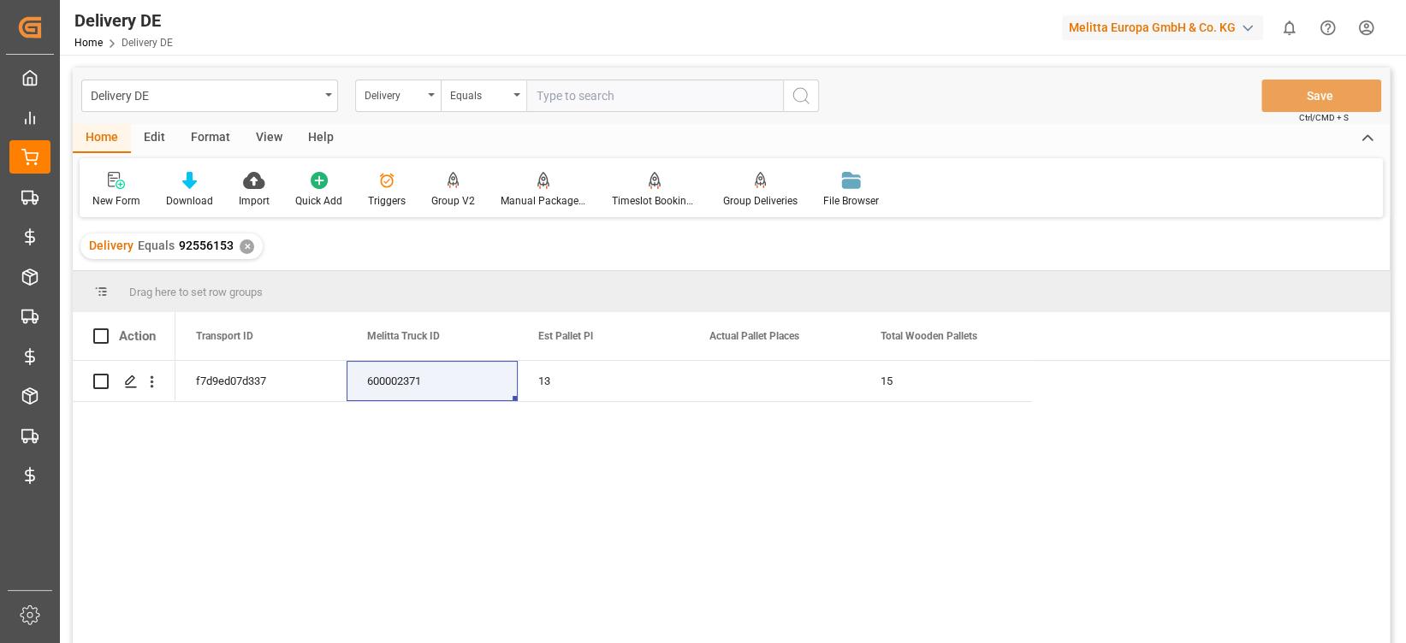
click at [246, 242] on div "✕" at bounding box center [247, 247] width 15 height 15
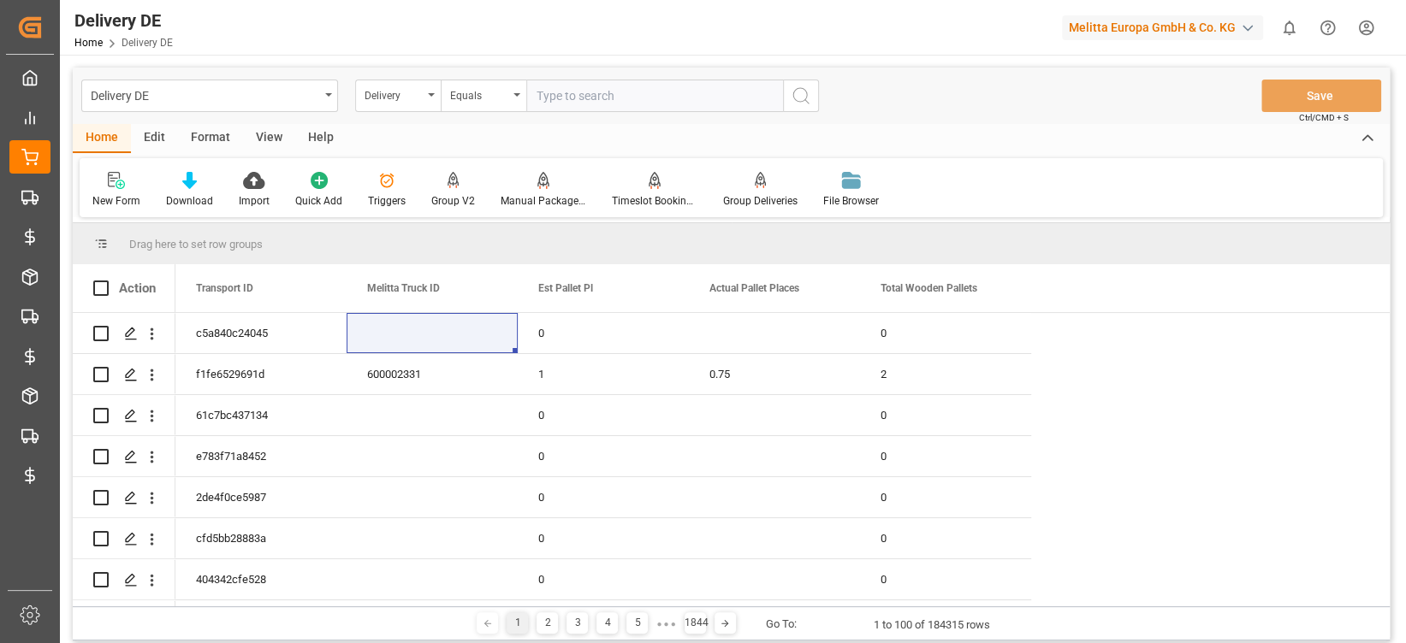
click at [614, 103] on input "text" at bounding box center [654, 96] width 257 height 33
paste input "92556154"
type input "92556154"
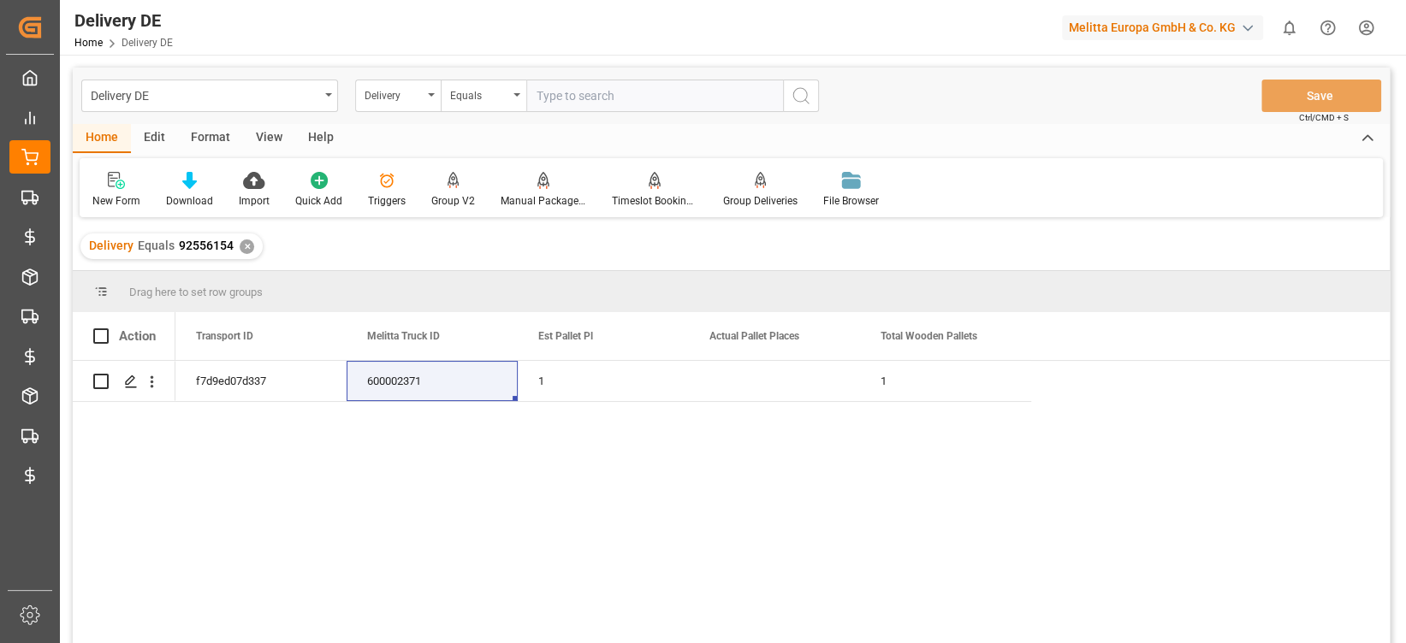
click at [245, 243] on div "✕" at bounding box center [247, 247] width 15 height 15
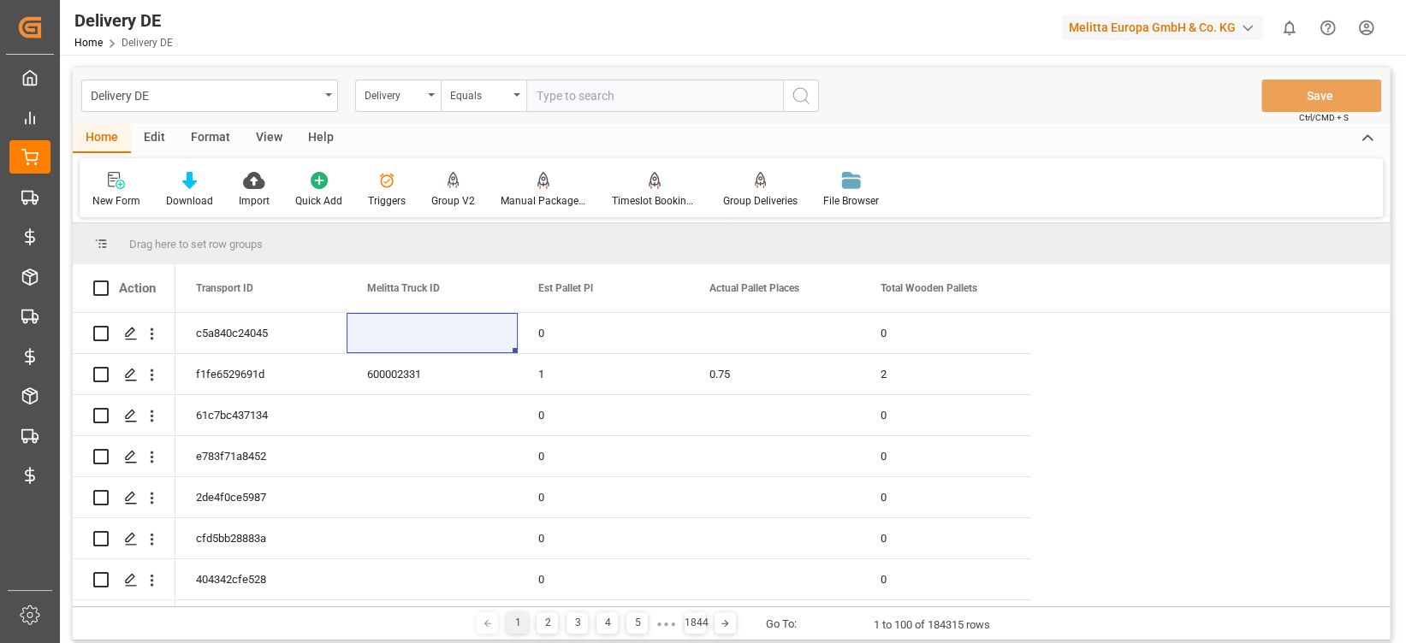
click at [616, 98] on input "text" at bounding box center [654, 96] width 257 height 33
paste input "92556155"
type input "92556155"
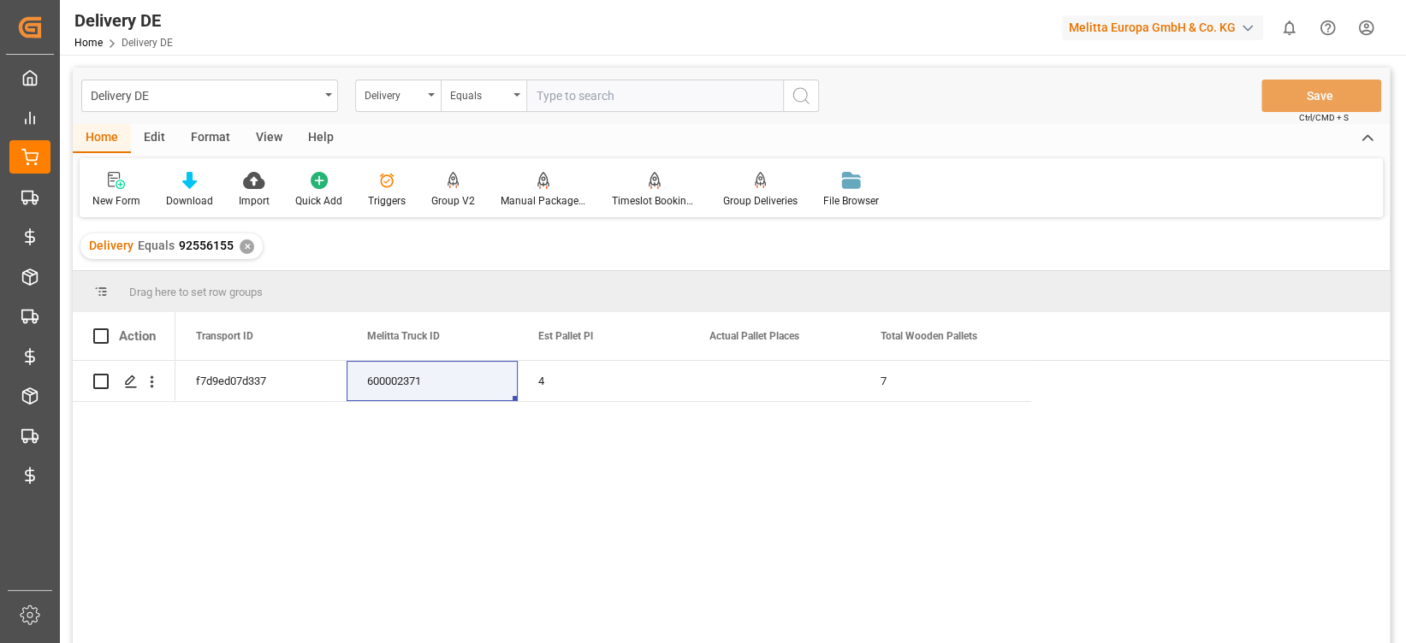
click at [245, 240] on div "✕" at bounding box center [247, 247] width 15 height 15
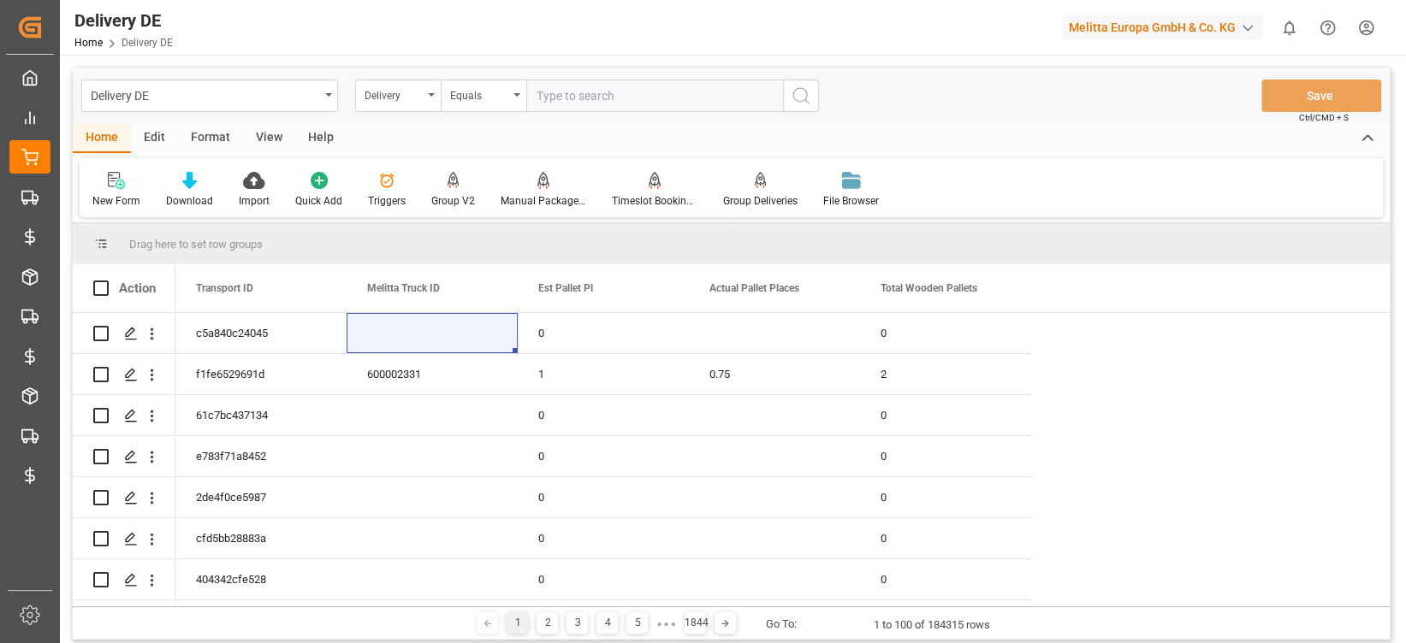
click at [602, 100] on input "text" at bounding box center [654, 96] width 257 height 33
paste input "92556156"
type input "92556156"
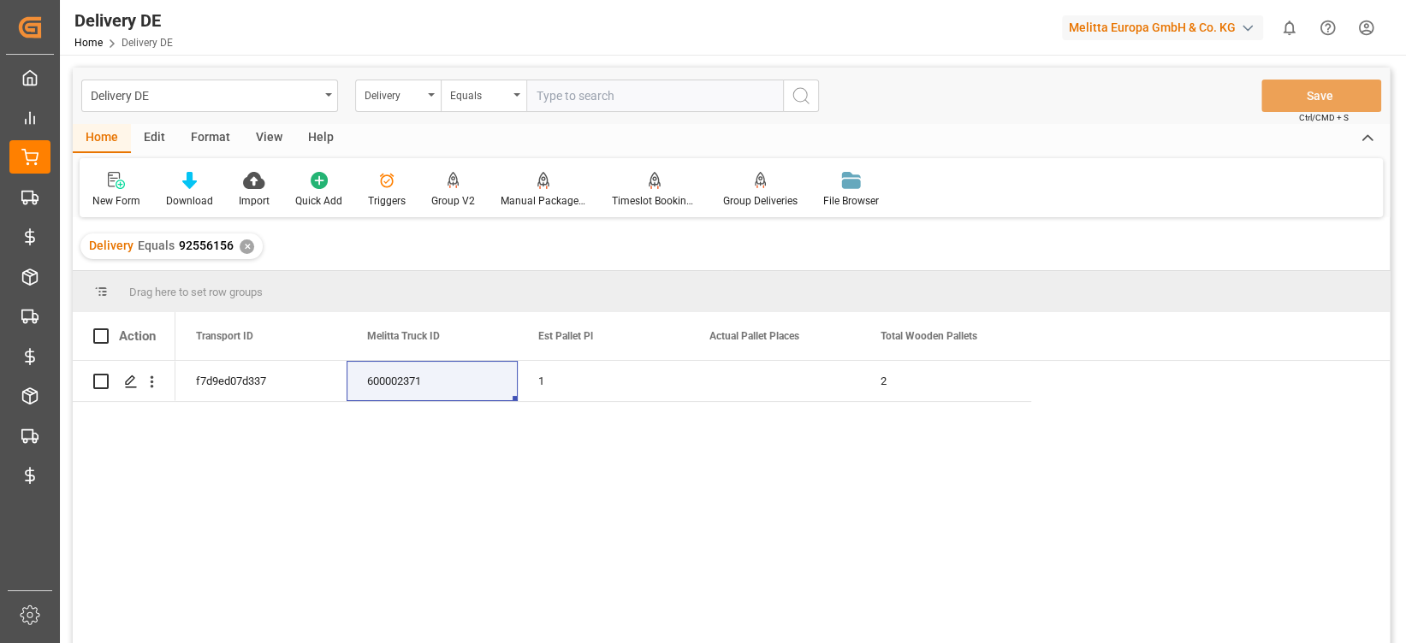
click at [247, 245] on div "✕" at bounding box center [247, 247] width 15 height 15
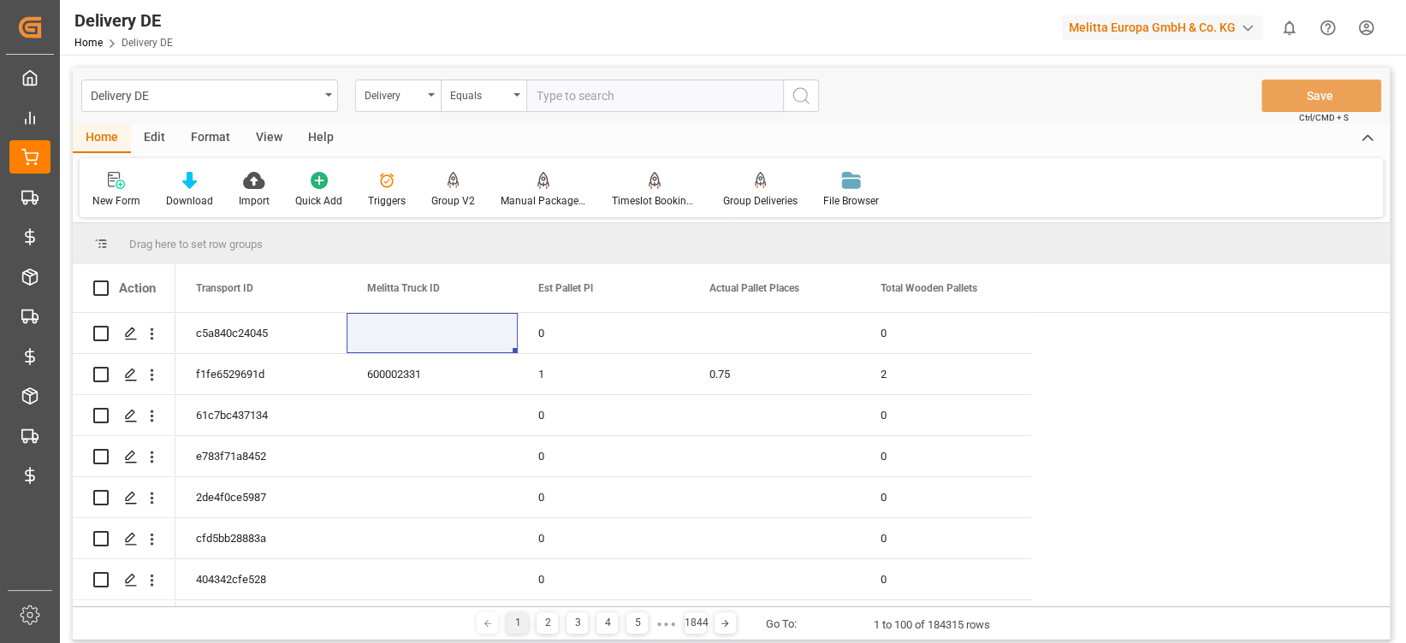
click at [613, 93] on input "text" at bounding box center [654, 96] width 257 height 33
paste input " 92556322"
drag, startPoint x: 549, startPoint y: 88, endPoint x: 498, endPoint y: 96, distance: 51.1
click at [498, 96] on div "Delivery Equals  92556322" at bounding box center [587, 96] width 464 height 33
type input "92556322"
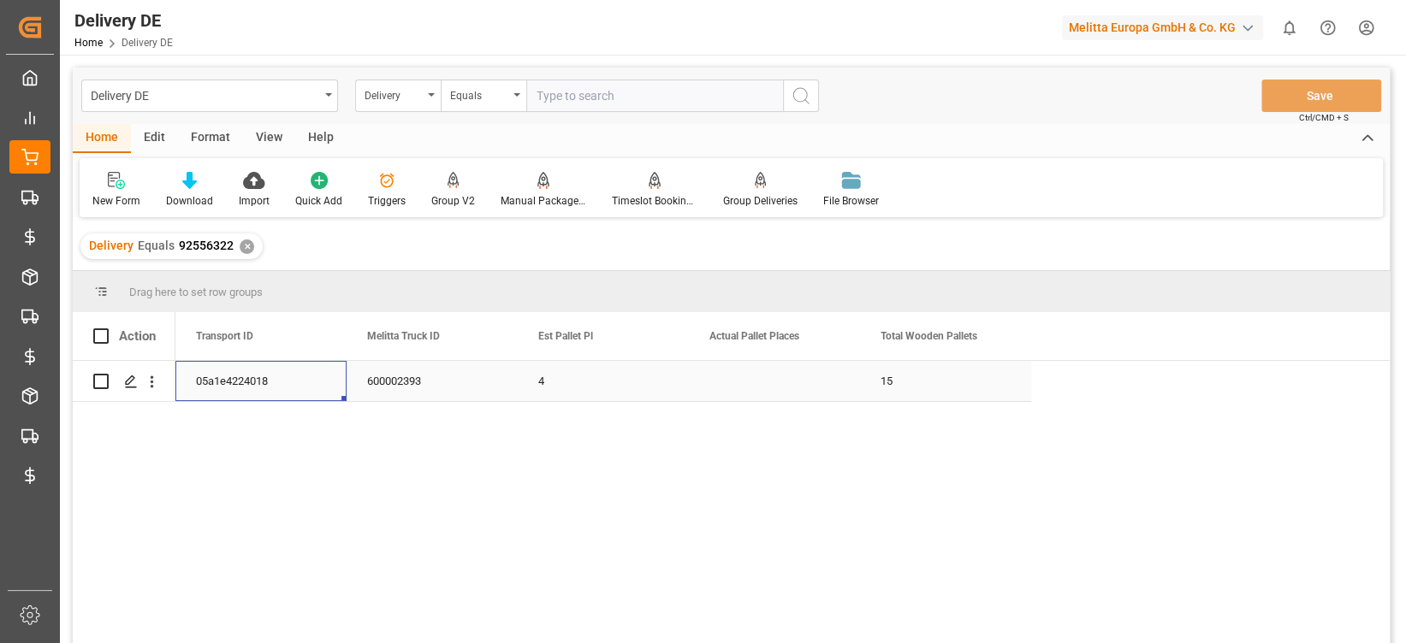
click at [276, 400] on div "05a1e4224018" at bounding box center [260, 381] width 171 height 40
click at [396, 371] on div "600002393" at bounding box center [432, 381] width 171 height 40
click at [244, 241] on div "✕" at bounding box center [247, 247] width 15 height 15
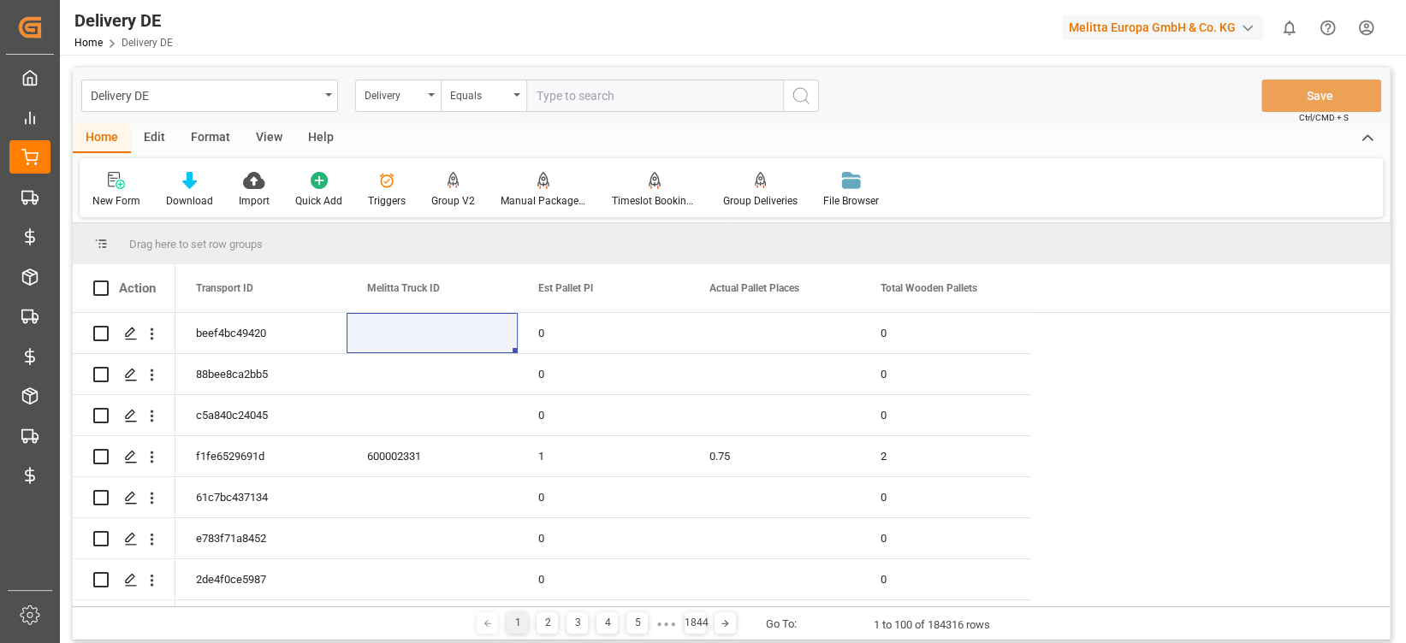
click at [661, 100] on input "text" at bounding box center [654, 96] width 257 height 33
paste input " 92556378"
drag, startPoint x: 543, startPoint y: 89, endPoint x: 451, endPoint y: 90, distance: 92.4
click at [451, 90] on div "Delivery Equals  92556378" at bounding box center [587, 96] width 464 height 33
type input "92556378"
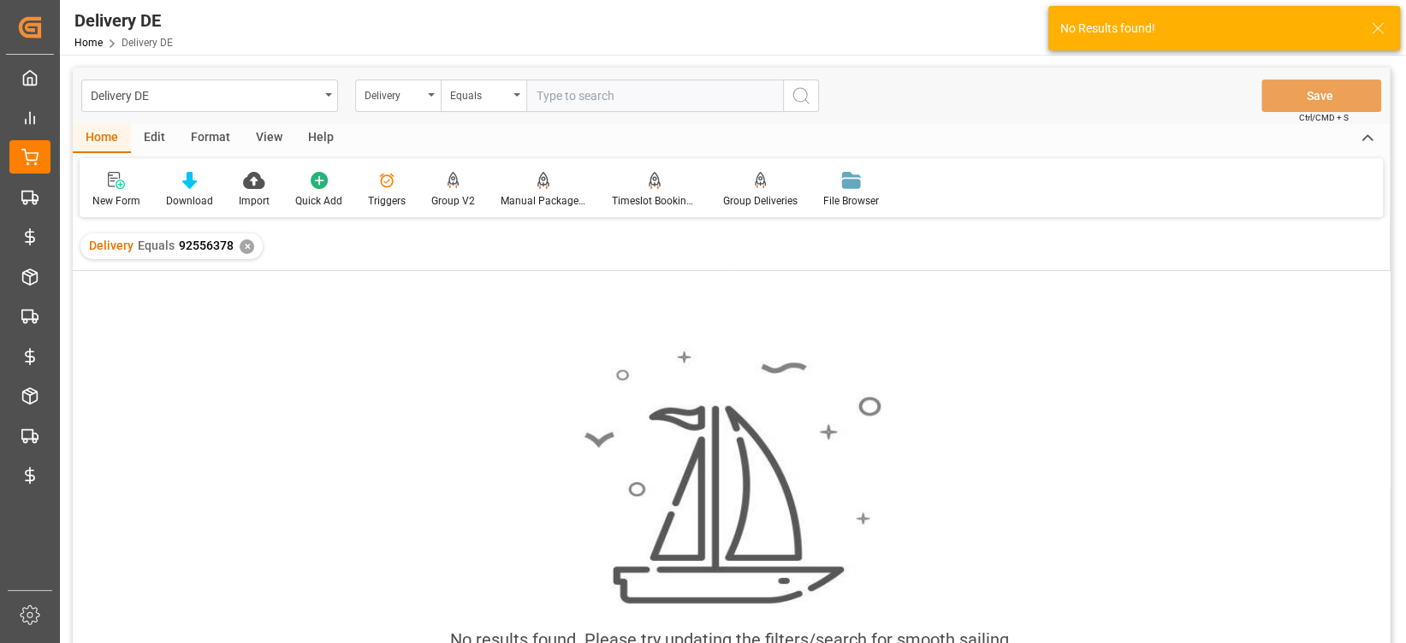
click at [257, 244] on div "Delivery Equals 92556378 ✕" at bounding box center [171, 247] width 182 height 26
click at [251, 244] on div "✕" at bounding box center [247, 247] width 15 height 15
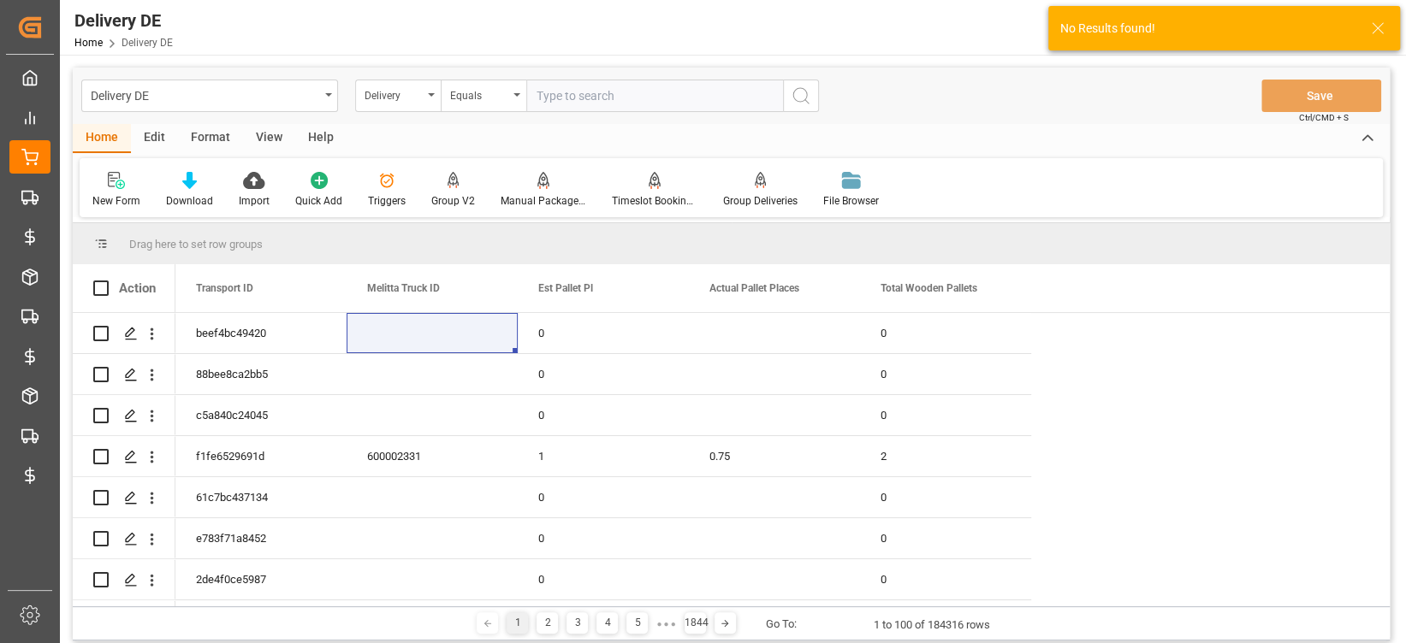
click at [578, 93] on input "text" at bounding box center [654, 96] width 257 height 33
paste input " 92556378"
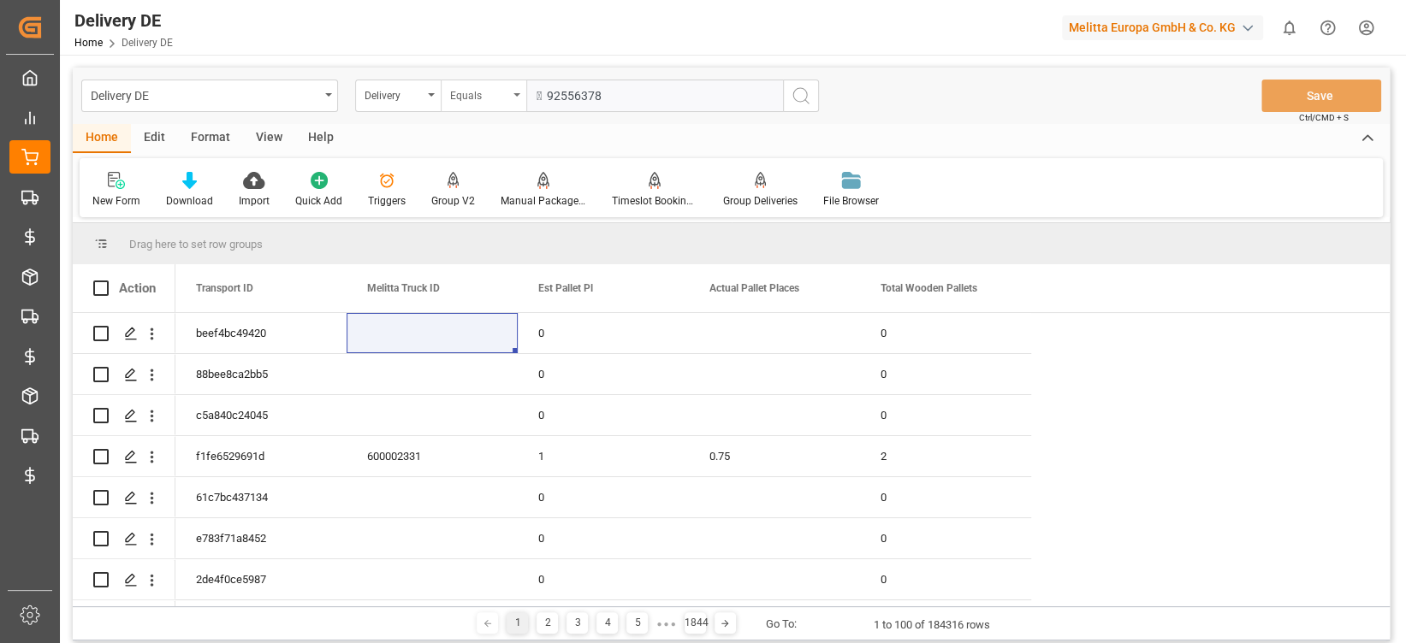
drag, startPoint x: 553, startPoint y: 95, endPoint x: 496, endPoint y: 104, distance: 57.3
click at [496, 104] on div "Delivery Equals  92556378" at bounding box center [587, 96] width 464 height 33
type input "92556378"
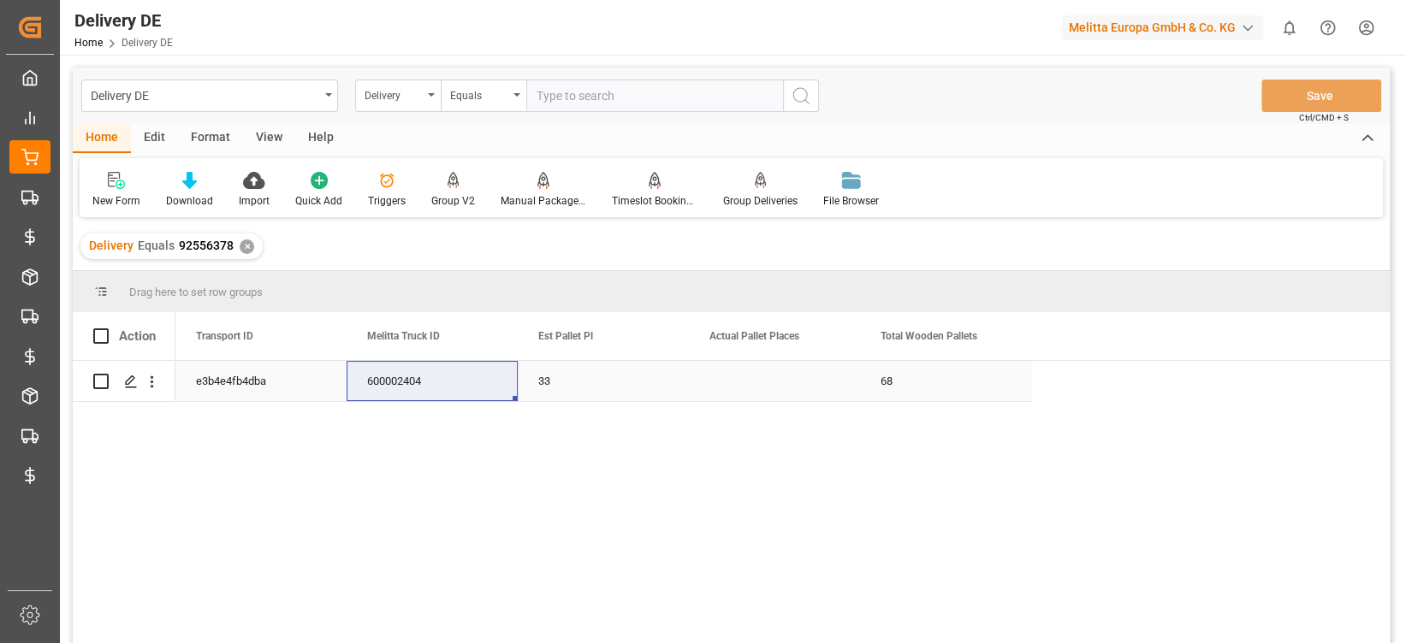
click at [240, 378] on div "e3b4e4fb4dba" at bounding box center [260, 381] width 171 height 40
click at [424, 386] on div "600002404" at bounding box center [432, 381] width 171 height 40
click at [246, 243] on div "✕" at bounding box center [247, 247] width 15 height 15
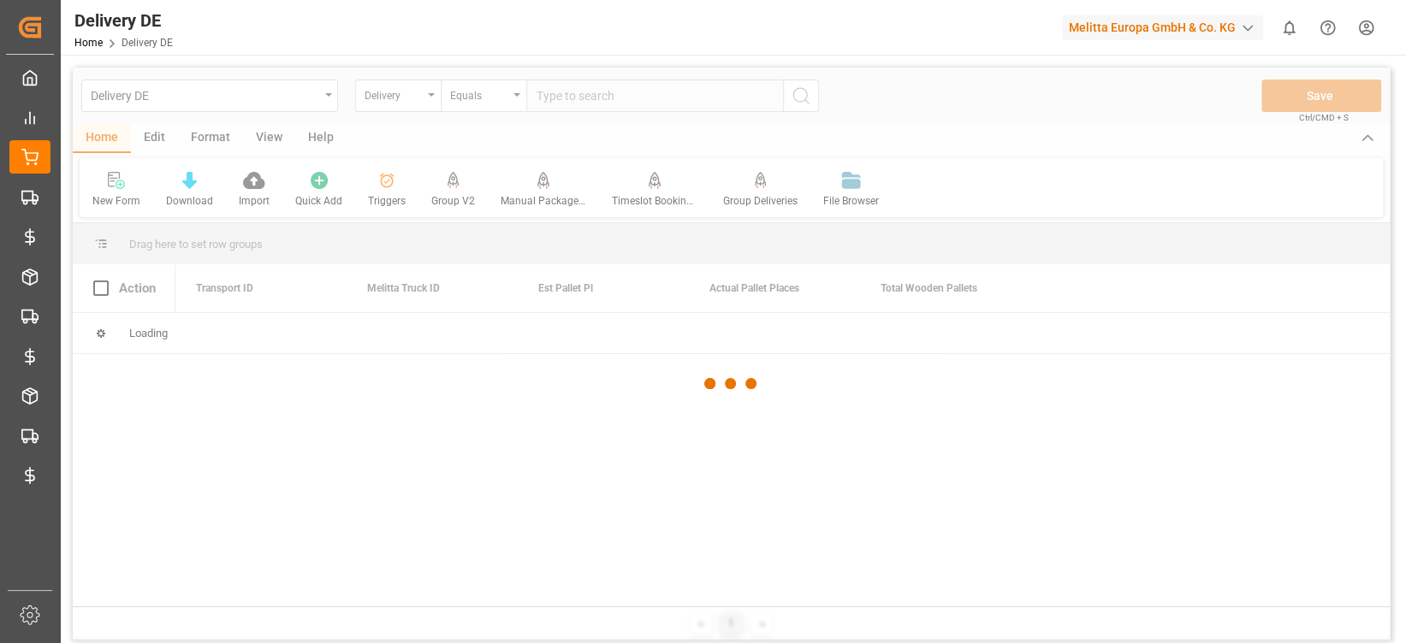
click at [554, 95] on div at bounding box center [731, 384] width 1317 height 633
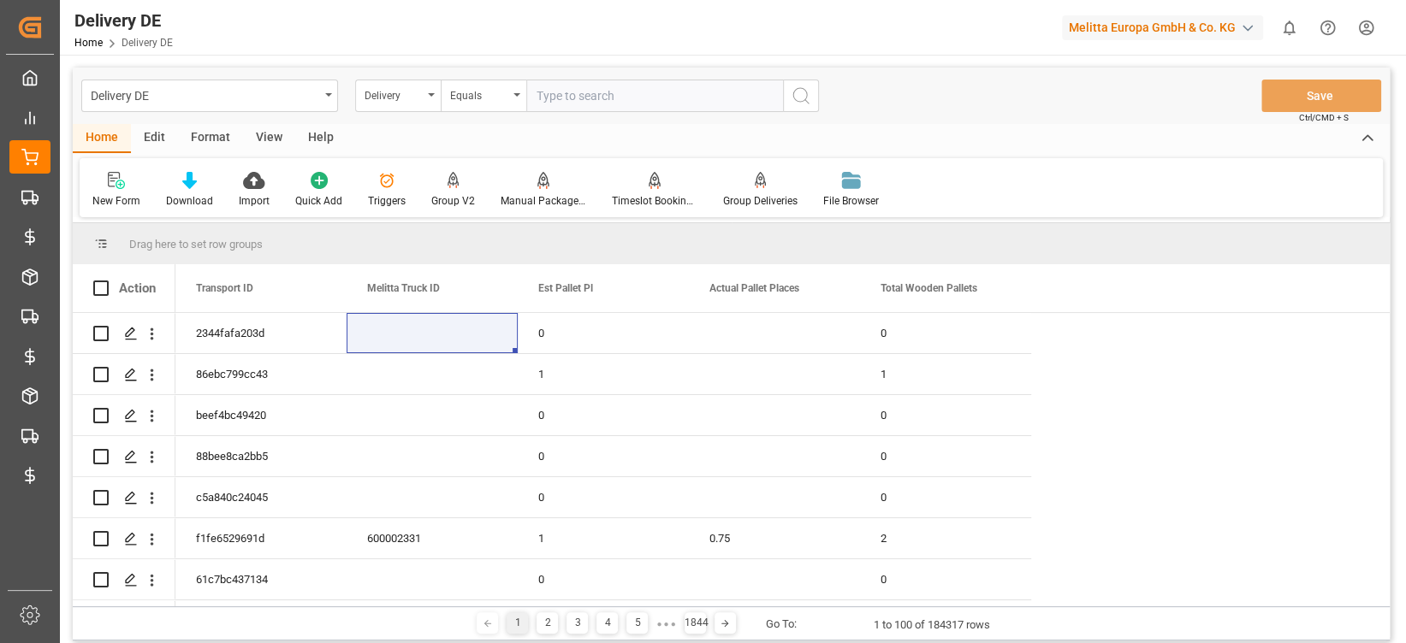
click at [554, 95] on input "text" at bounding box center [654, 96] width 257 height 33
paste input " 92553892"
type input " 92553892"
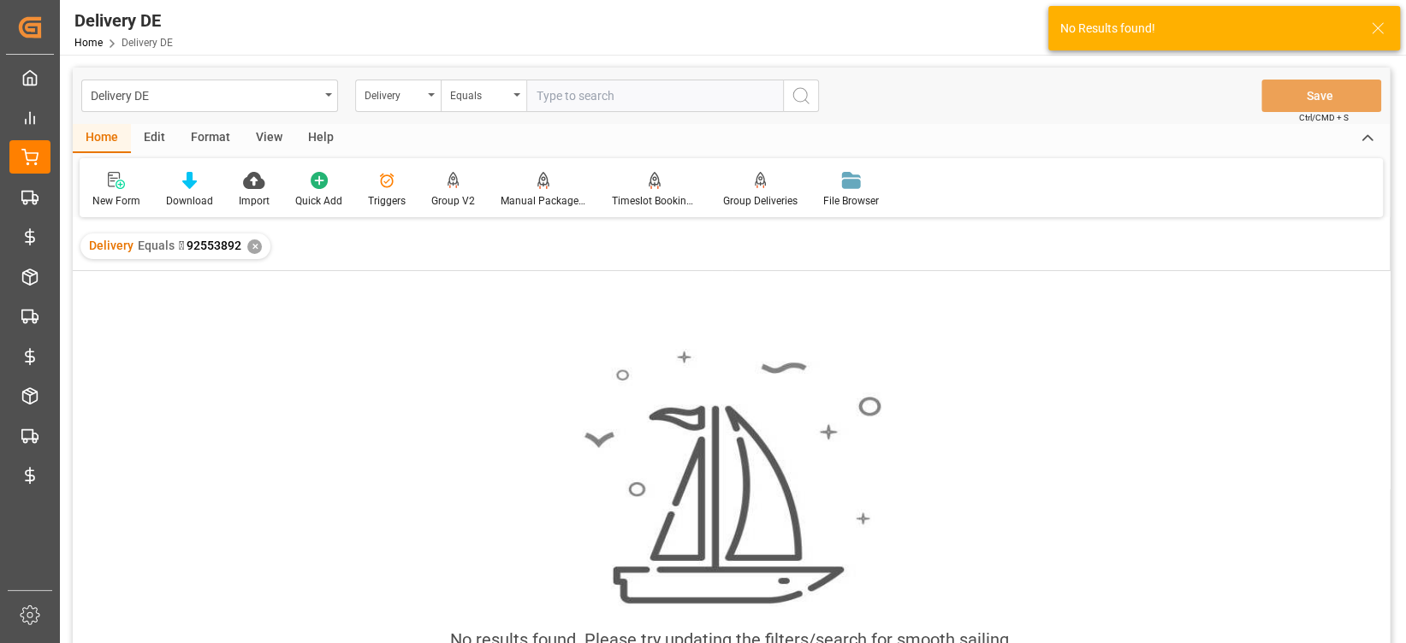
click at [247, 244] on div "✕" at bounding box center [254, 247] width 15 height 15
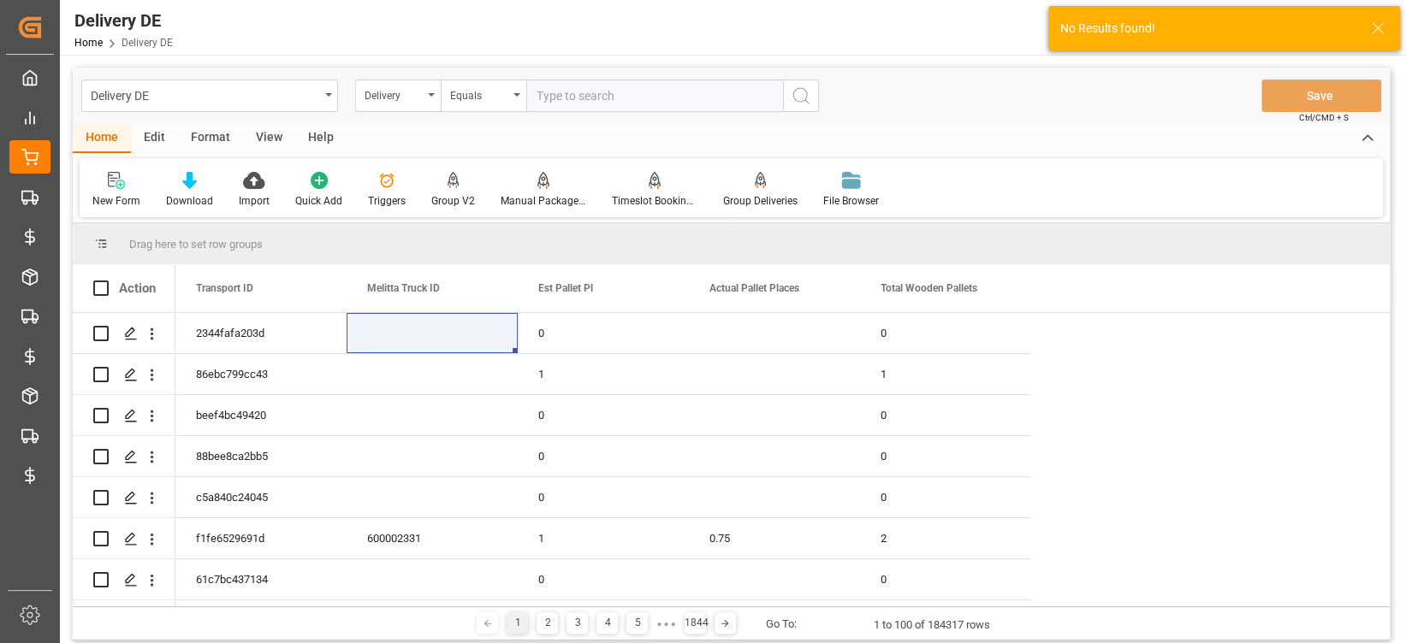
click at [596, 100] on input "text" at bounding box center [654, 96] width 257 height 33
paste input " 92553892"
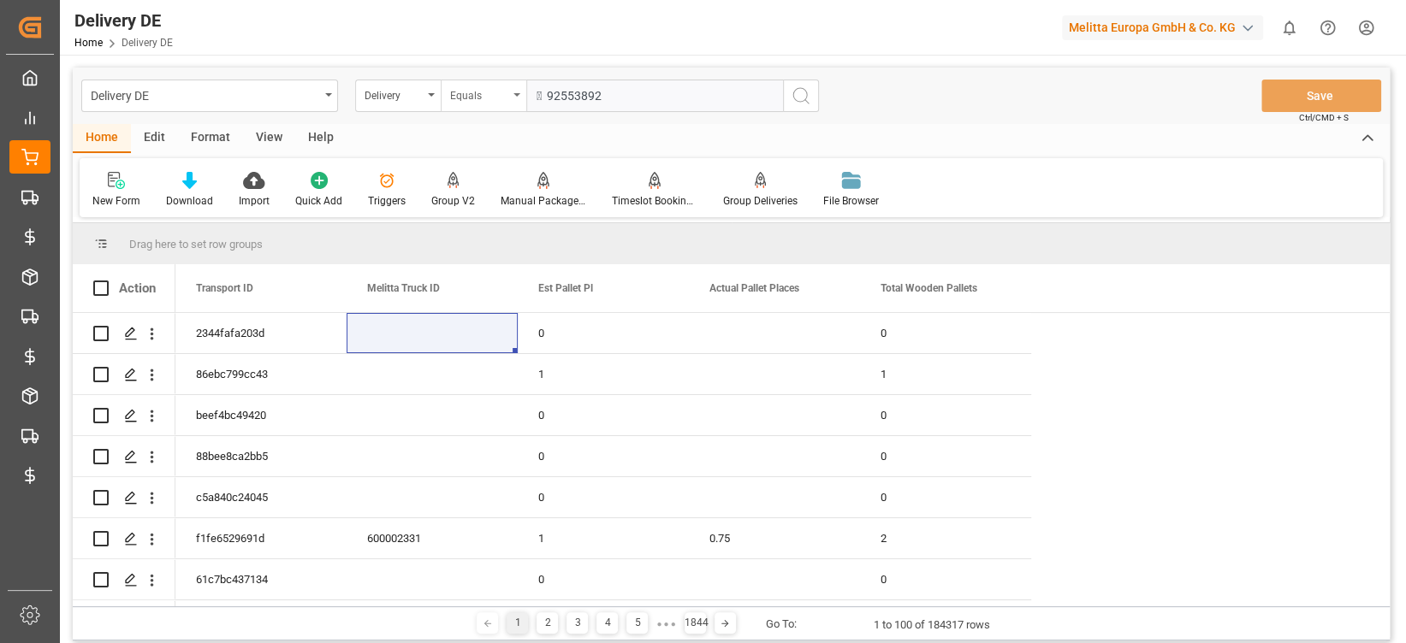
drag, startPoint x: 548, startPoint y: 95, endPoint x: 513, endPoint y: 94, distance: 34.2
click at [513, 94] on div "Delivery Equals  92553892" at bounding box center [587, 96] width 464 height 33
type input "92553892"
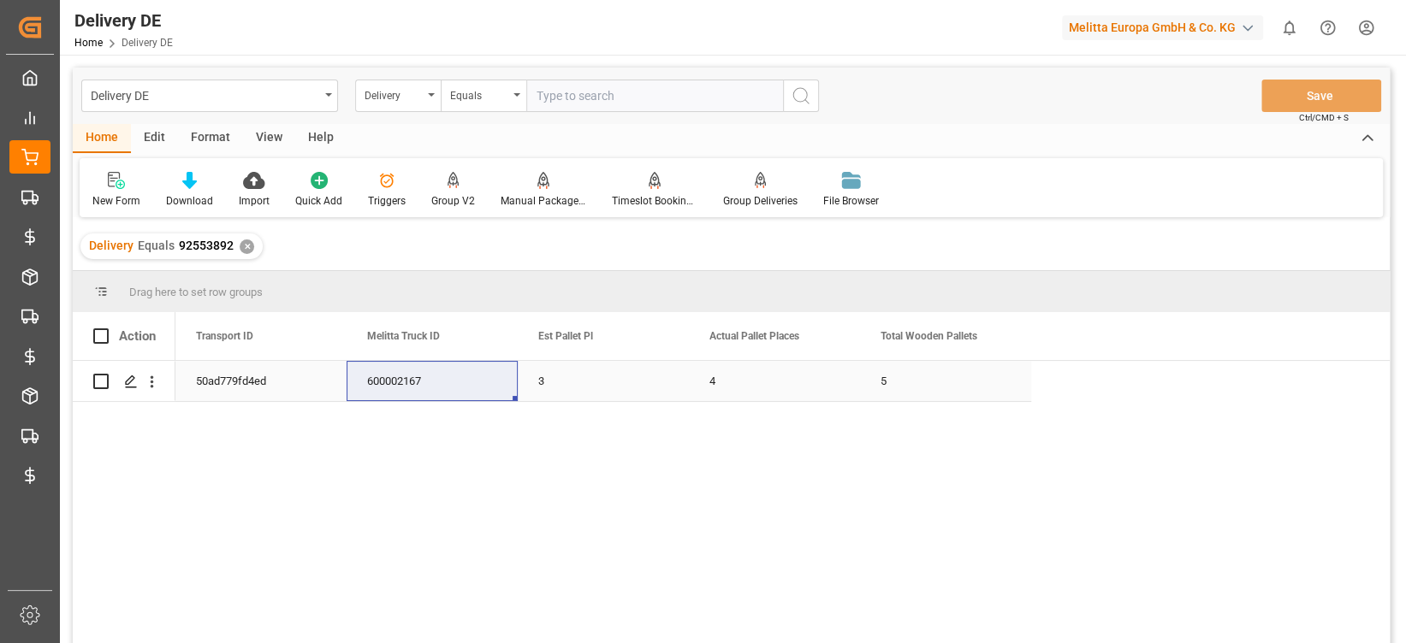
click at [268, 388] on div "50ad779fd4ed" at bounding box center [260, 381] width 171 height 40
click at [369, 403] on div "50ad779fd4ed 600002167 3 4 5" at bounding box center [782, 508] width 1214 height 294
click at [383, 391] on div "600002167" at bounding box center [432, 381] width 171 height 40
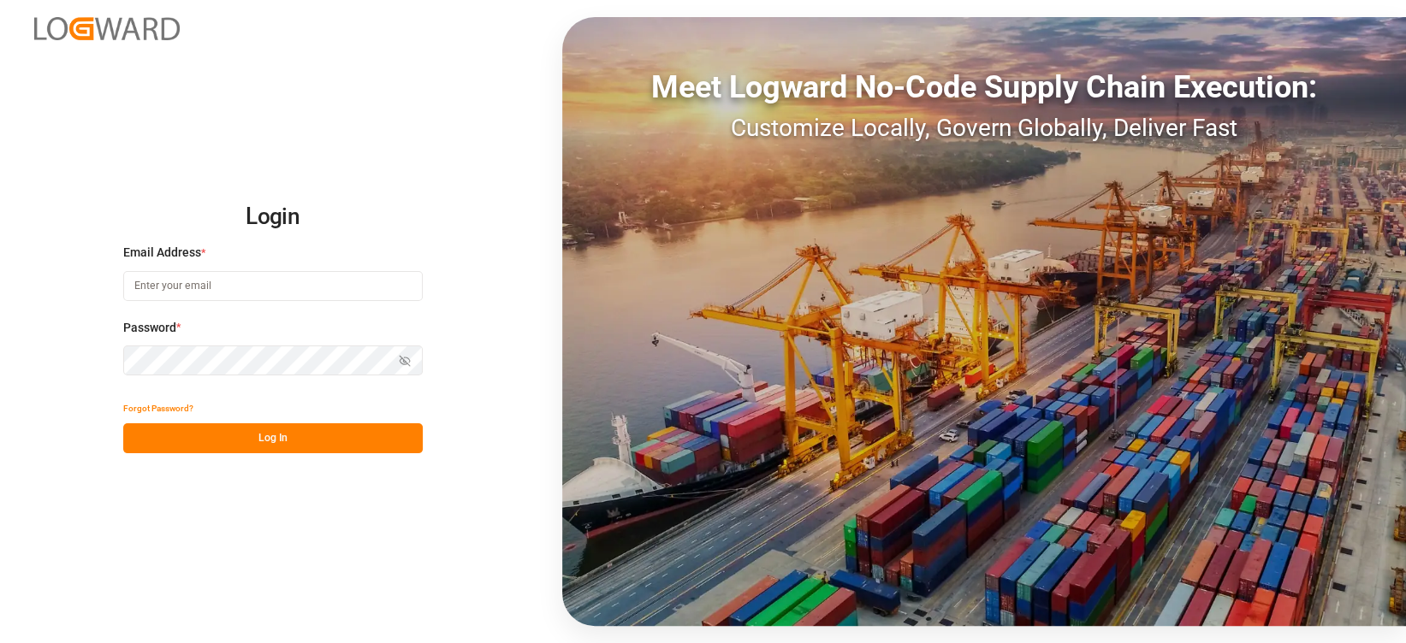
type input "[EMAIL_ADDRESS][PERSON_NAME][DOMAIN_NAME]"
click at [314, 442] on button "Log In" at bounding box center [272, 439] width 299 height 30
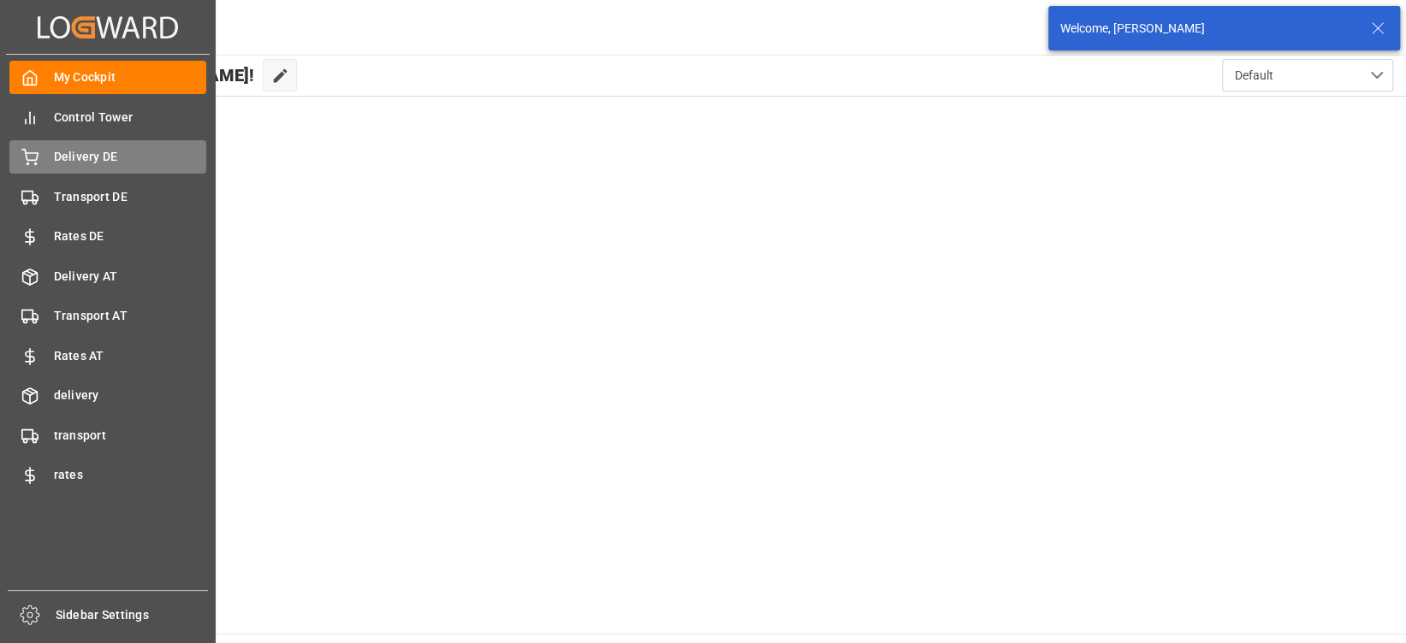
click at [85, 167] on div "Delivery DE Delivery DE" at bounding box center [107, 156] width 197 height 33
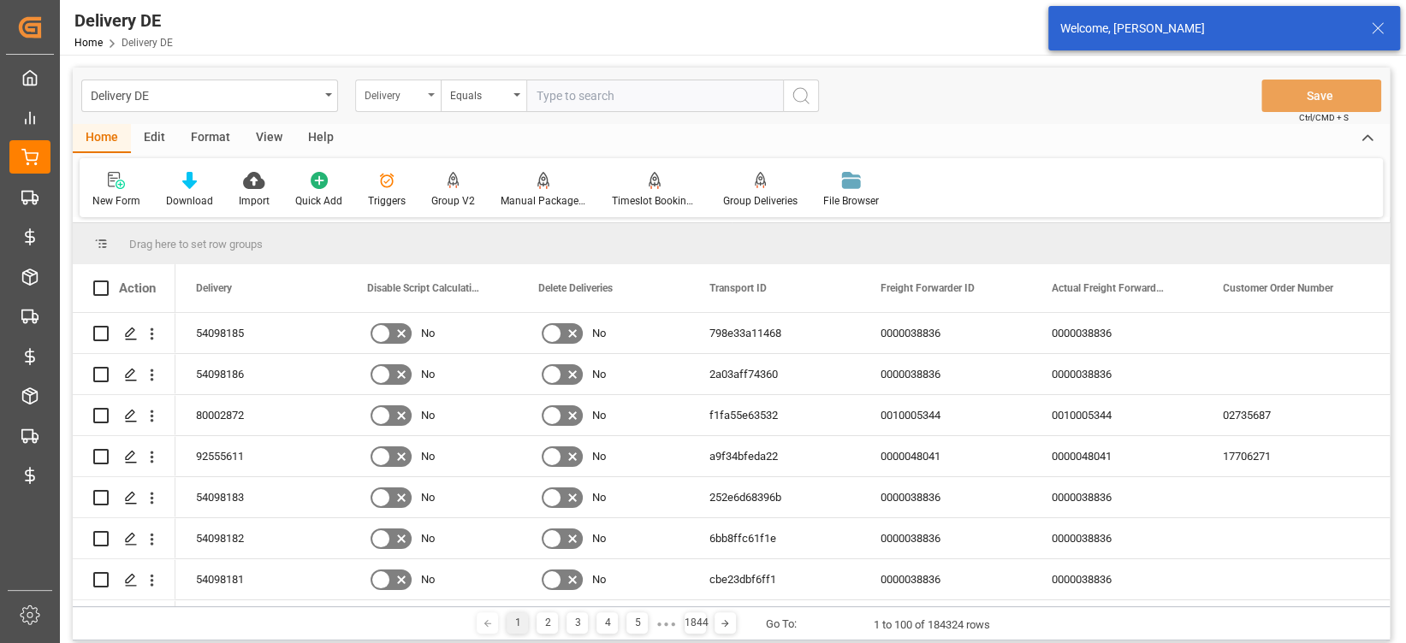
click at [418, 95] on div "Delivery" at bounding box center [394, 94] width 58 height 20
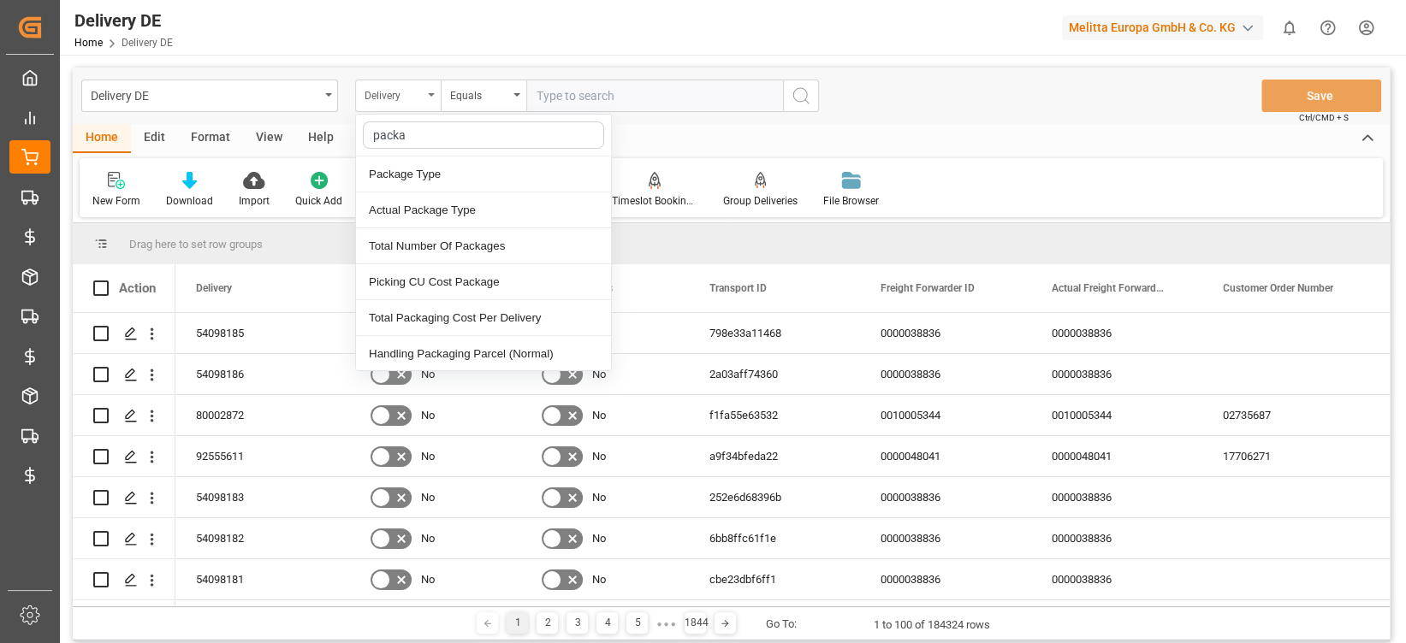
type input "packag"
click at [492, 253] on div "Total Number Of Packages" at bounding box center [483, 246] width 255 height 36
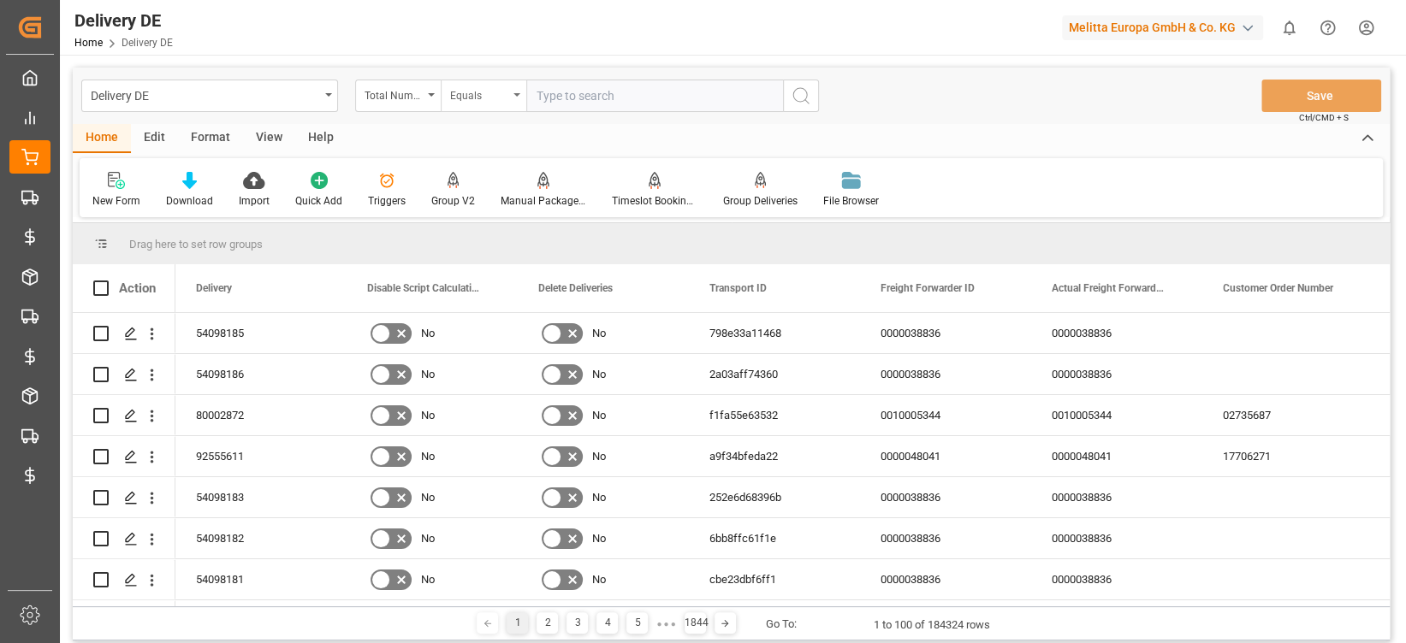
click at [489, 99] on div "Equals" at bounding box center [479, 94] width 58 height 20
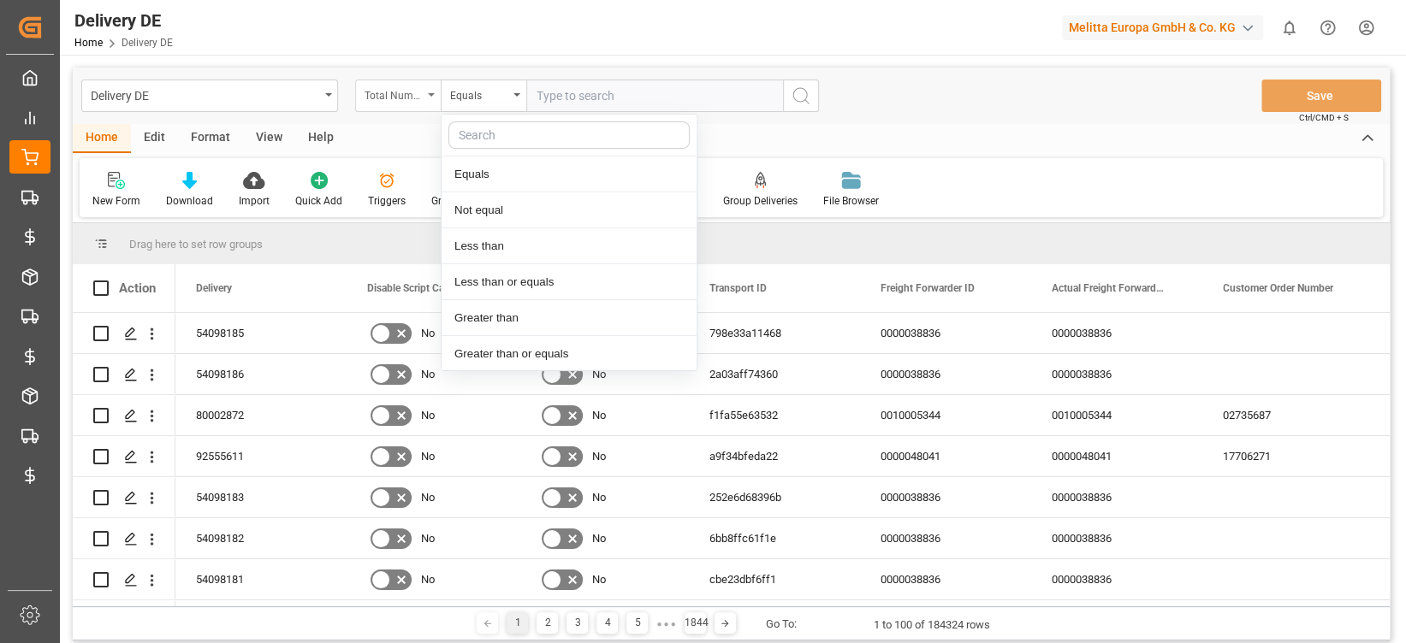
click at [429, 107] on div "Total Number Of Packages" at bounding box center [398, 96] width 86 height 33
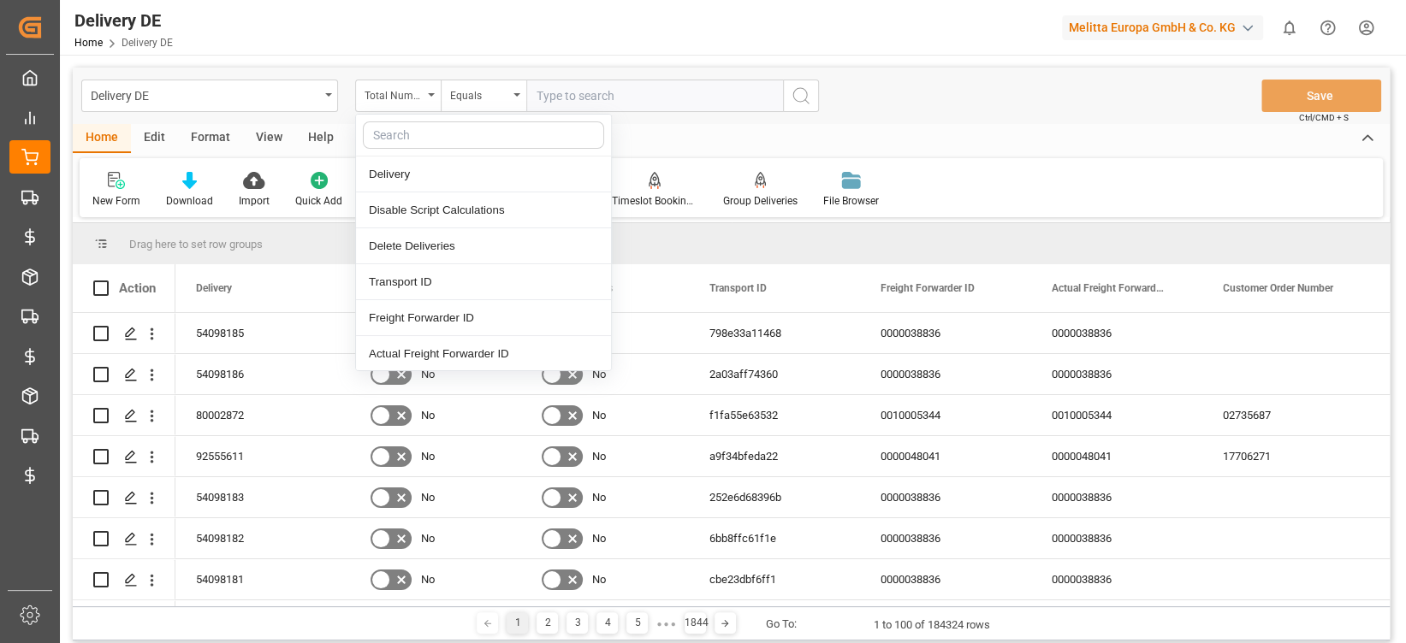
click at [436, 153] on div at bounding box center [483, 136] width 255 height 42
click at [448, 169] on div "Delivery" at bounding box center [483, 175] width 255 height 36
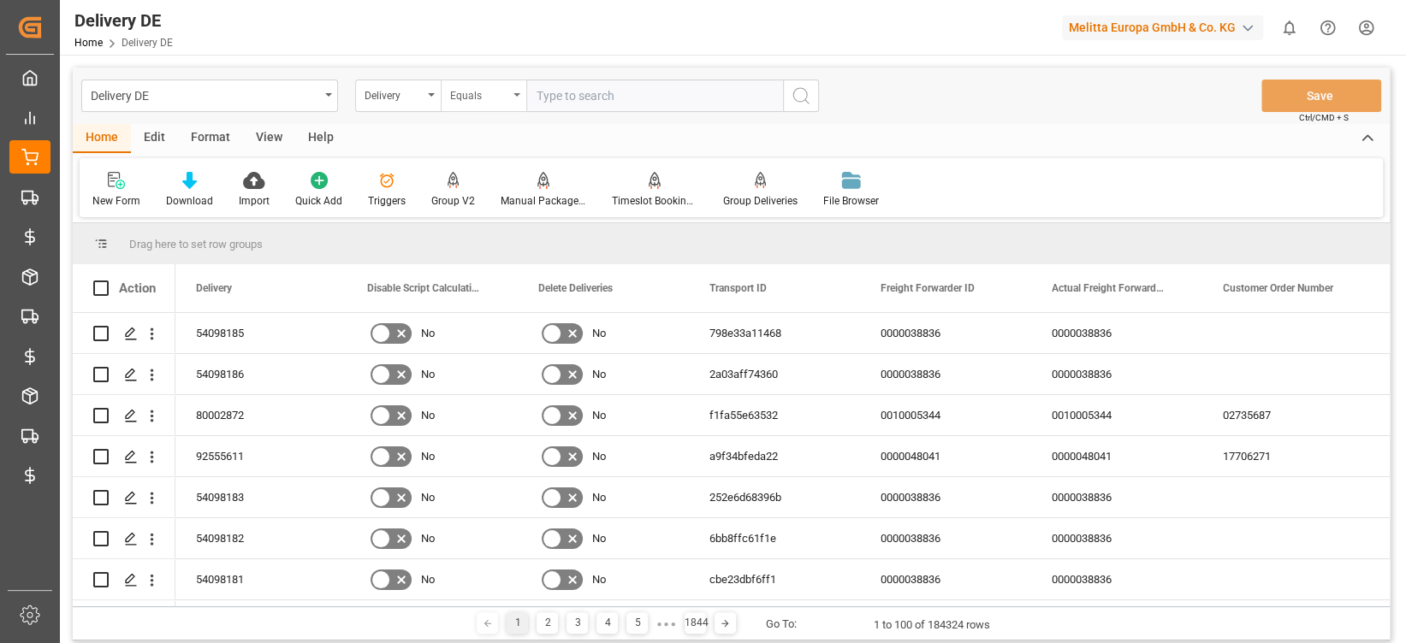
click at [483, 86] on div "Equals" at bounding box center [479, 94] width 58 height 20
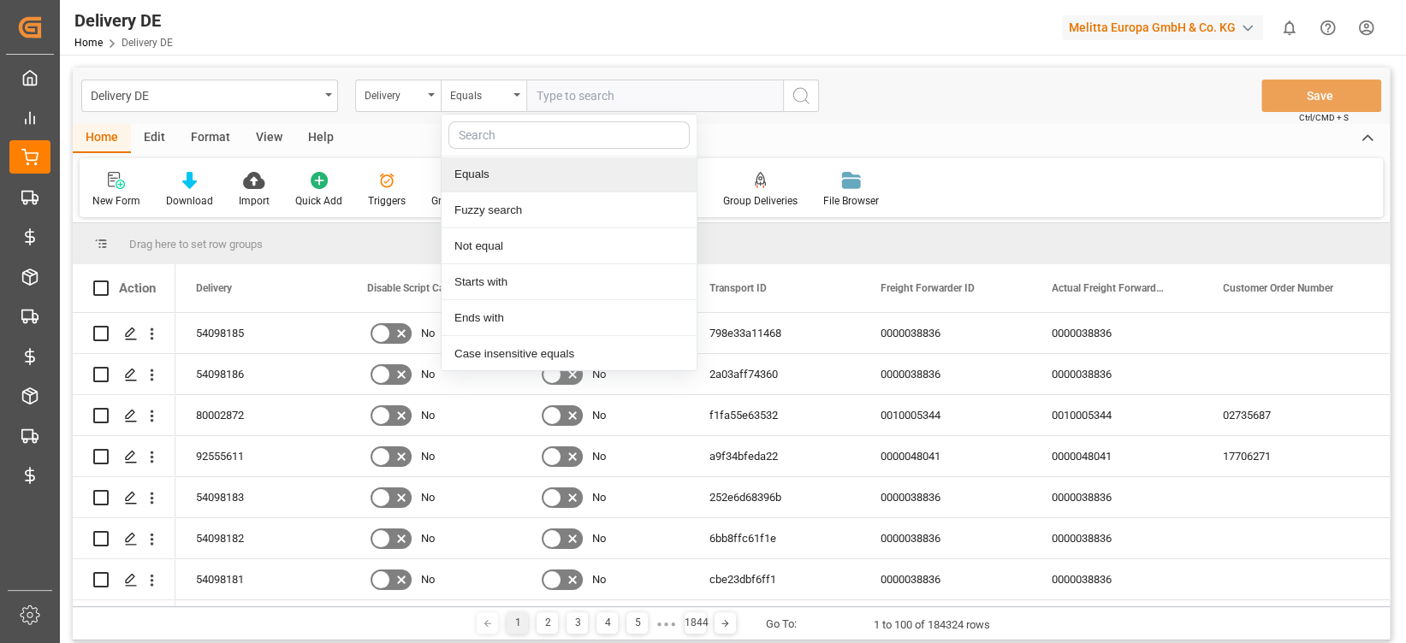
scroll to position [73, 0]
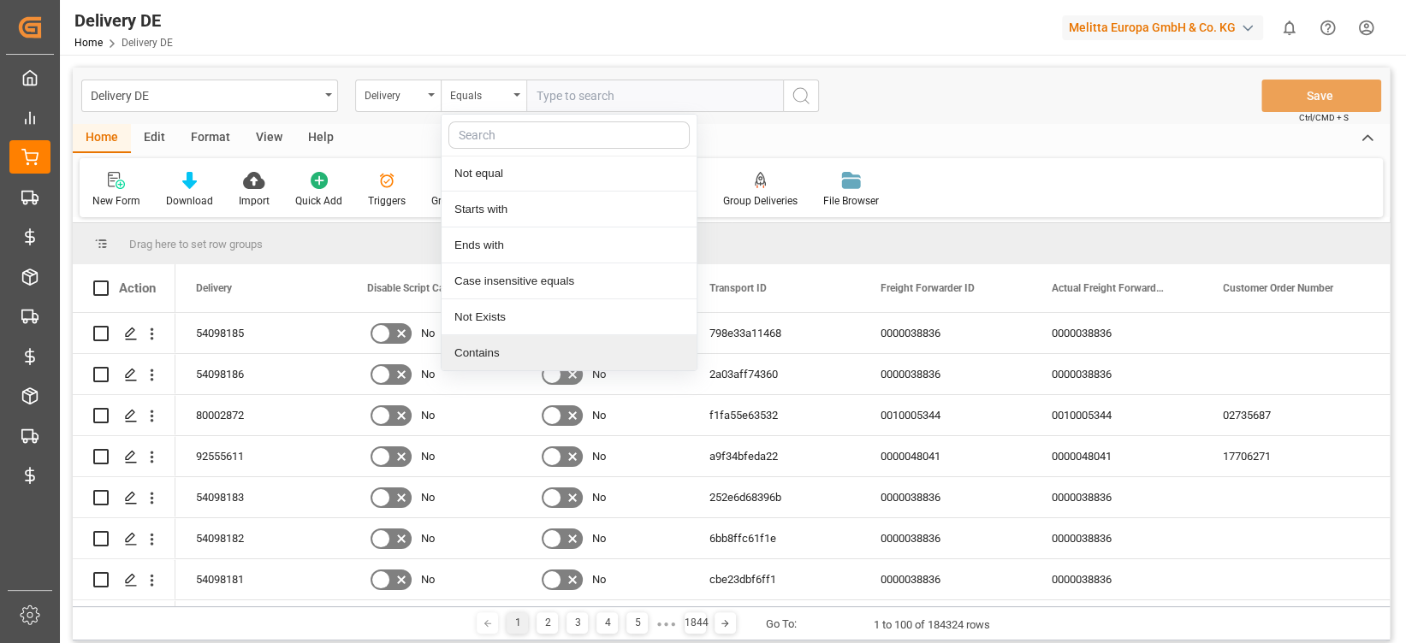
click at [538, 356] on div "Contains" at bounding box center [569, 353] width 255 height 36
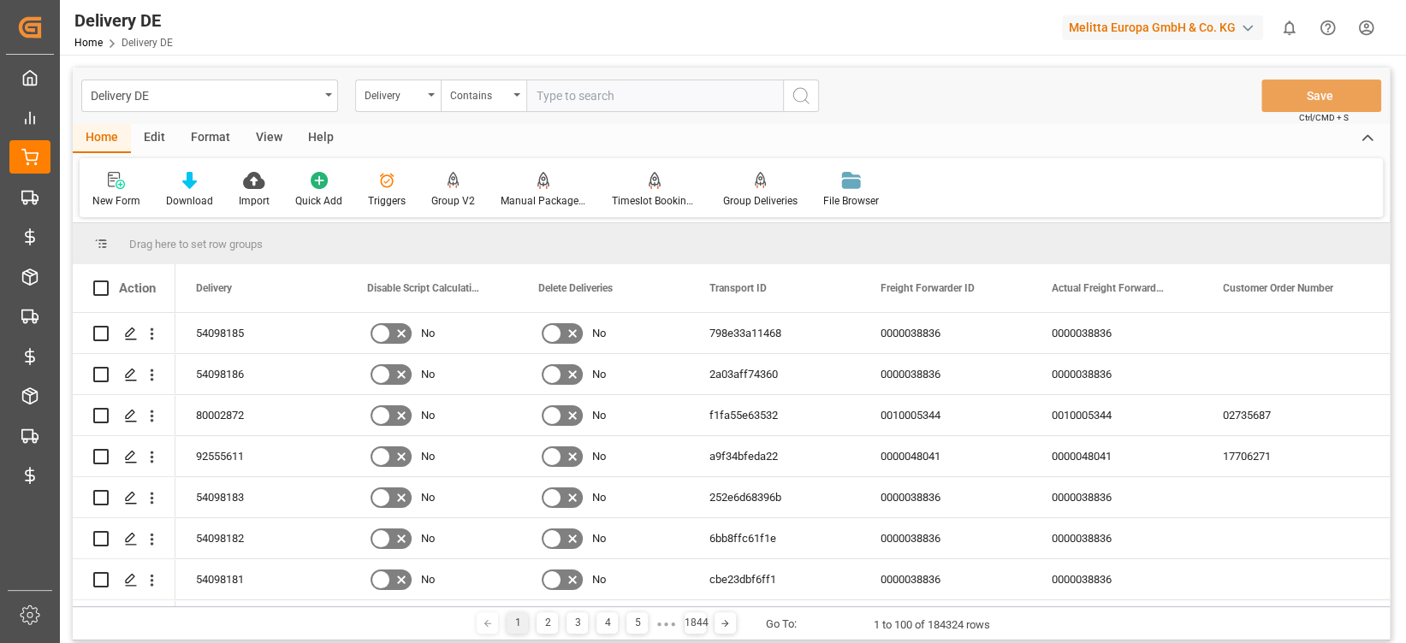
paste input "92554845,92554846,92554847,92553540,92554851,92554852,92554853,92556139,9255614…"
type input "92554845,92554846,92554847,92553540,92554851,92554852,92554853,92556139,9255614…"
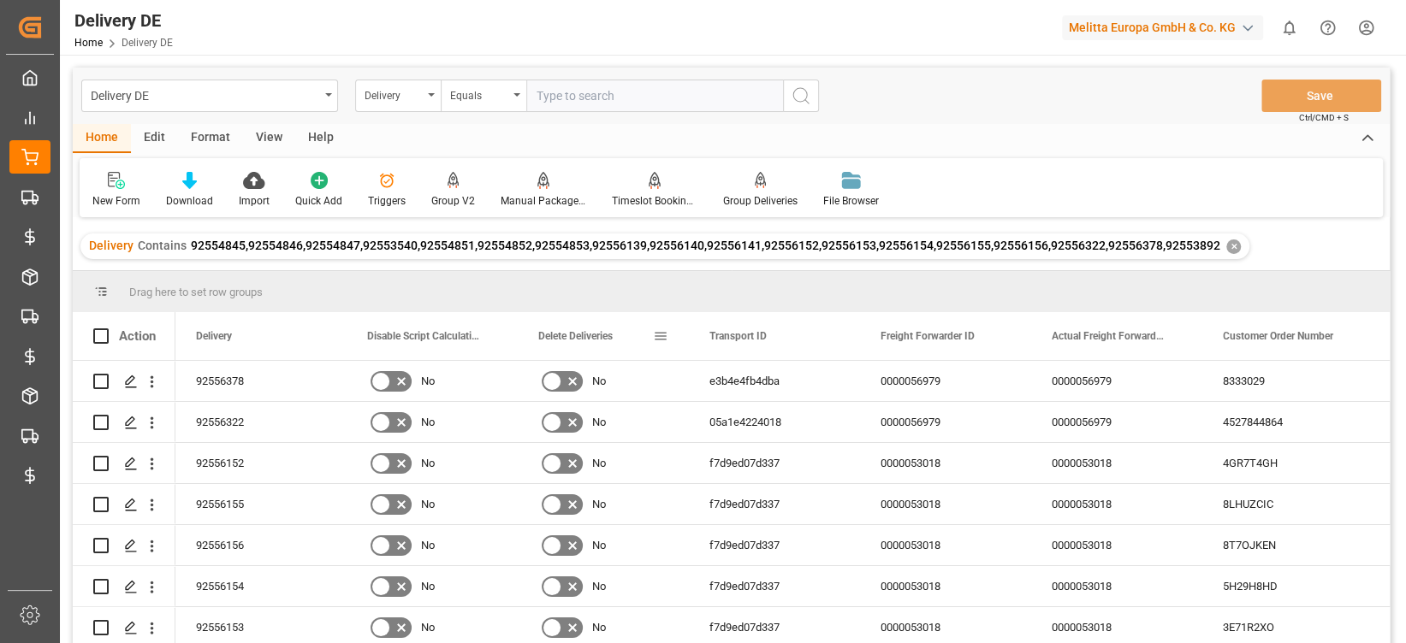
click at [668, 338] on div "Delete Deliveries" at bounding box center [603, 336] width 171 height 48
click at [661, 334] on span at bounding box center [660, 336] width 15 height 15
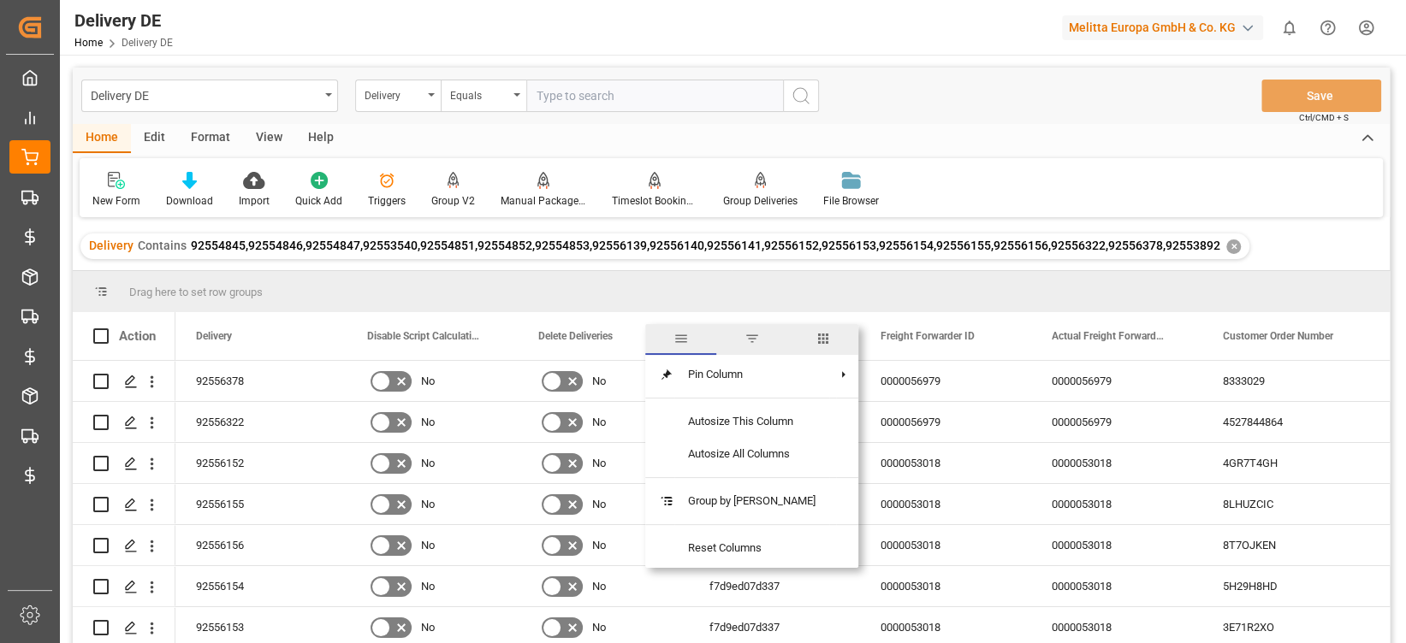
click at [819, 338] on span "columns" at bounding box center [822, 338] width 15 height 15
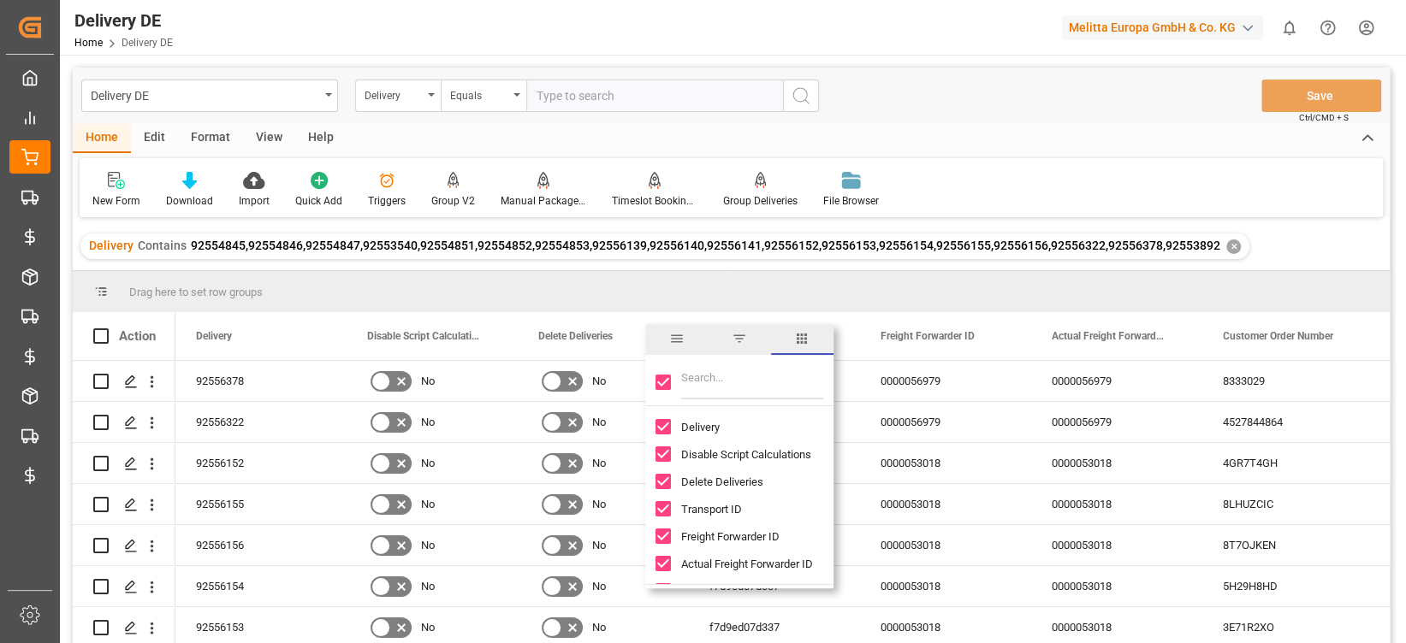
click at [667, 383] on input "Toggle Select All Columns" at bounding box center [662, 382] width 15 height 15
checkbox input "false"
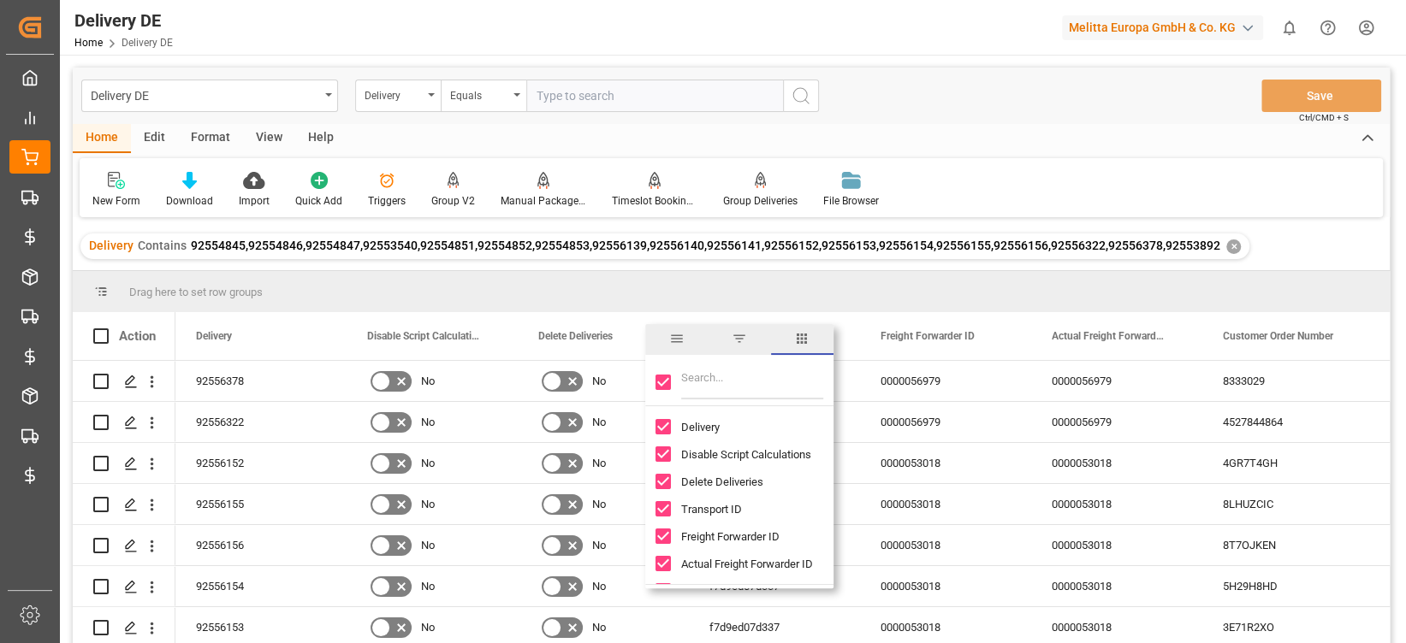
checkbox input "false"
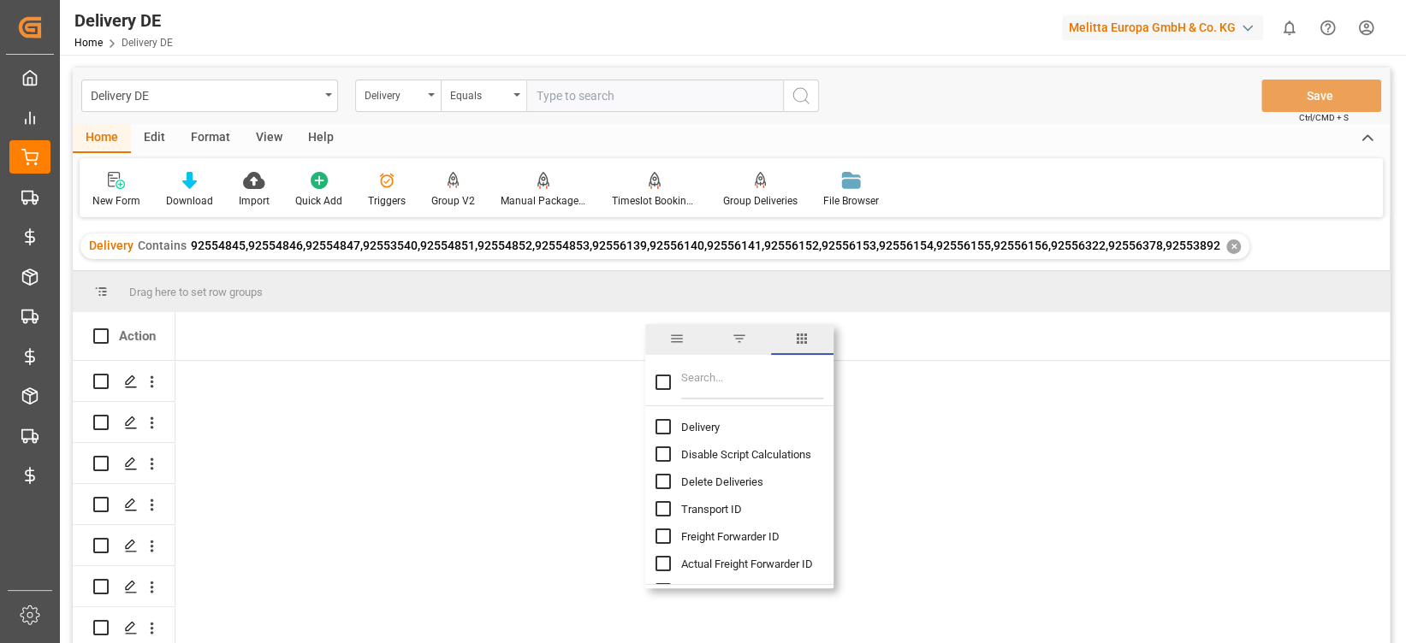
click at [691, 379] on input "Filter Columns Input" at bounding box center [752, 382] width 142 height 34
click at [667, 425] on input "Delivery column toggle visibility (hidden)" at bounding box center [662, 426] width 15 height 15
checkbox input "true"
checkbox input "false"
click at [667, 425] on input "Delivery column toggle visibility (visible)" at bounding box center [662, 426] width 15 height 15
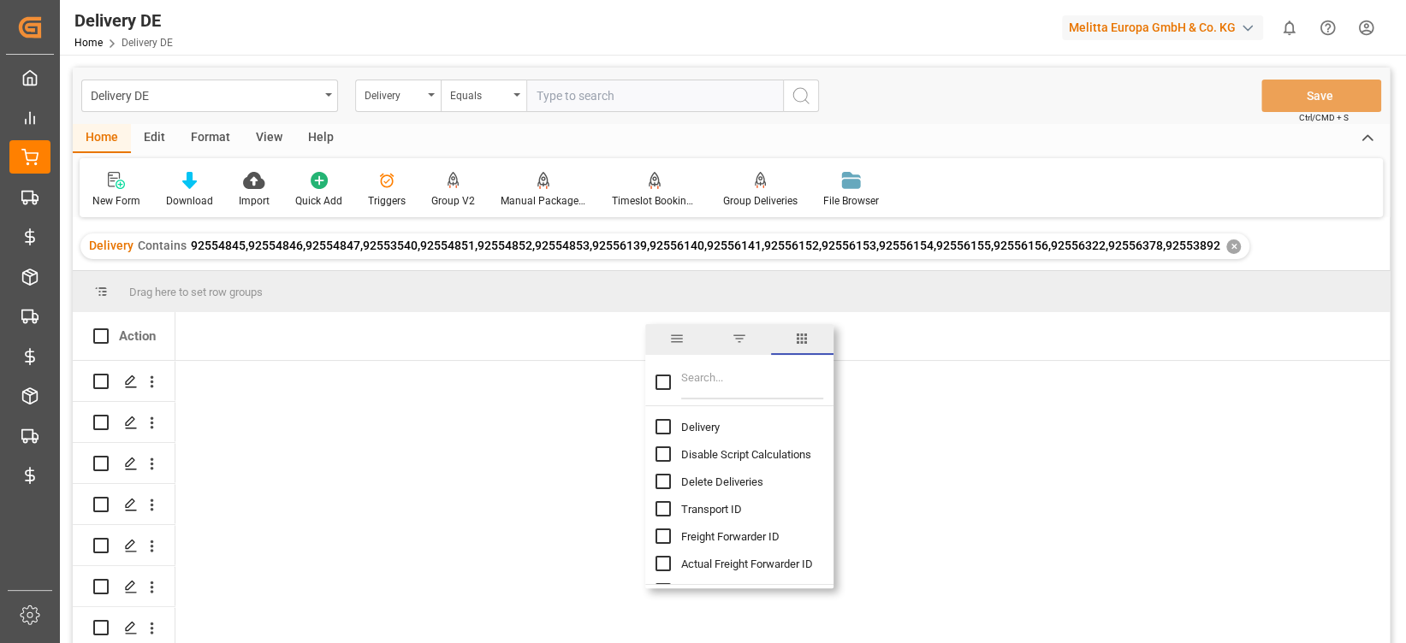
click at [667, 425] on input "Delivery column toggle visibility (hidden)" at bounding box center [662, 426] width 15 height 15
checkbox input "true"
checkbox input "false"
click at [712, 377] on input "Filter Columns Input" at bounding box center [752, 382] width 142 height 34
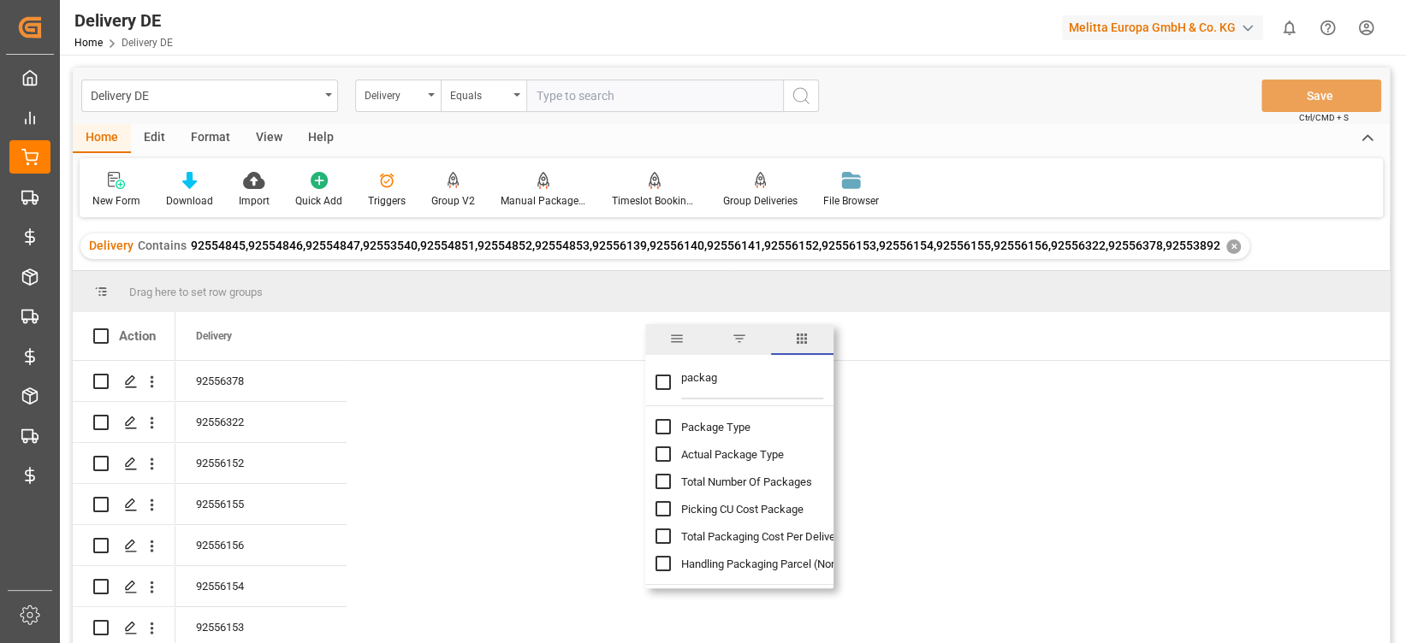
type input "packag"
click at [661, 486] on input "Total Number Of Packages column toggle visibility (hidden)" at bounding box center [662, 481] width 15 height 15
checkbox input "true"
checkbox input "false"
